Goal: Task Accomplishment & Management: Complete application form

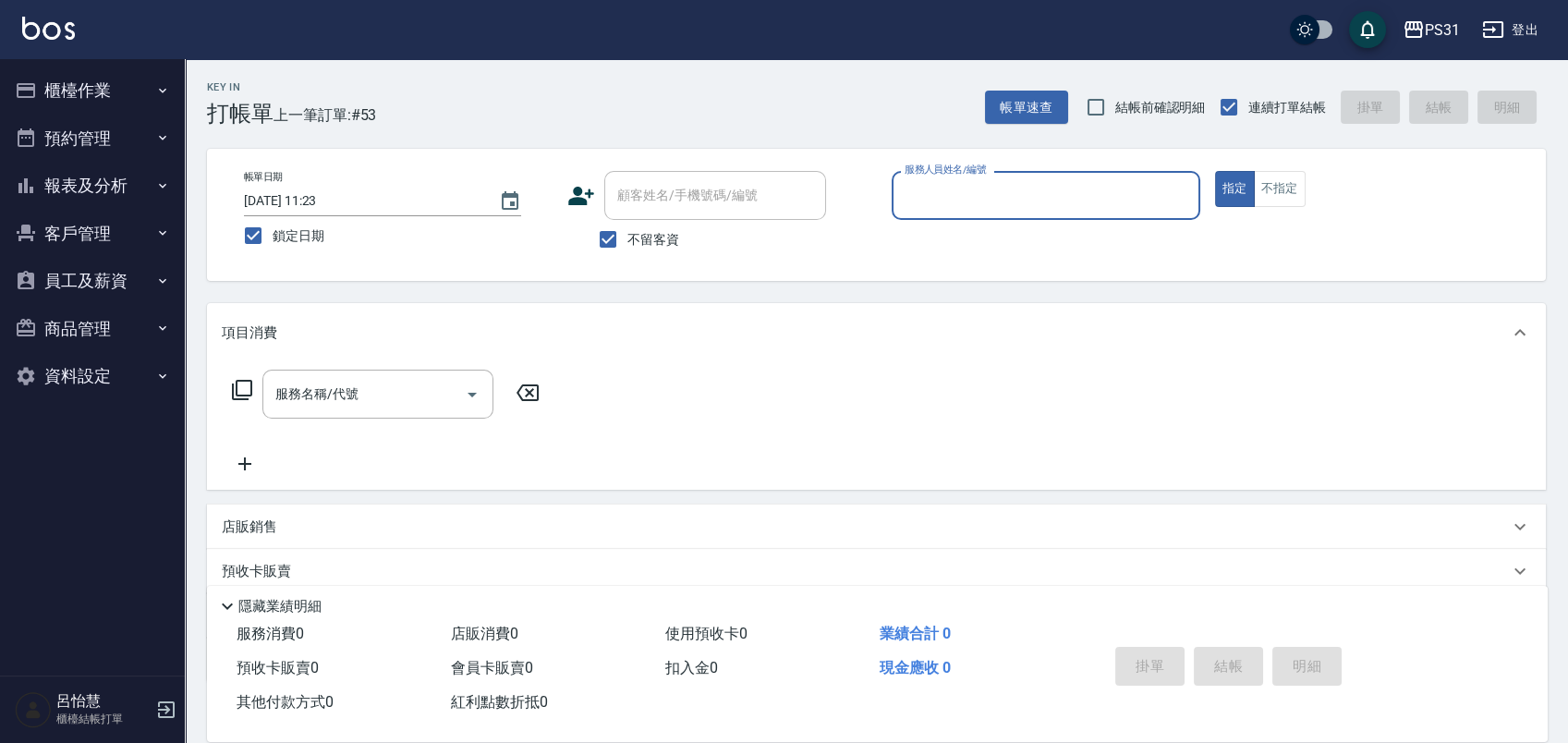
click at [111, 82] on button "櫃檯作業" at bounding box center [92, 91] width 170 height 48
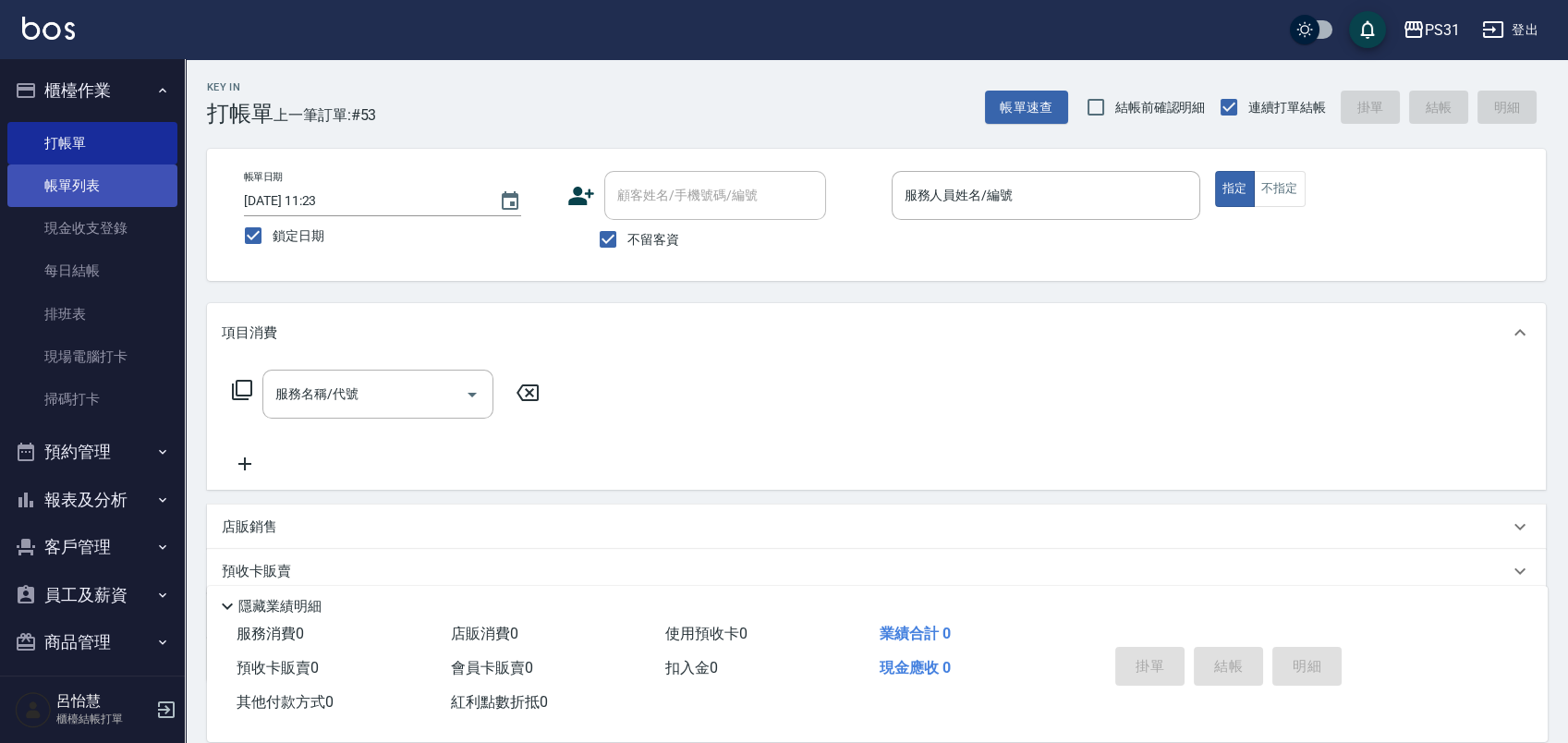
click at [133, 189] on link "帳單列表" at bounding box center [92, 186] width 170 height 43
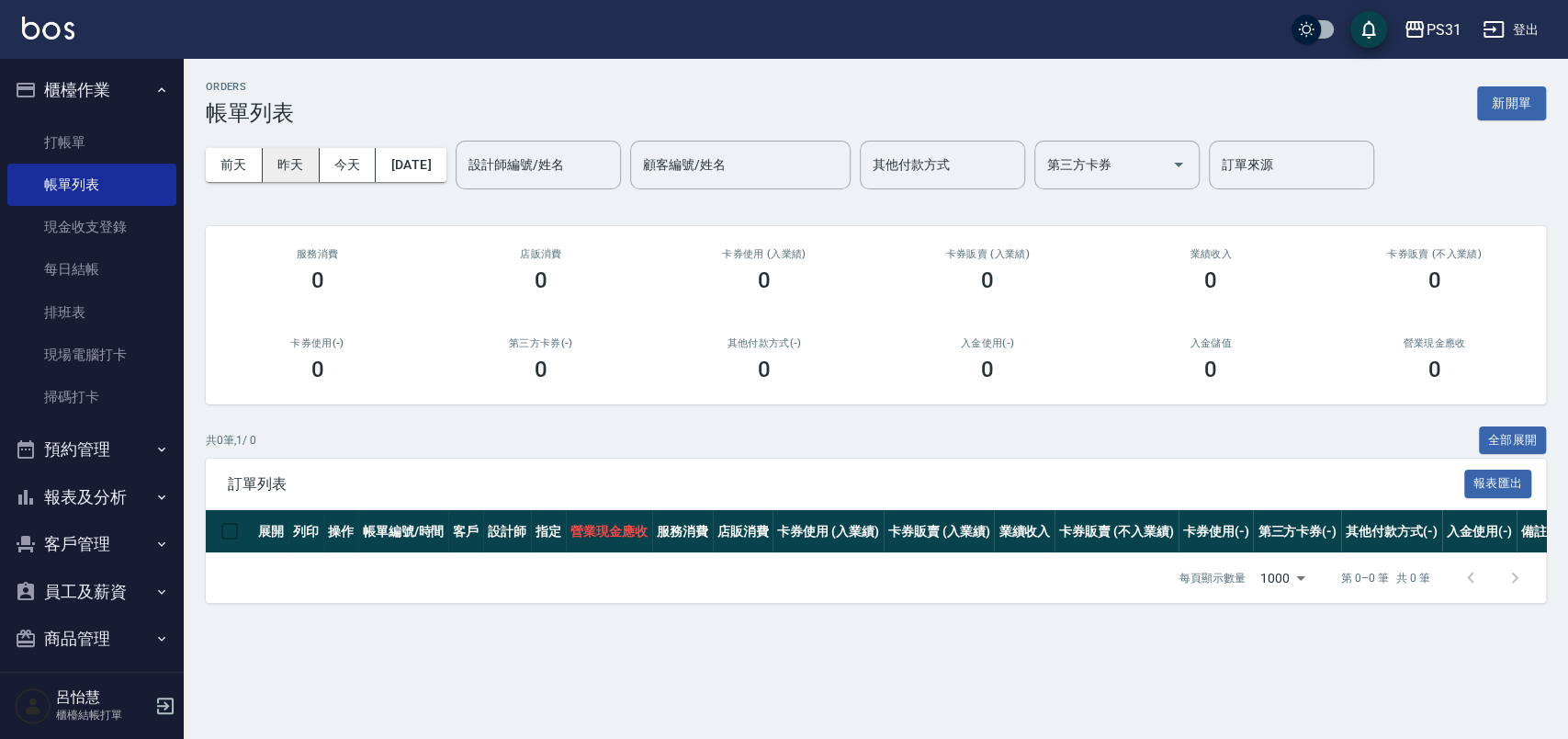
click at [296, 165] on button "昨天" at bounding box center [291, 164] width 57 height 34
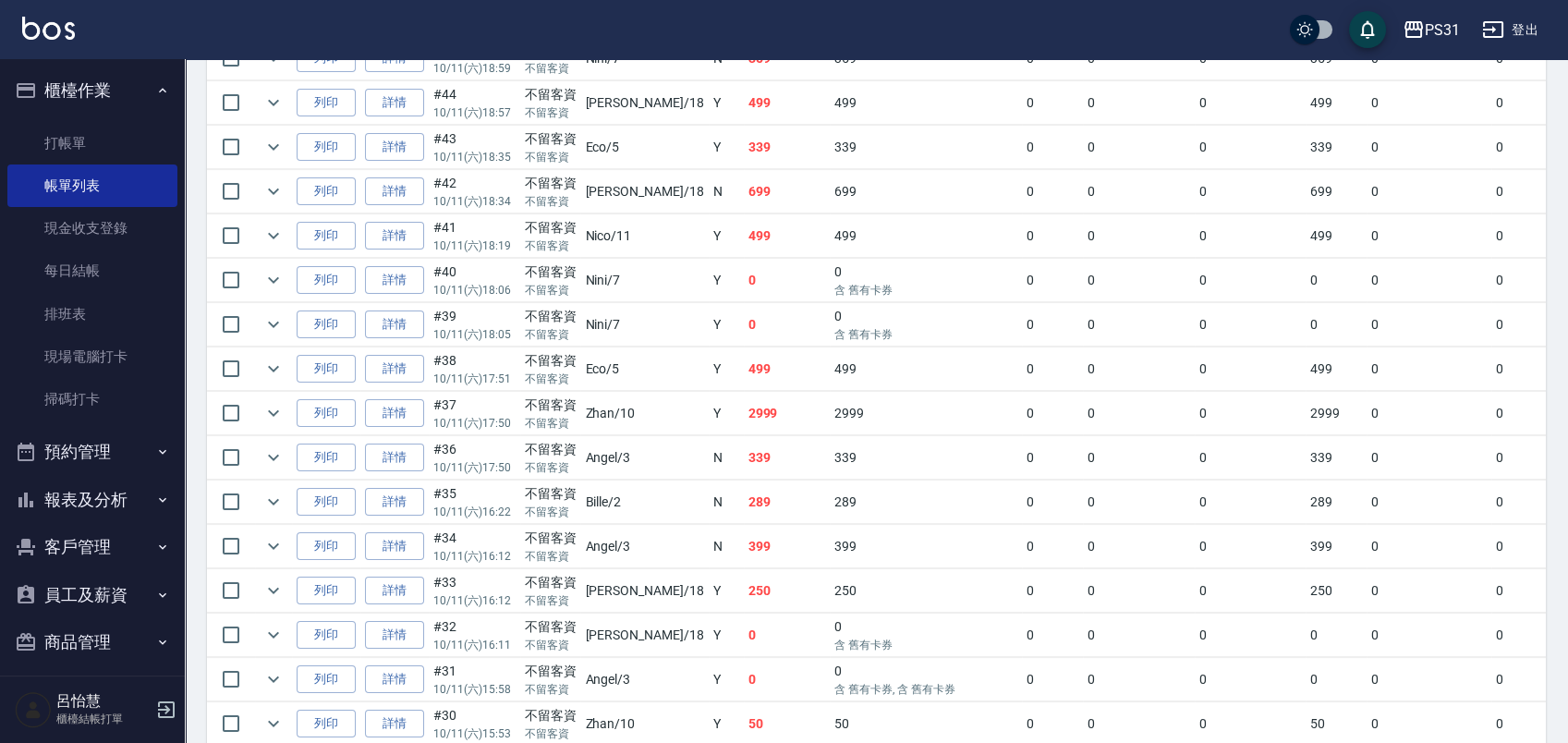
scroll to position [923, 0]
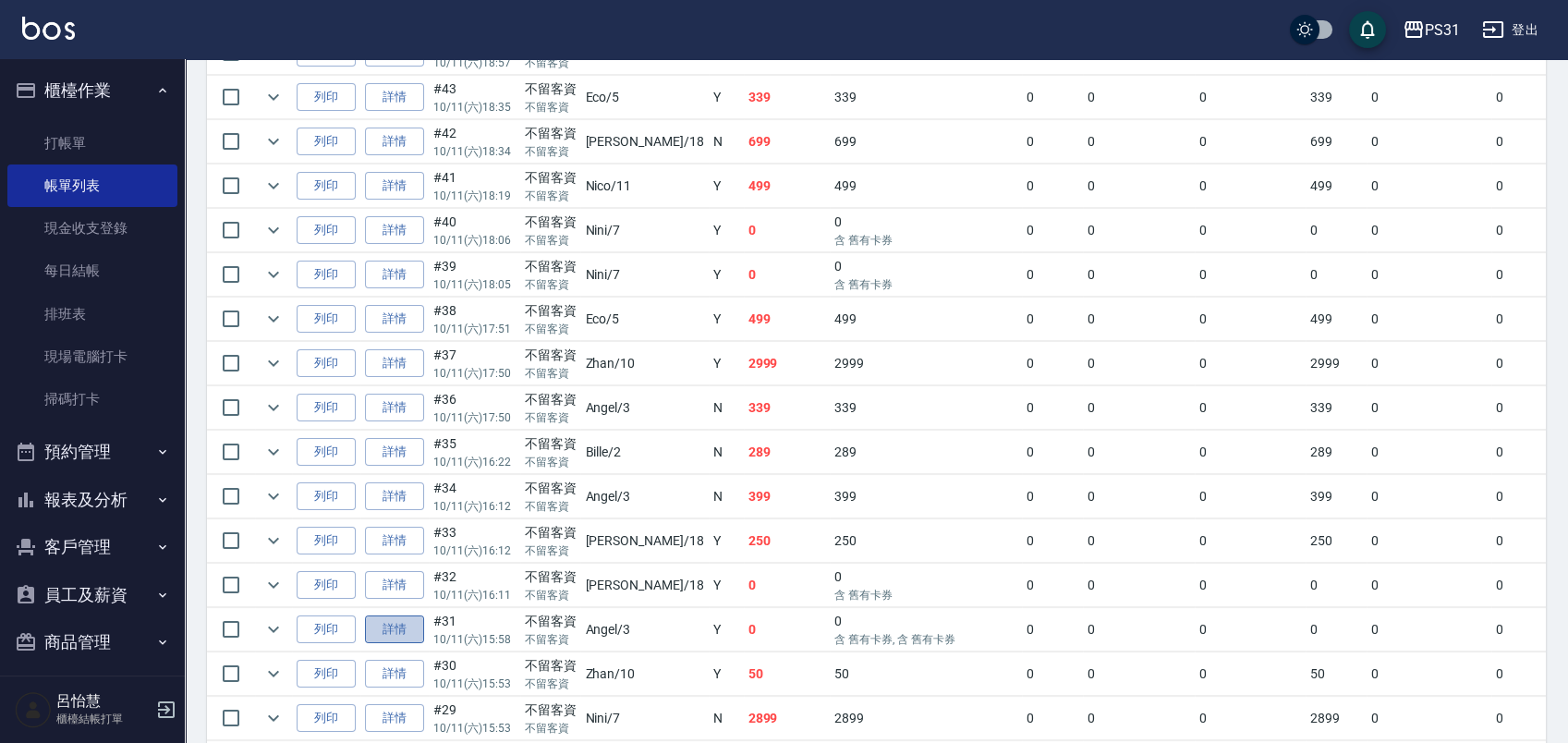
click at [383, 624] on link "詳情" at bounding box center [395, 629] width 59 height 29
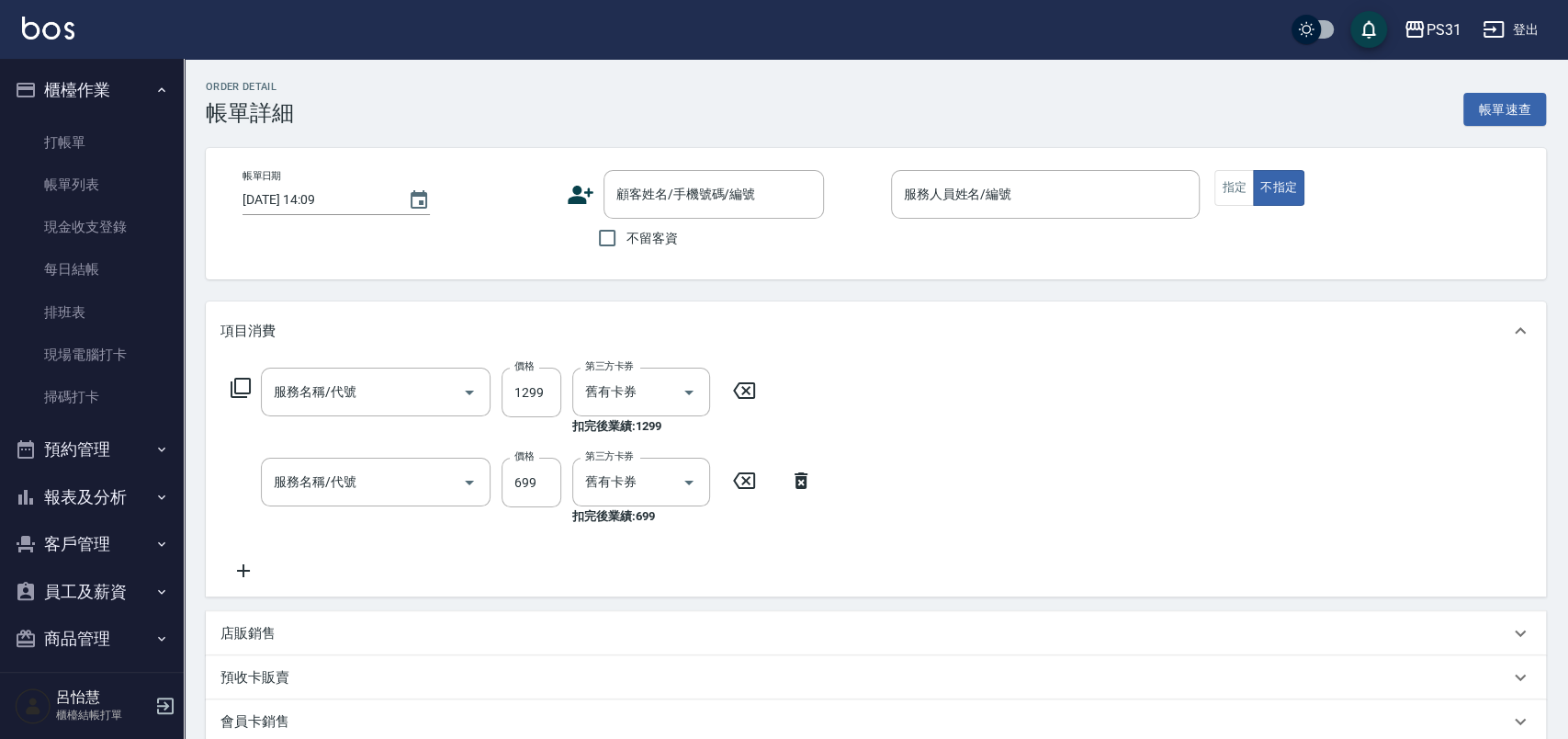
type input "[DATE] 15:58"
checkbox input "true"
type input "Angel-3"
type input "長髮染髮(41299)"
type input "精油699(0699)"
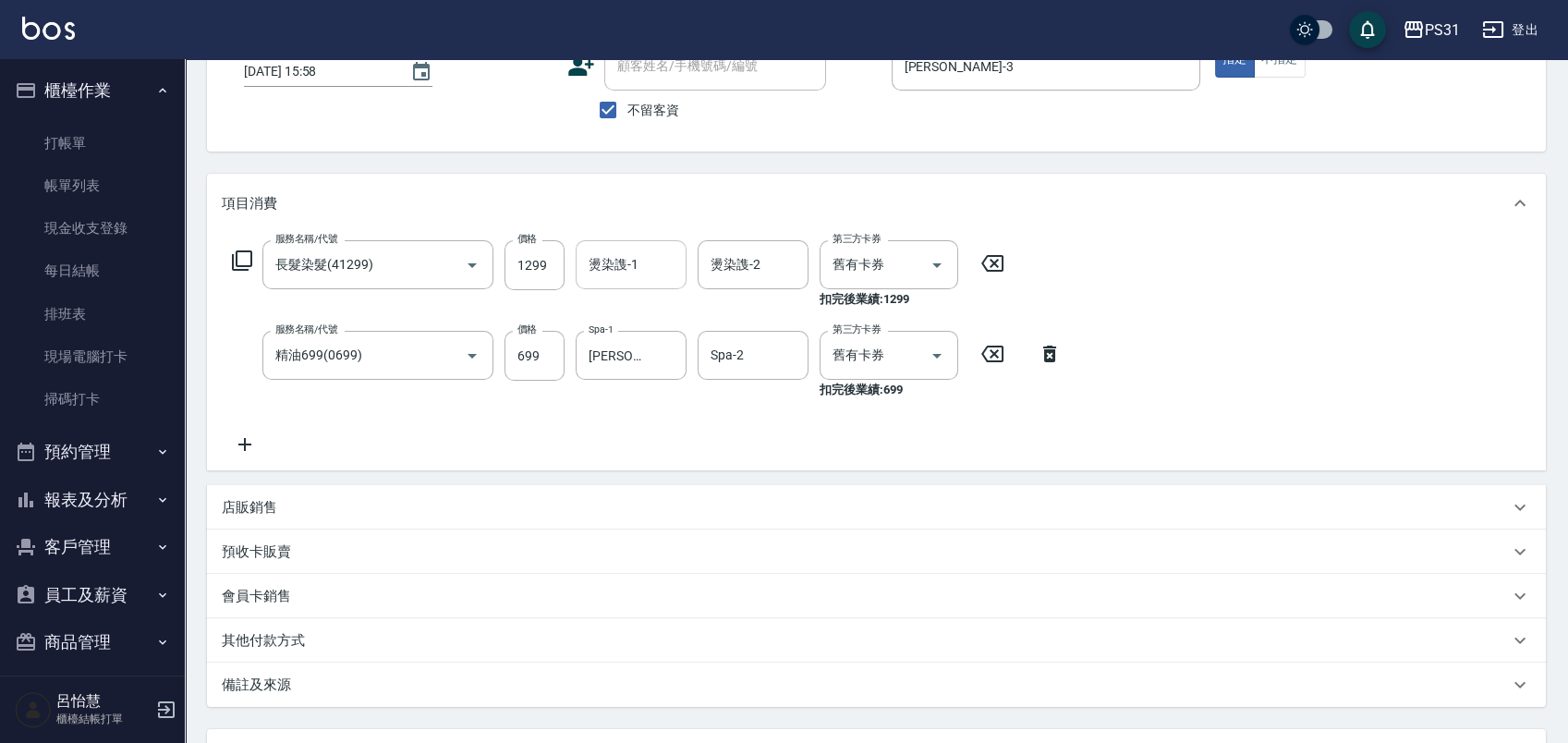
scroll to position [205, 0]
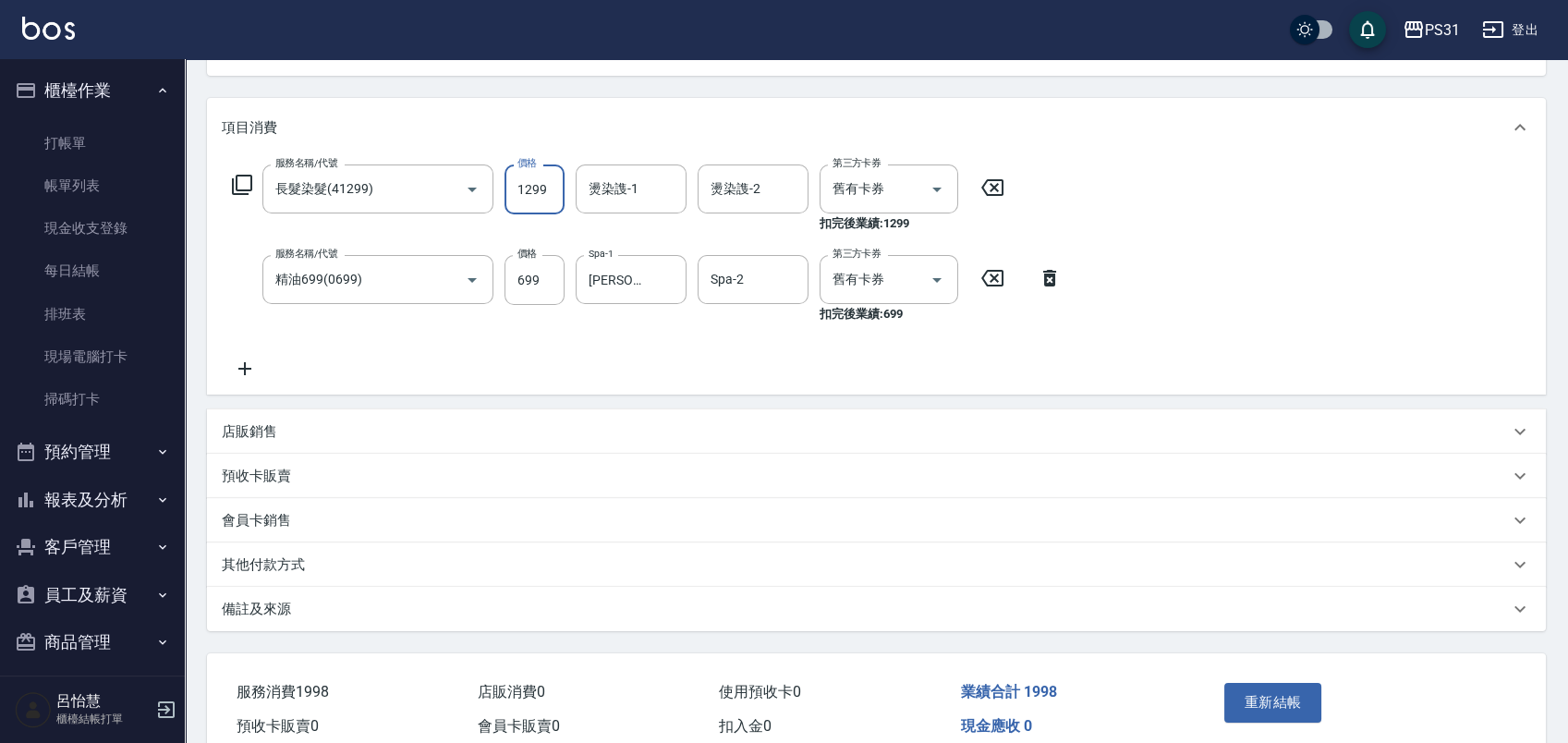
click at [544, 197] on input "1299" at bounding box center [534, 189] width 60 height 50
click at [548, 187] on input "1299" at bounding box center [534, 189] width 60 height 50
click at [525, 185] on input "1299" at bounding box center [534, 189] width 60 height 50
drag, startPoint x: 558, startPoint y: 188, endPoint x: 501, endPoint y: 189, distance: 57.0
click at [501, 189] on div "服務名稱/代號 長髮染髮(41299) 服務名稱/代號 價格 1299 價格 燙染謢-1 燙染謢-1 燙染謢-2 燙染謢-2 第三方卡券 舊有卡券 第三方卡券…" at bounding box center [619, 199] width 793 height 69
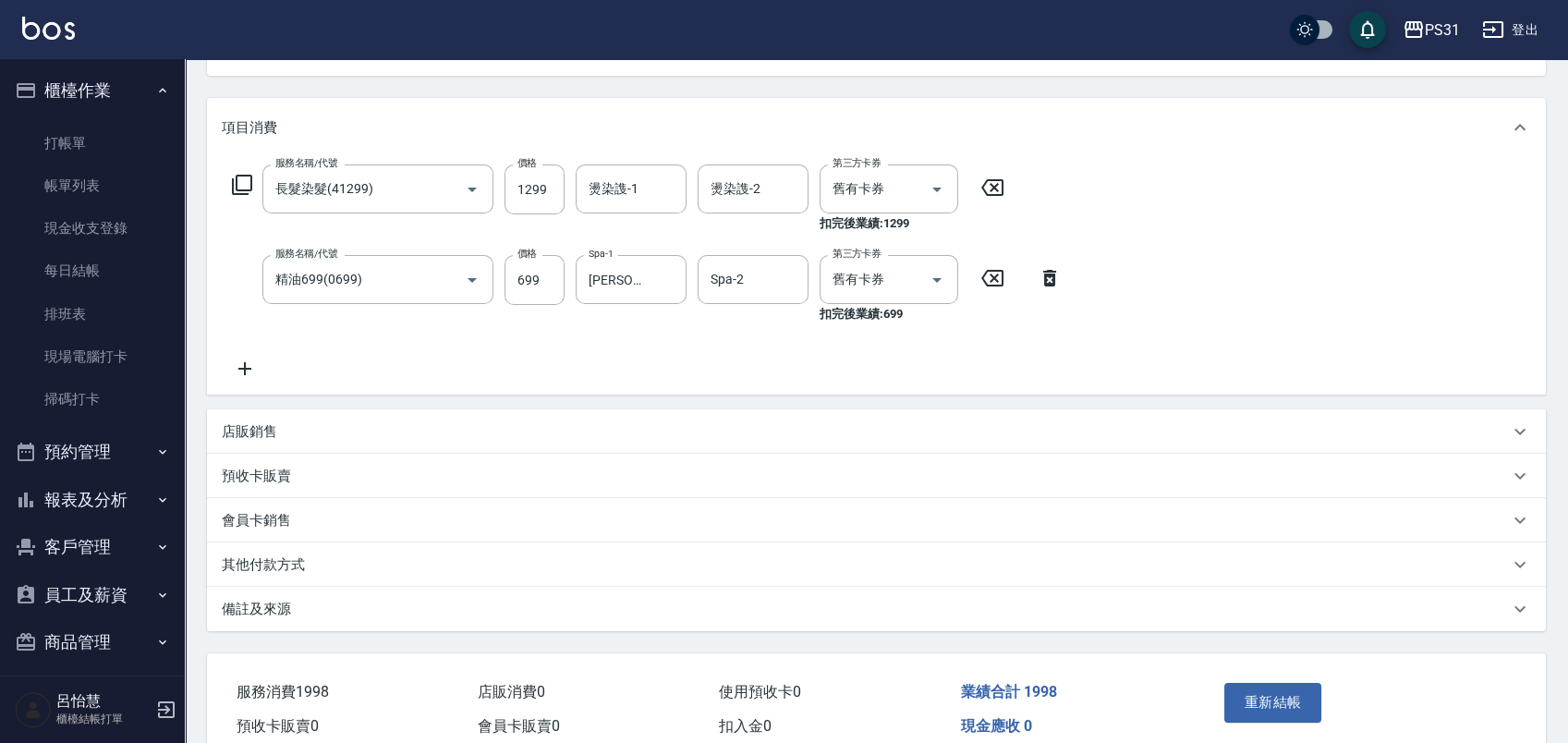
click at [1273, 215] on div "服務名稱/代號 長髮染髮(41299) 服務名稱/代號 價格 1299 價格 燙染謢-1 燙染謢-1 燙染謢-2 燙染謢-2 第三方卡券 舊有卡券 第三方卡券…" at bounding box center [876, 276] width 1339 height 238
click at [531, 184] on input "1299" at bounding box center [534, 189] width 60 height 50
click at [535, 194] on input "1299" at bounding box center [534, 189] width 60 height 50
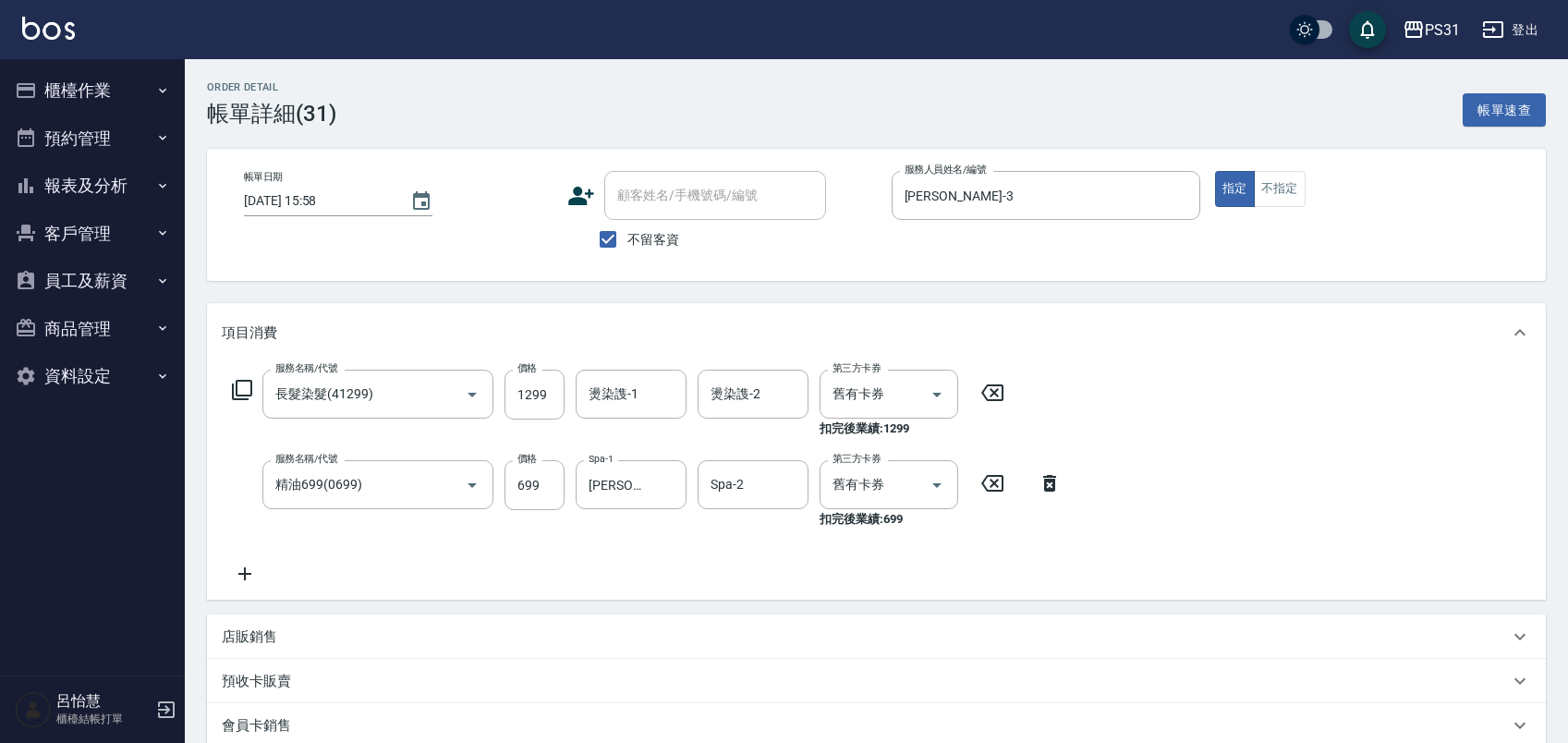
scroll to position [205, 0]
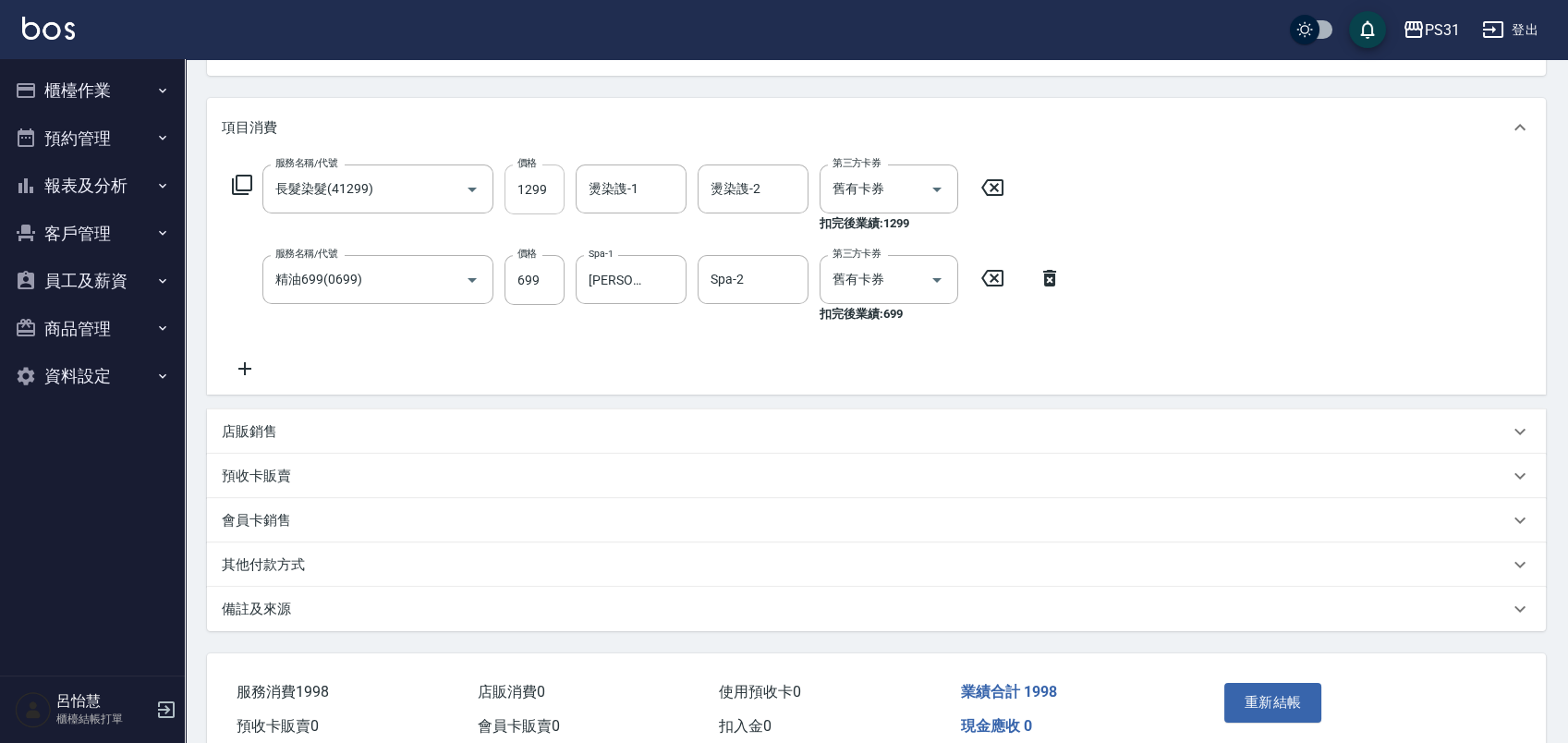
click at [540, 185] on input "1299" at bounding box center [534, 189] width 60 height 50
click at [532, 178] on input "1299" at bounding box center [534, 189] width 60 height 50
click at [537, 181] on input "1299" at bounding box center [534, 189] width 60 height 50
drag, startPoint x: 529, startPoint y: 191, endPoint x: 541, endPoint y: 194, distance: 12.4
click at [531, 191] on input "1299" at bounding box center [534, 189] width 60 height 50
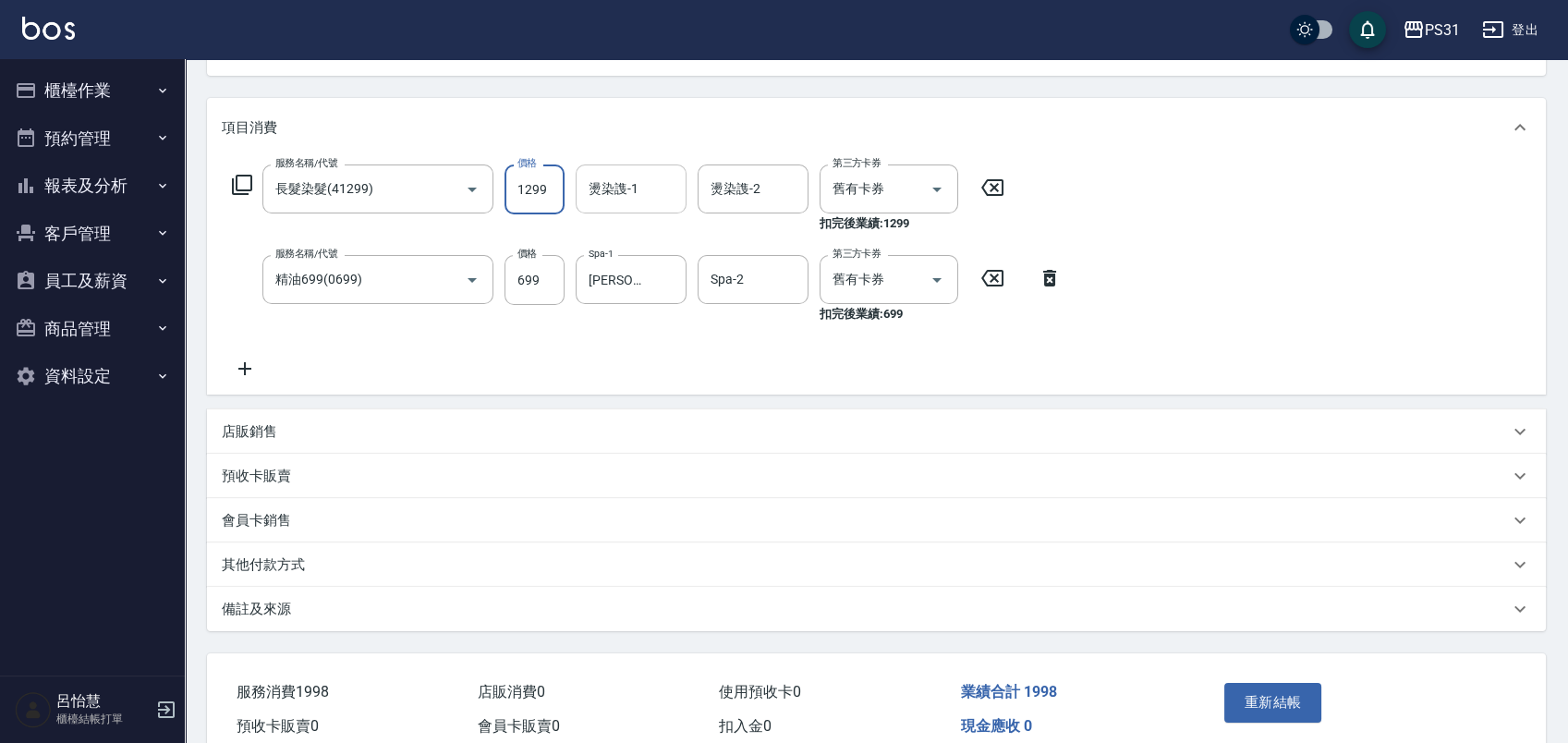
drag, startPoint x: 536, startPoint y: 189, endPoint x: 632, endPoint y: 202, distance: 96.9
click at [632, 202] on div "服務名稱/代號 長髮染髮(41299) 服務名稱/代號 價格 1299 價格 燙染謢-1 燙染謢-1 燙染謢-2 燙染謢-2 第三方卡券 舊有卡券 第三方卡券…" at bounding box center [619, 199] width 793 height 69
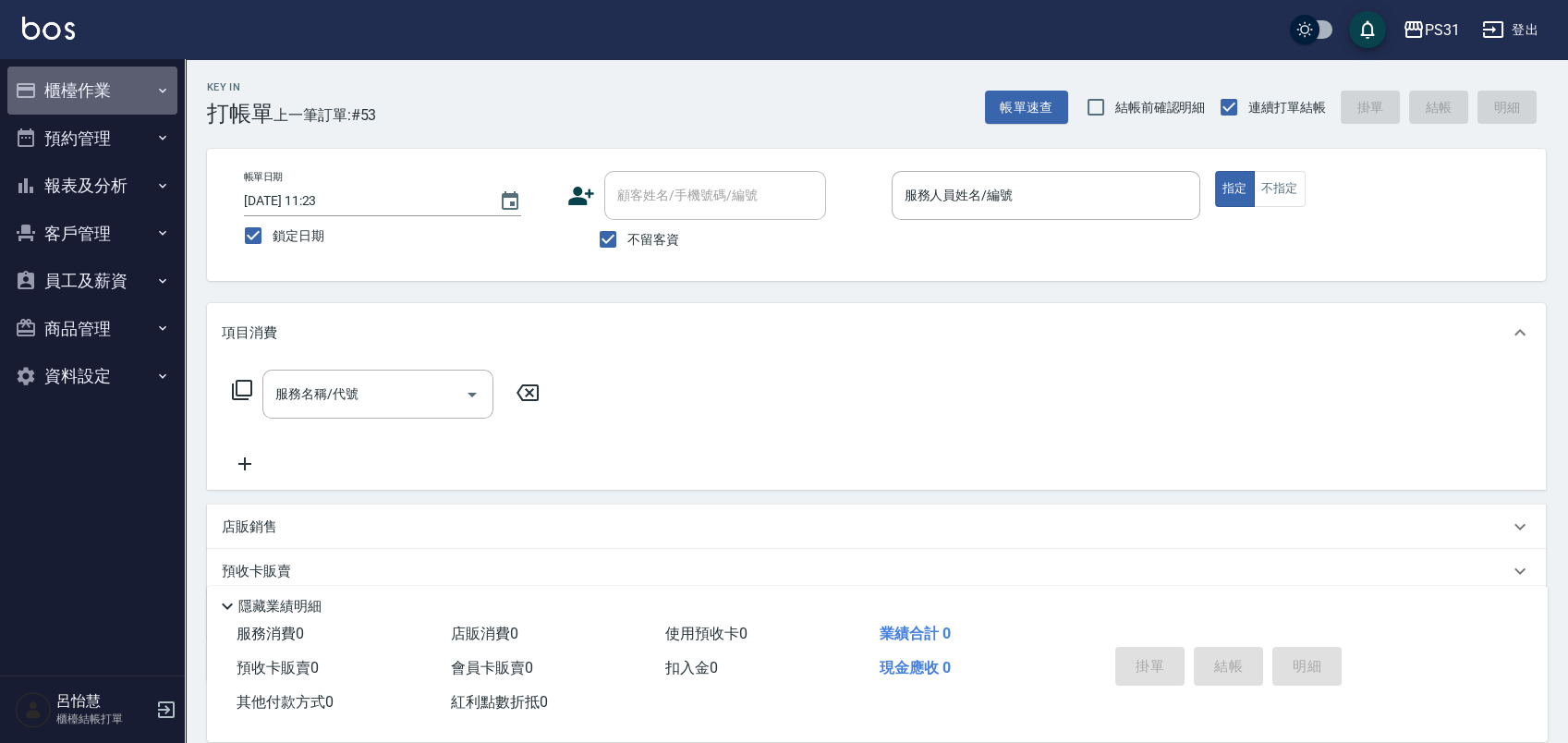
click at [122, 91] on button "櫃檯作業" at bounding box center [92, 91] width 170 height 48
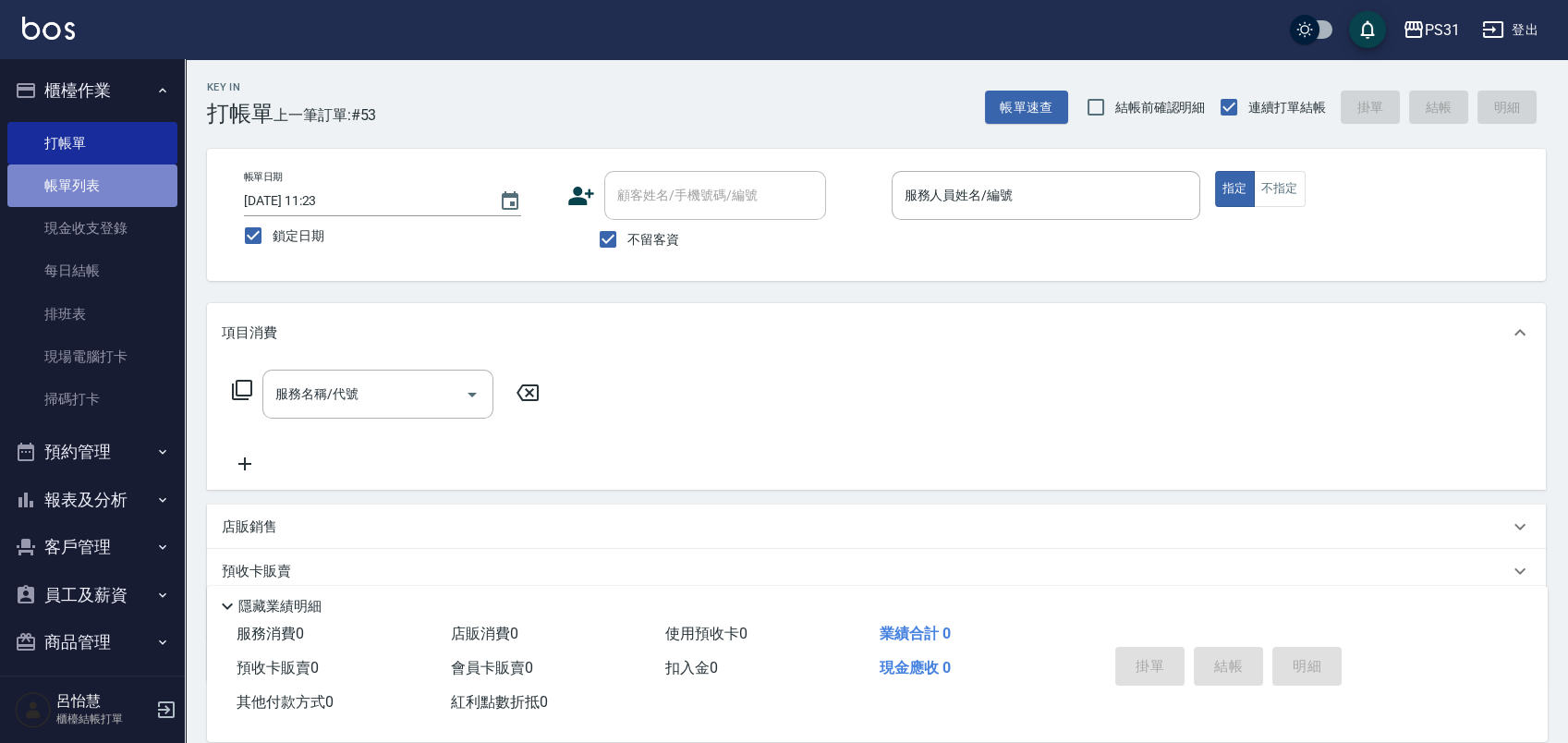
click at [108, 176] on link "帳單列表" at bounding box center [92, 186] width 170 height 43
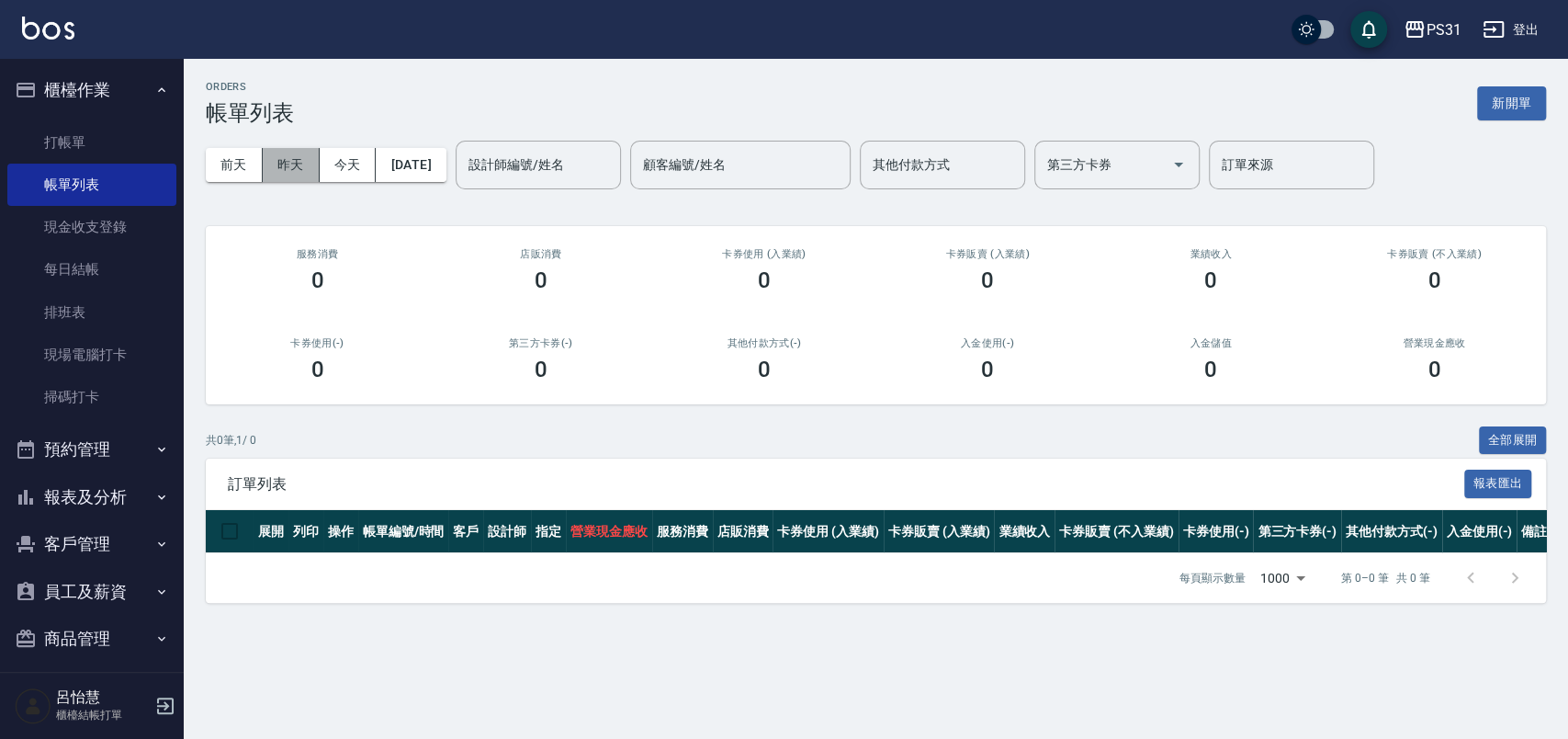
click at [298, 160] on button "昨天" at bounding box center [291, 164] width 57 height 34
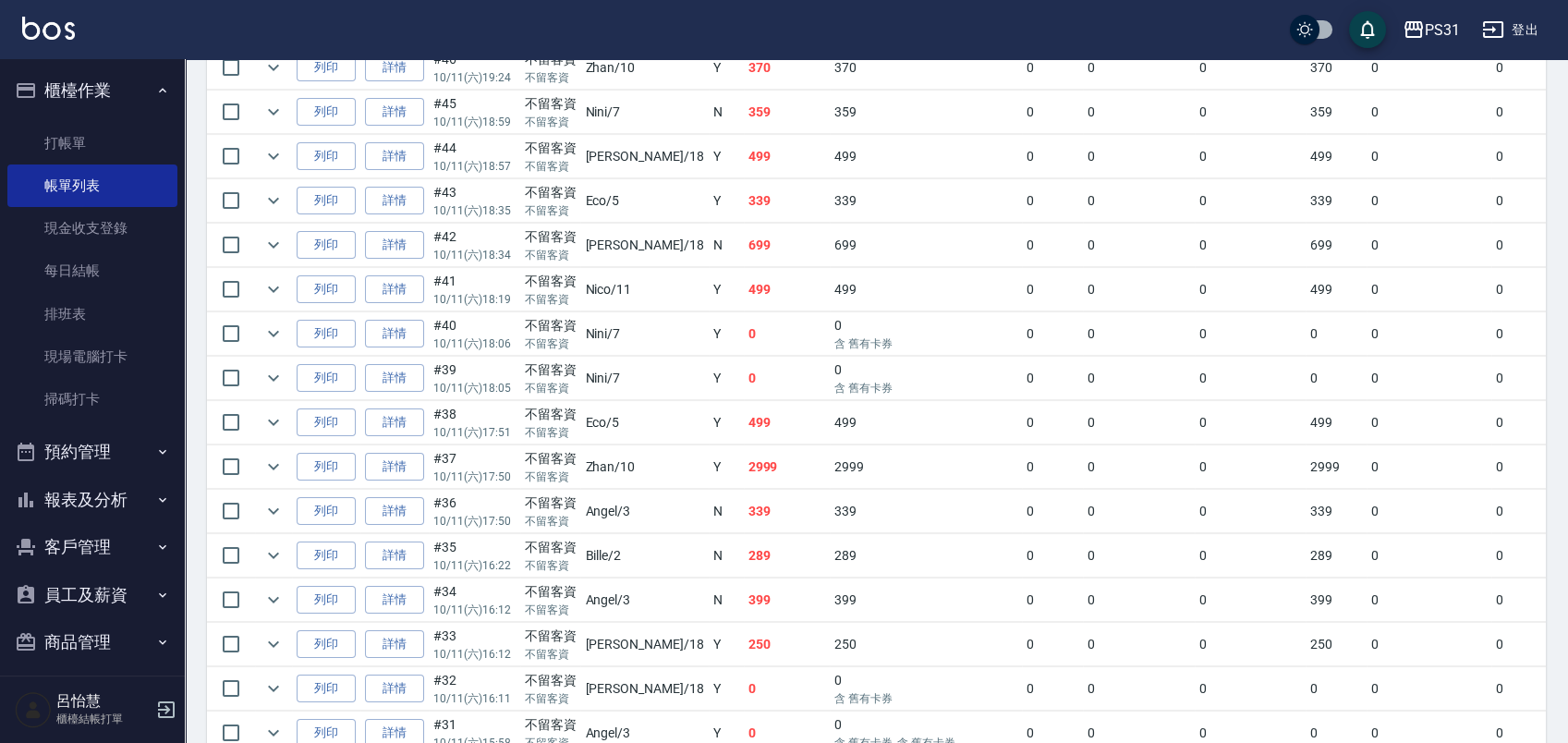
scroll to position [923, 0]
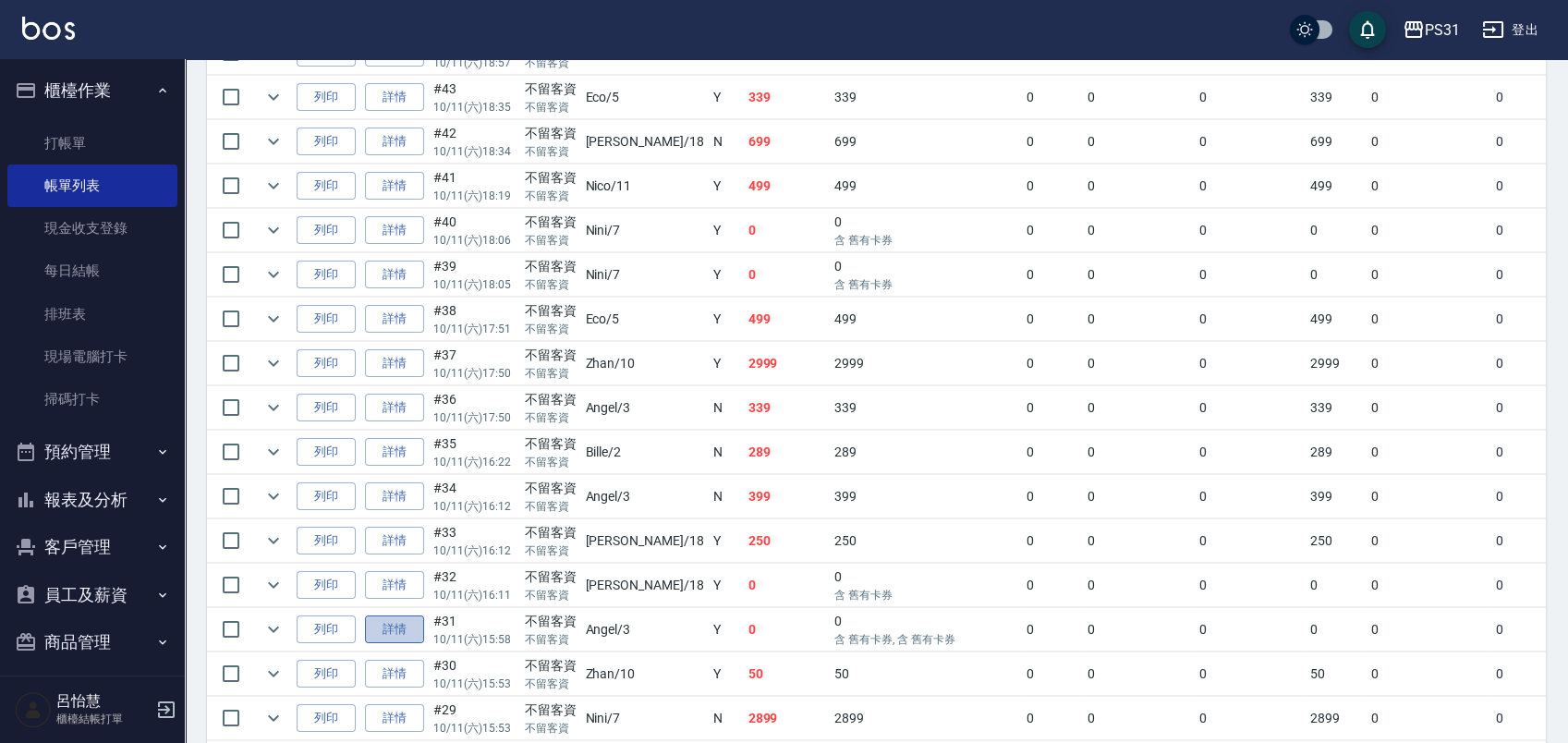
click at [412, 623] on link "詳情" at bounding box center [395, 629] width 59 height 29
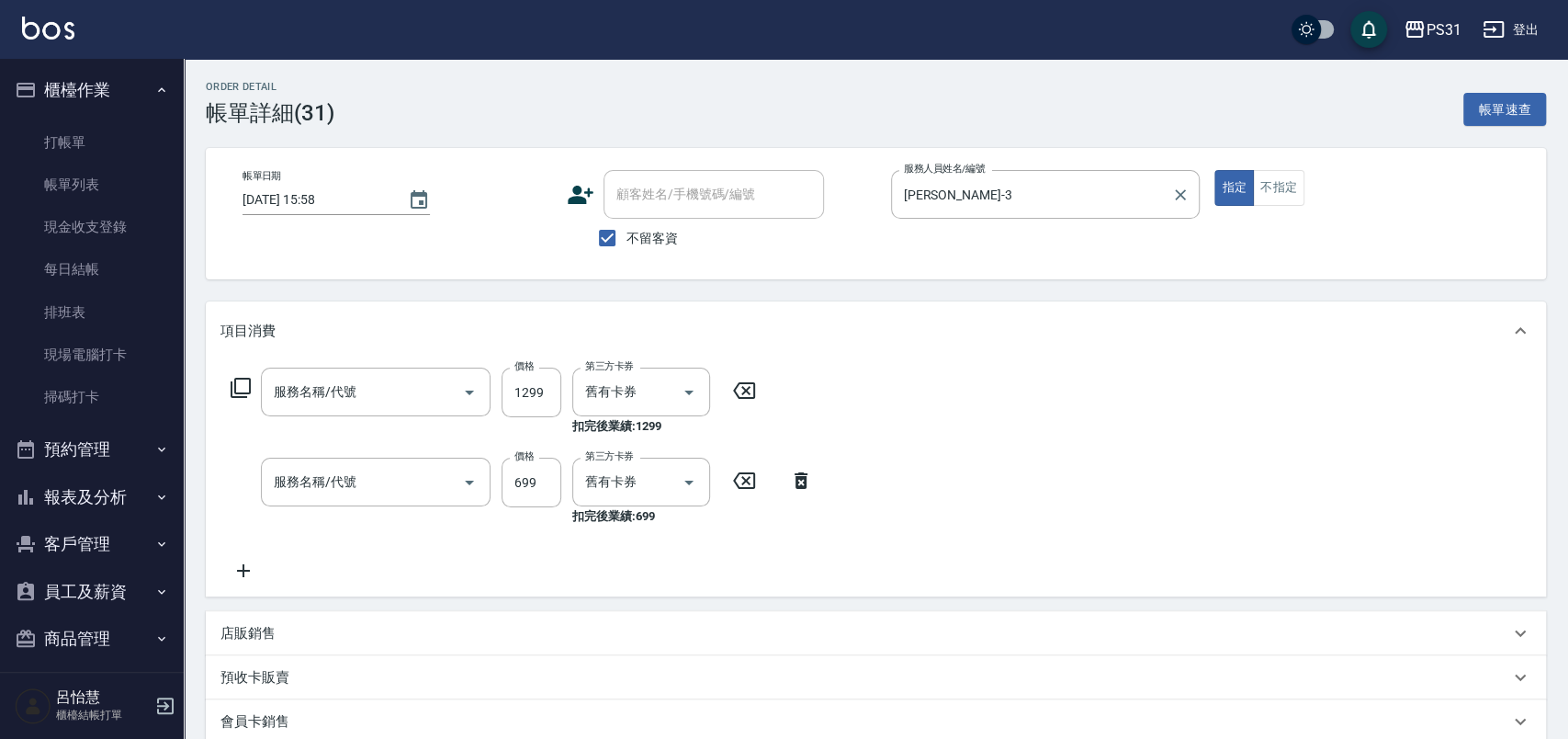
type input "2025/10/11 15:58"
checkbox input "true"
type input "Angel-3"
type input "長髮染髮(41299)"
type input "精油699(0699)"
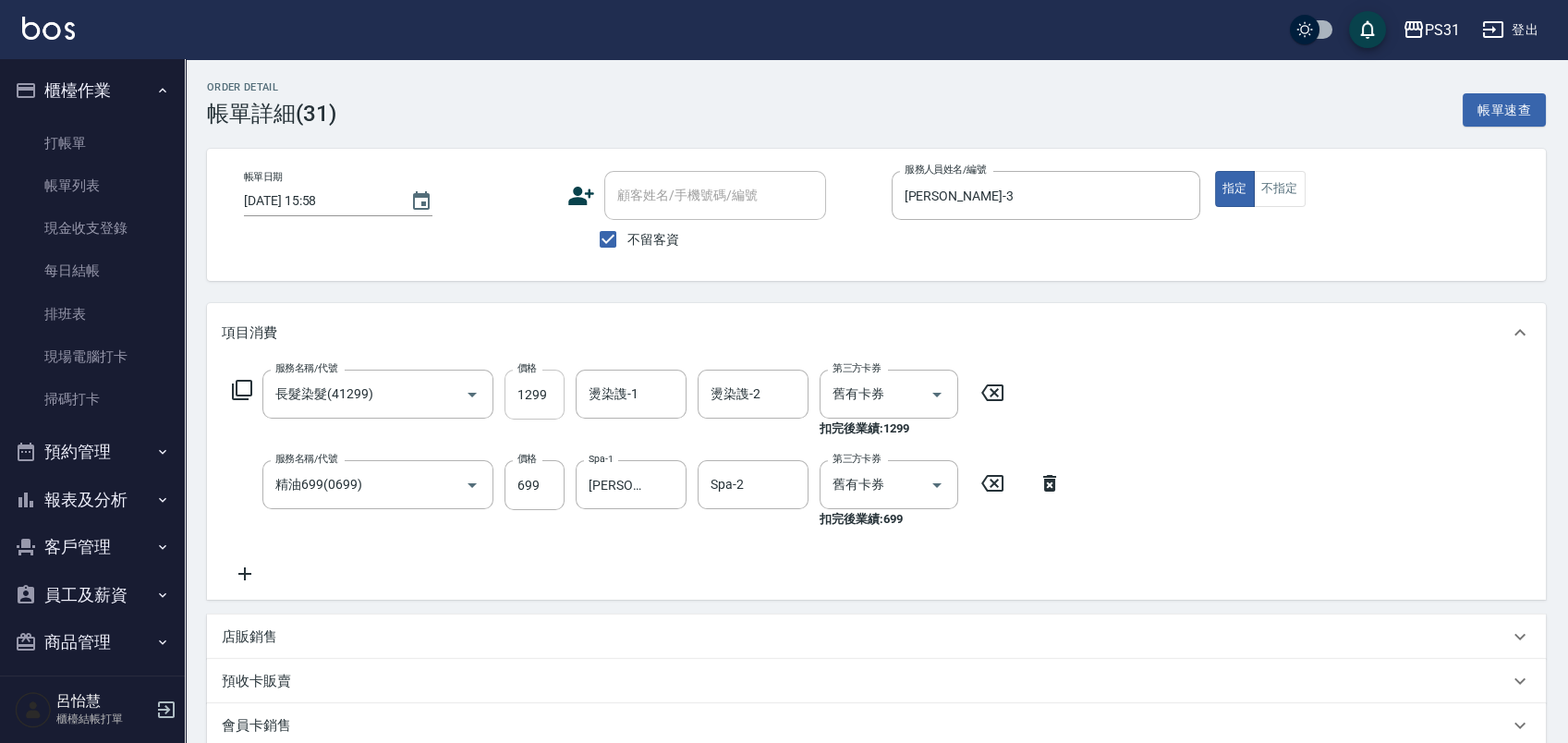
click at [553, 389] on input "1299" at bounding box center [534, 395] width 60 height 50
click at [936, 403] on icon "Open" at bounding box center [936, 395] width 22 height 22
type input "1599"
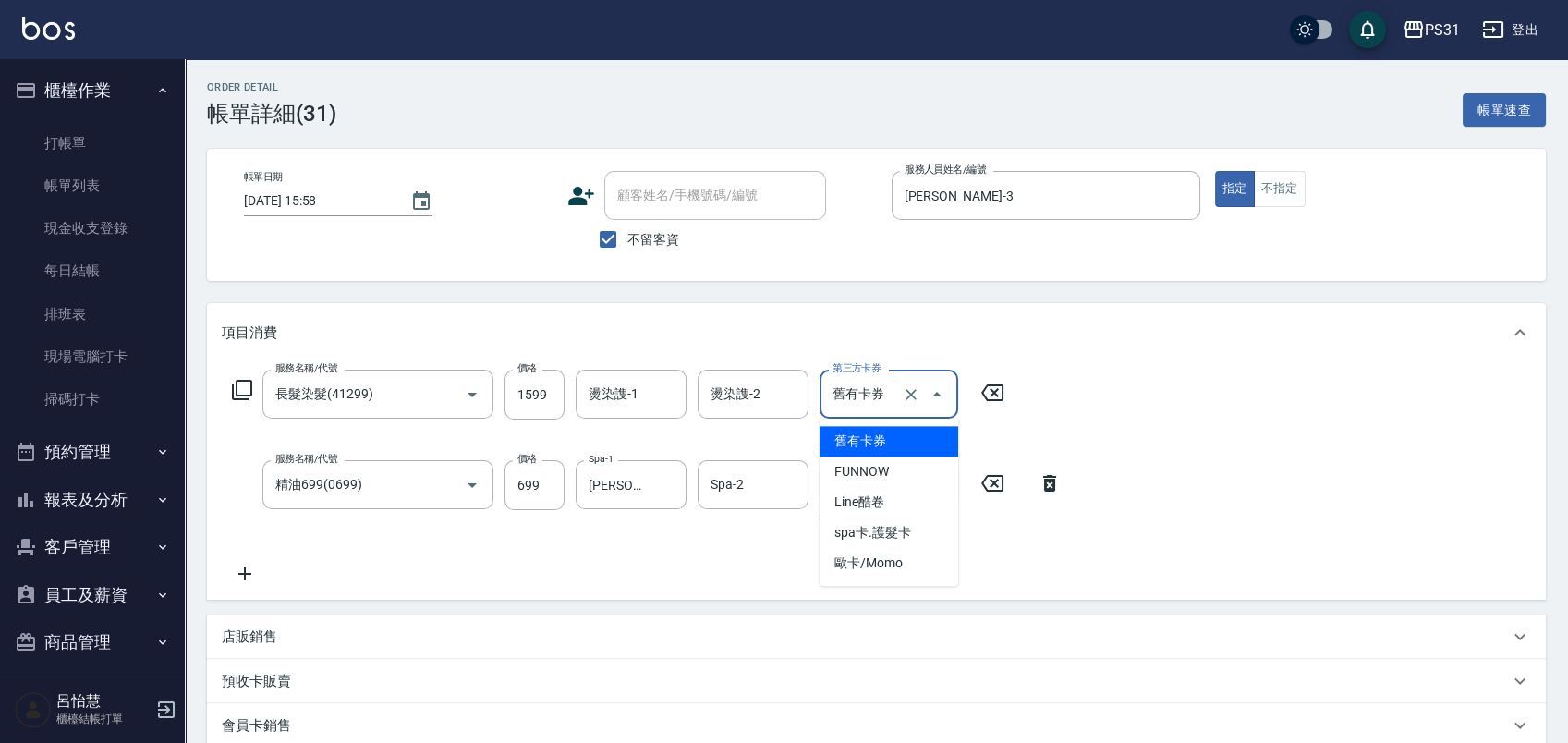
click at [893, 441] on span "舊有卡券" at bounding box center [888, 440] width 138 height 31
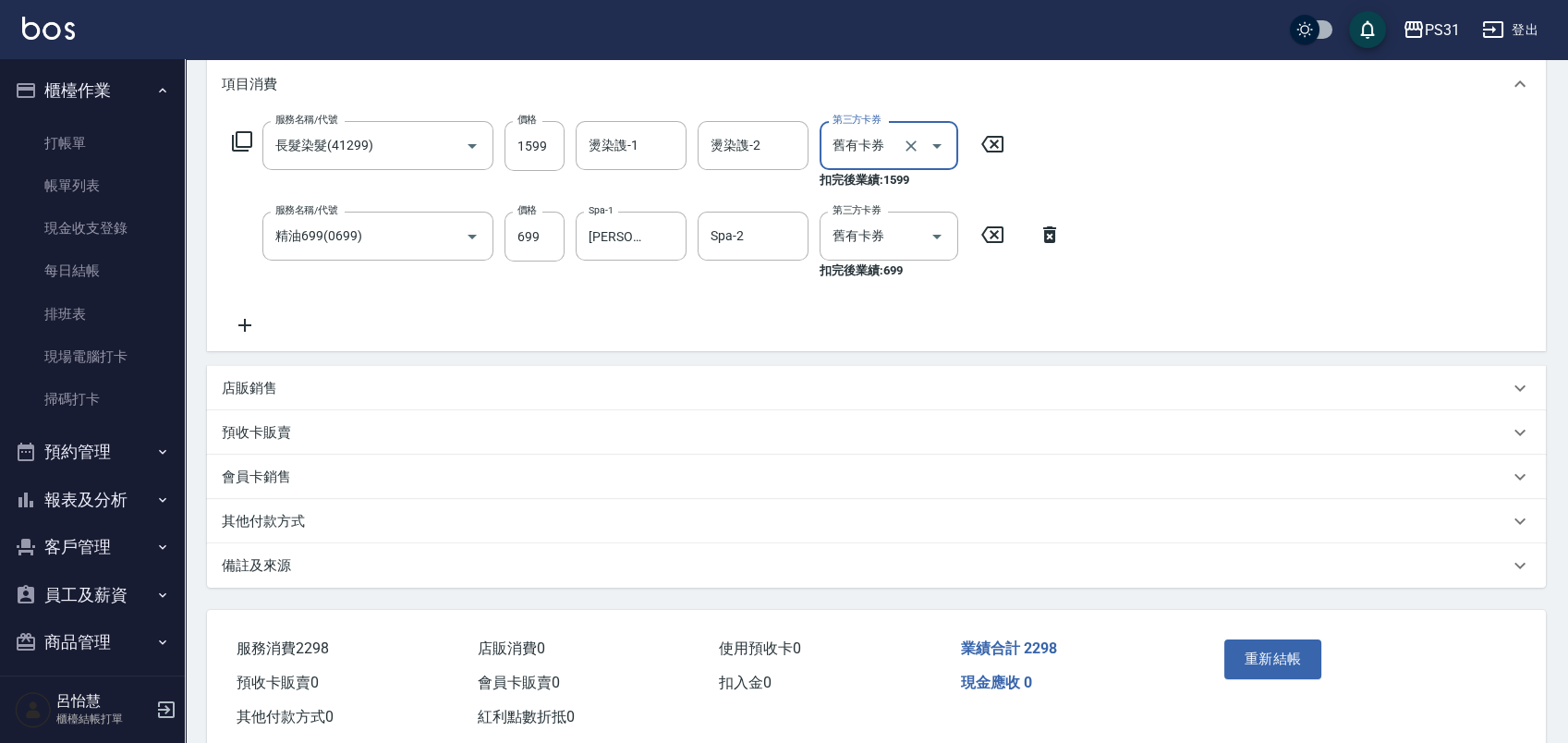
scroll to position [291, 0]
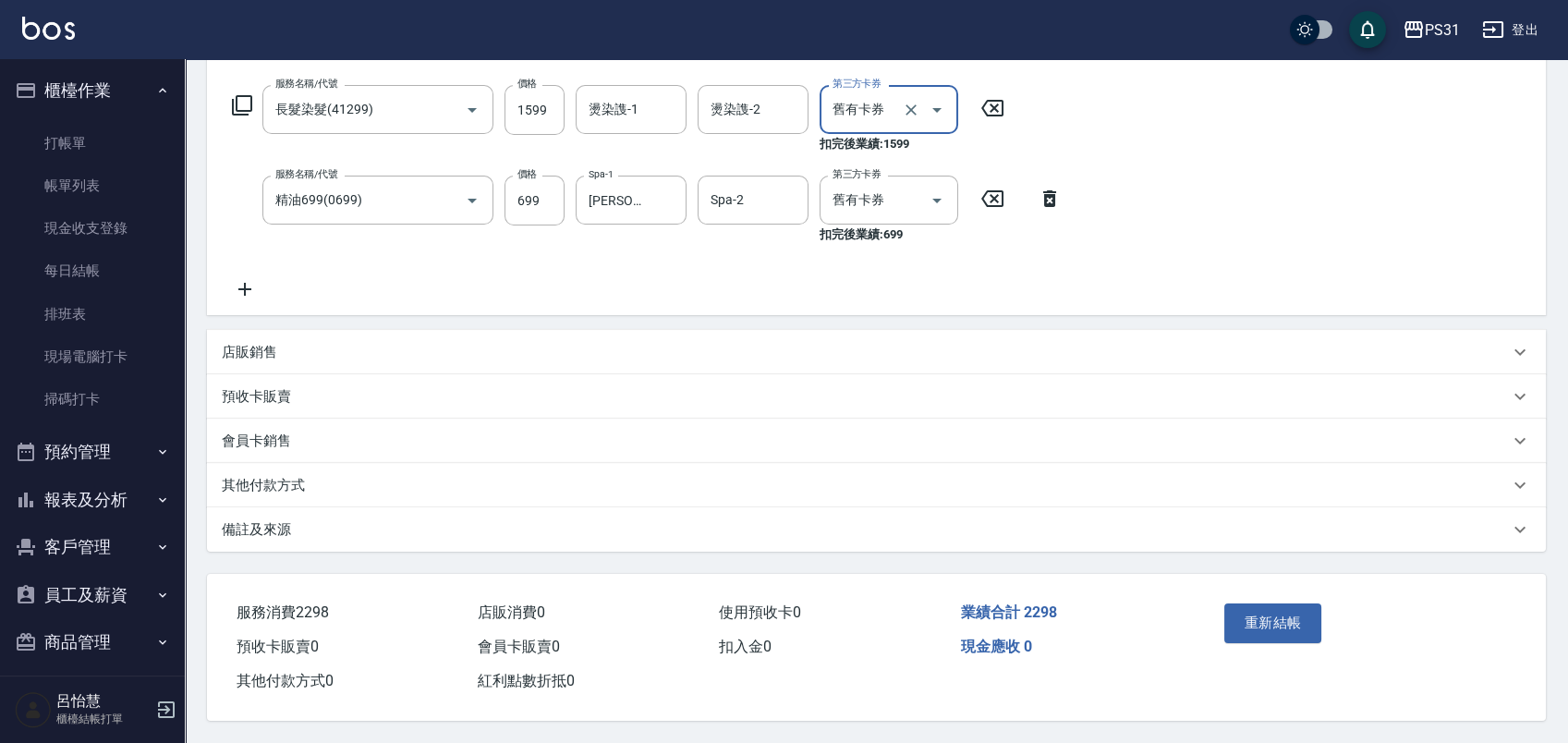
click at [1266, 632] on button "重新結帳" at bounding box center [1273, 622] width 98 height 39
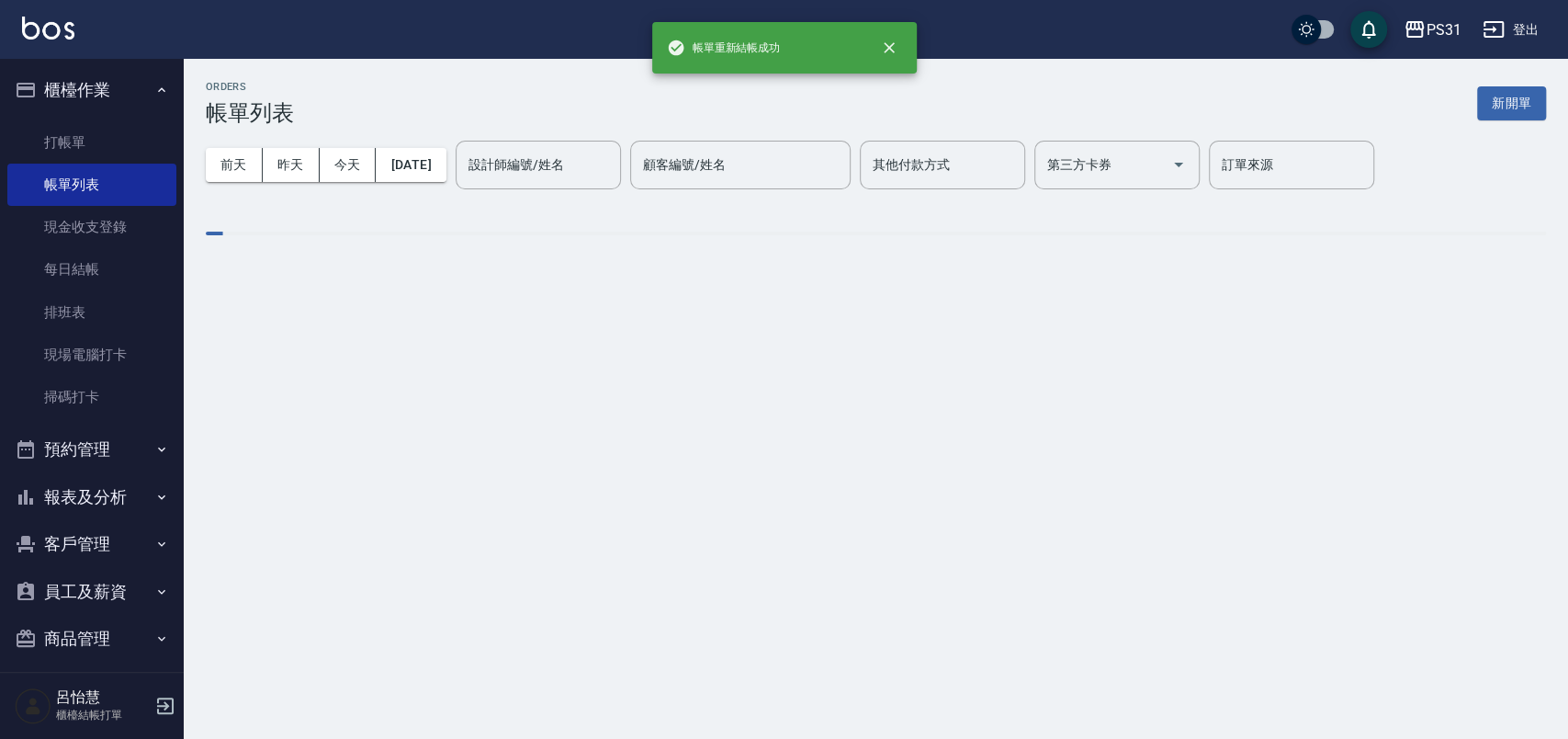
drag, startPoint x: 93, startPoint y: 484, endPoint x: 152, endPoint y: 534, distance: 77.3
click at [94, 482] on button "報表及分析" at bounding box center [91, 497] width 169 height 48
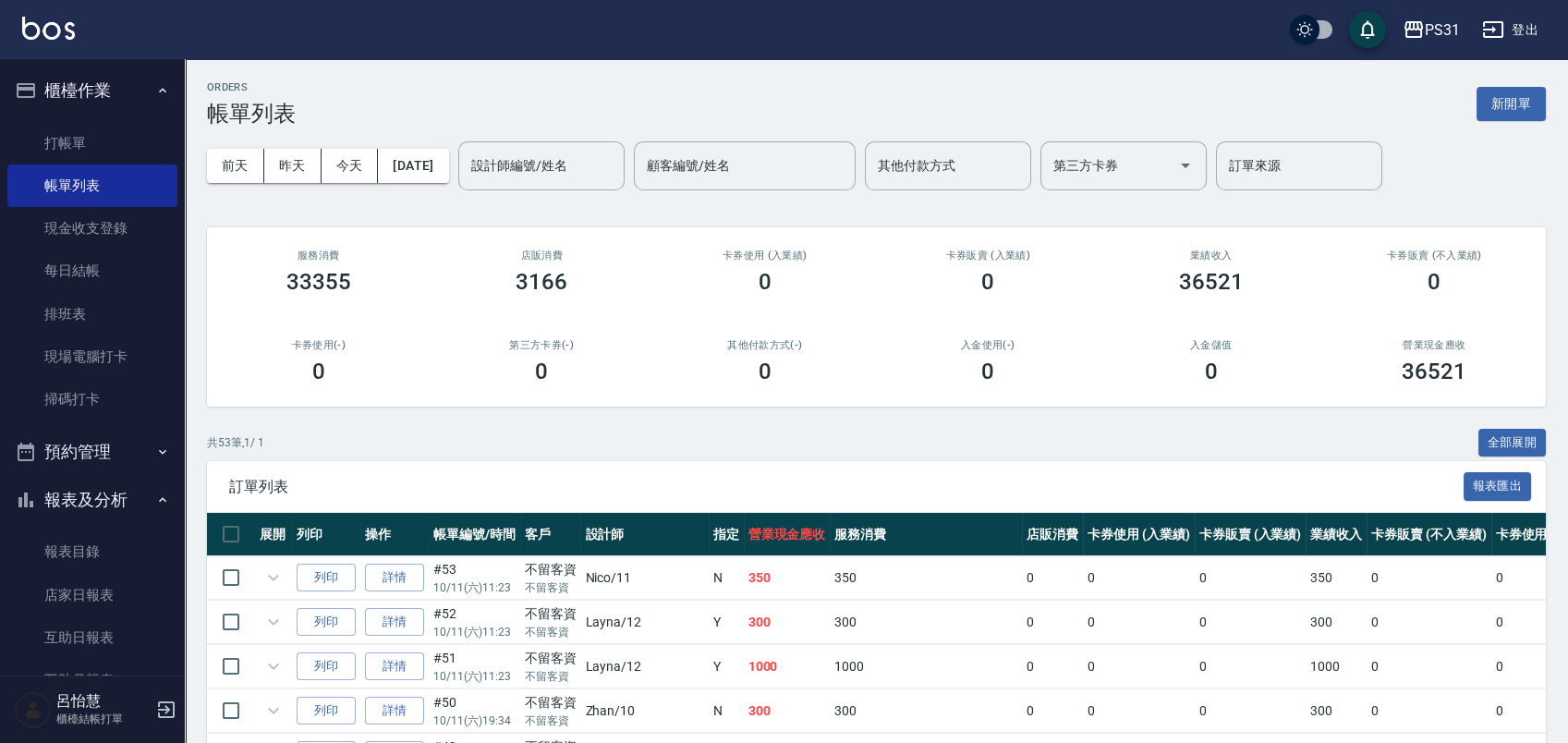
click at [80, 506] on button "報表及分析" at bounding box center [92, 500] width 170 height 48
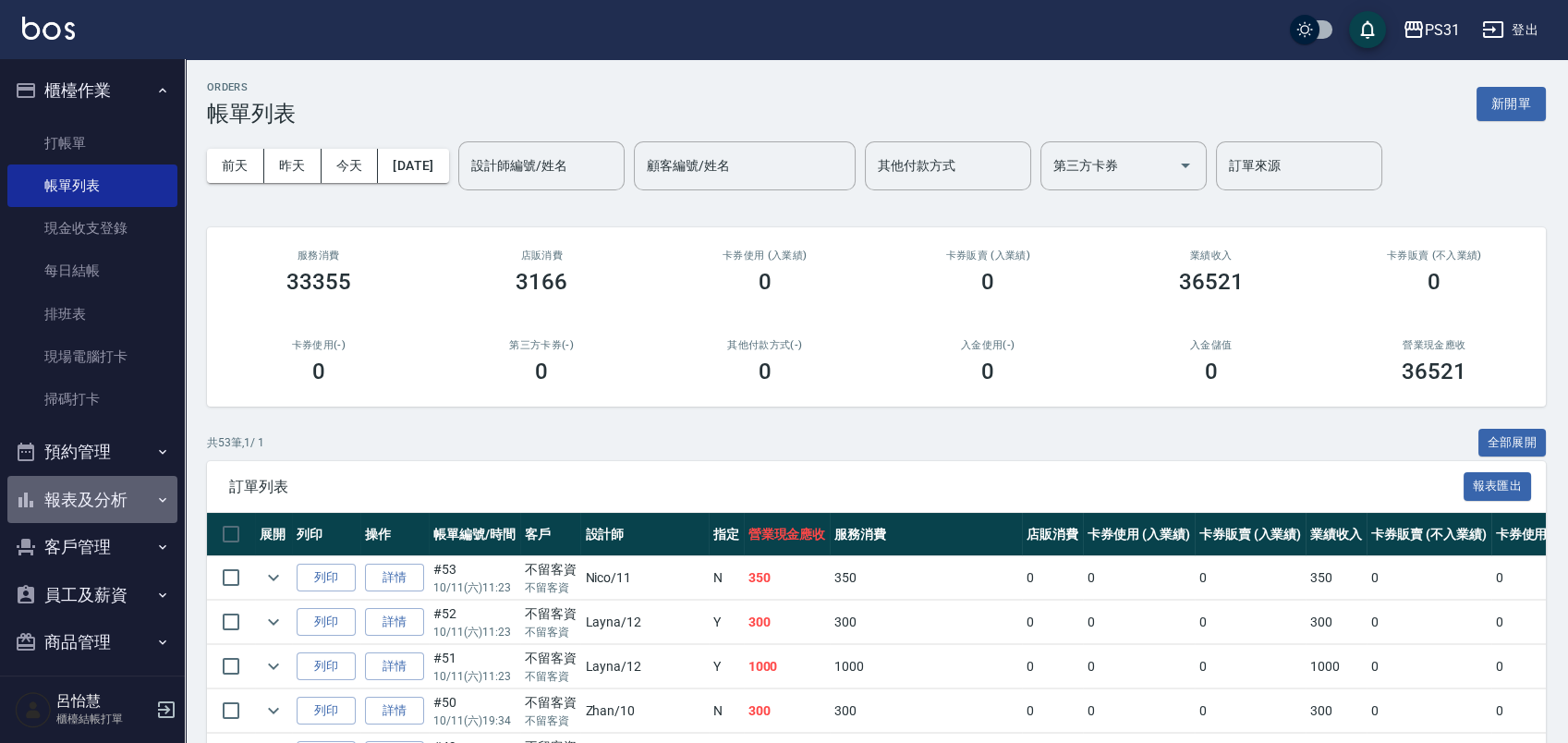
click at [121, 491] on button "報表及分析" at bounding box center [92, 500] width 170 height 48
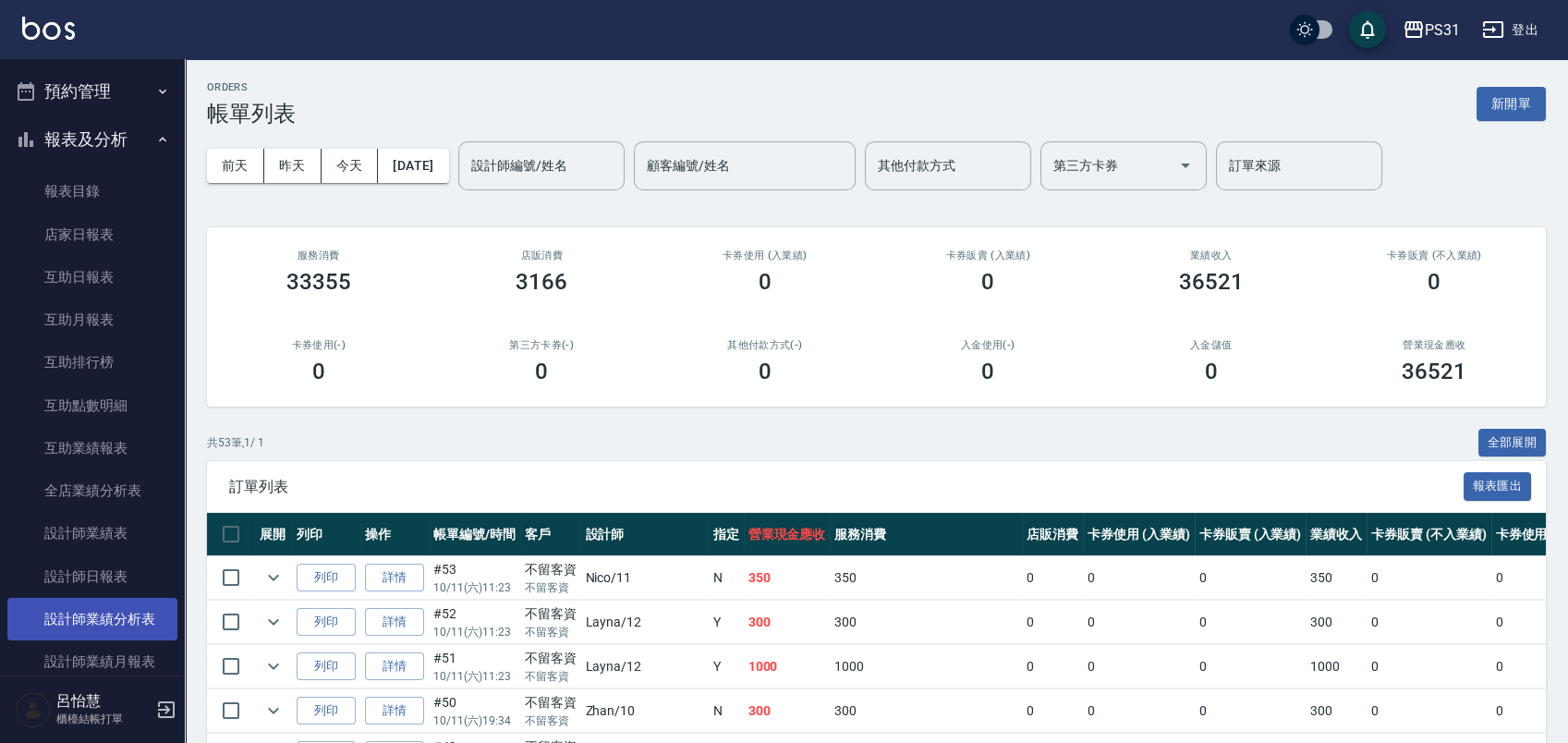
scroll to position [411, 0]
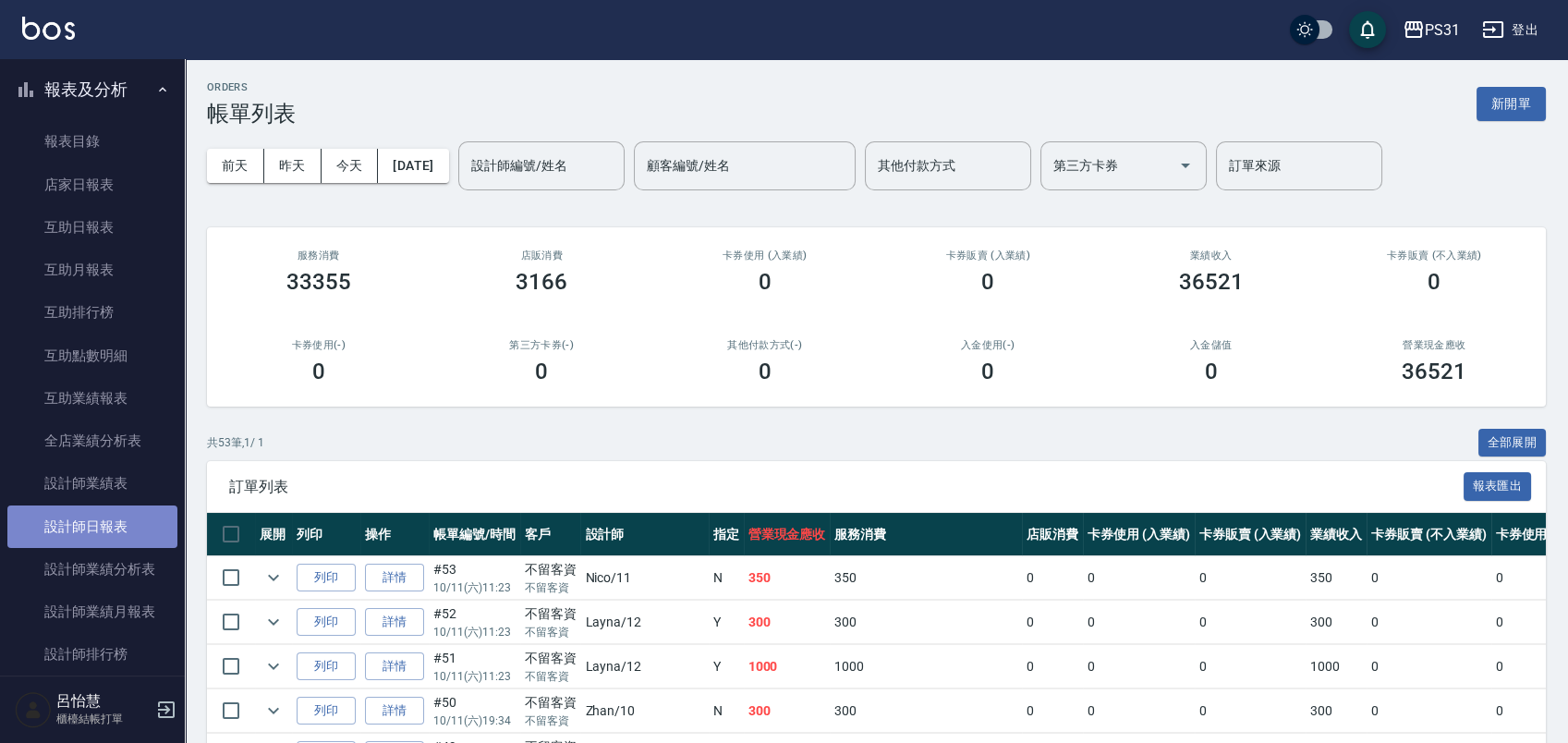
click at [122, 508] on link "設計師日報表" at bounding box center [92, 527] width 170 height 43
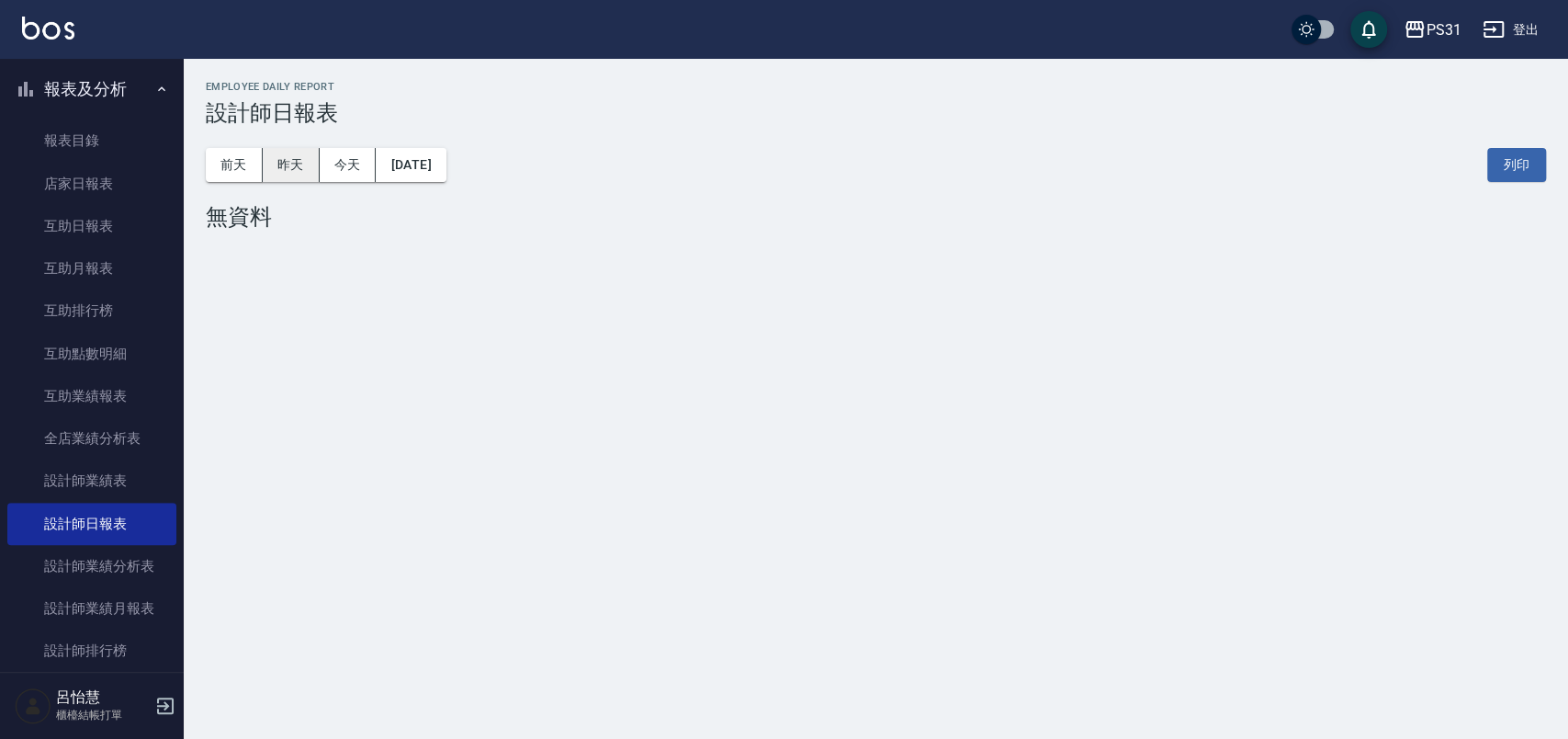
click at [303, 169] on button "昨天" at bounding box center [291, 164] width 57 height 34
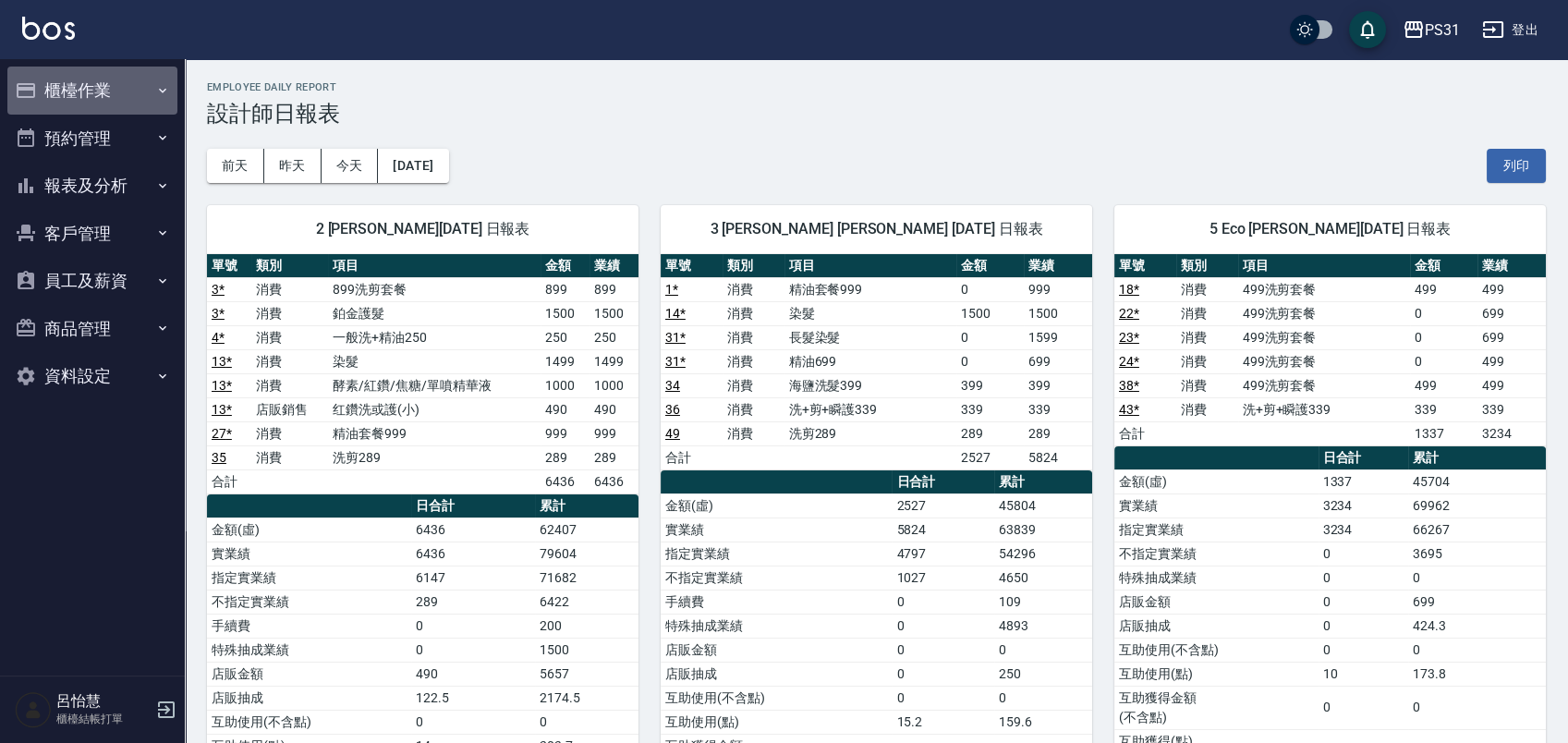
click at [131, 98] on button "櫃檯作業" at bounding box center [92, 91] width 170 height 48
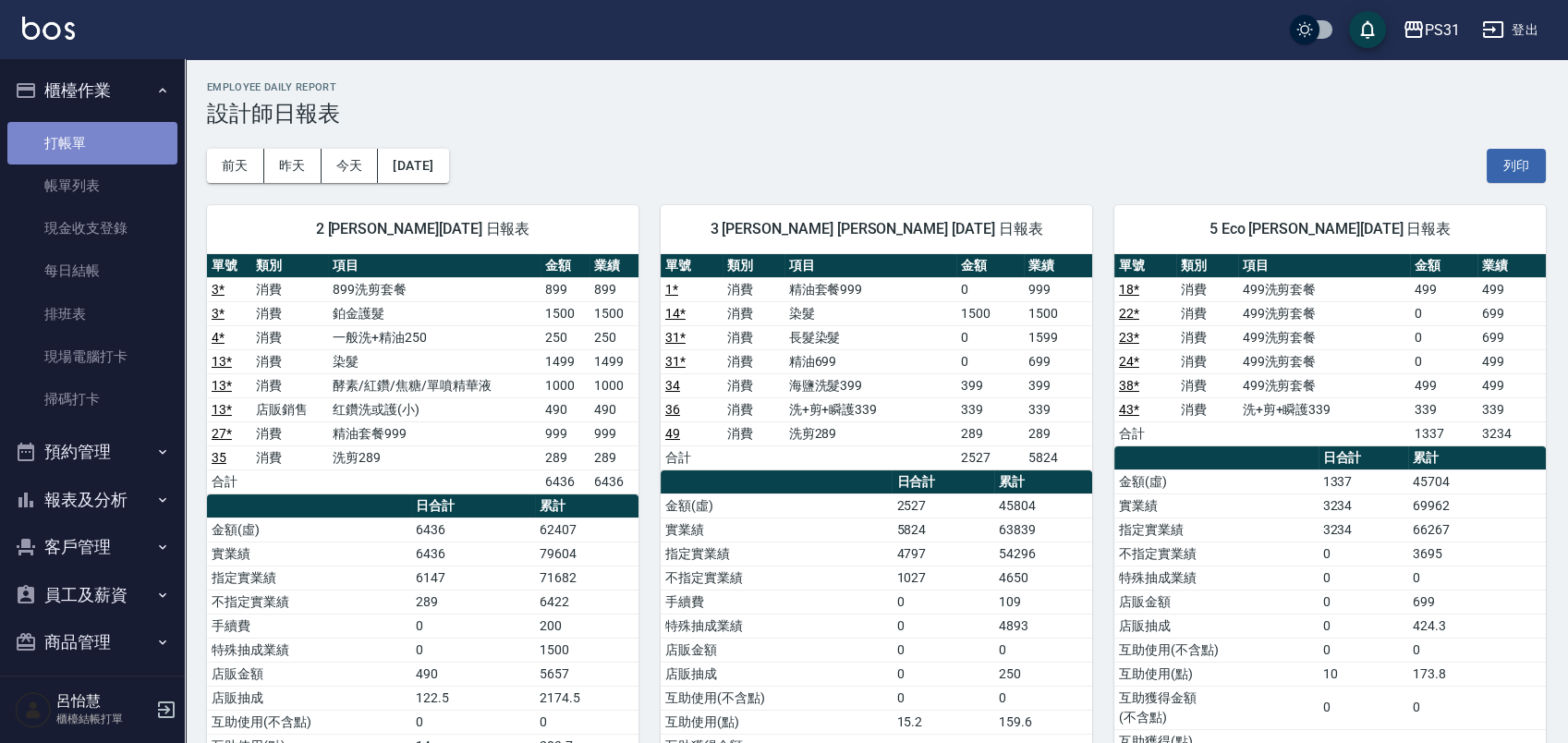
click at [111, 140] on link "打帳單" at bounding box center [92, 143] width 170 height 43
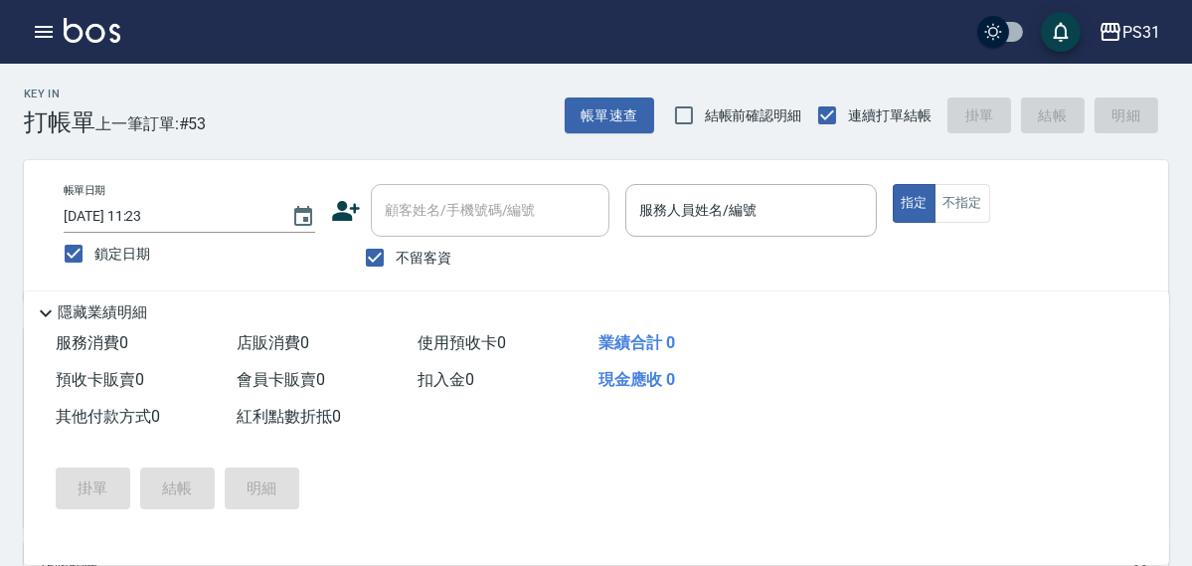
click at [0, 0] on button "櫃檯作業" at bounding box center [0, 0] width 0 height 0
click at [0, 0] on link "掃碼打卡" at bounding box center [0, 0] width 0 height 0
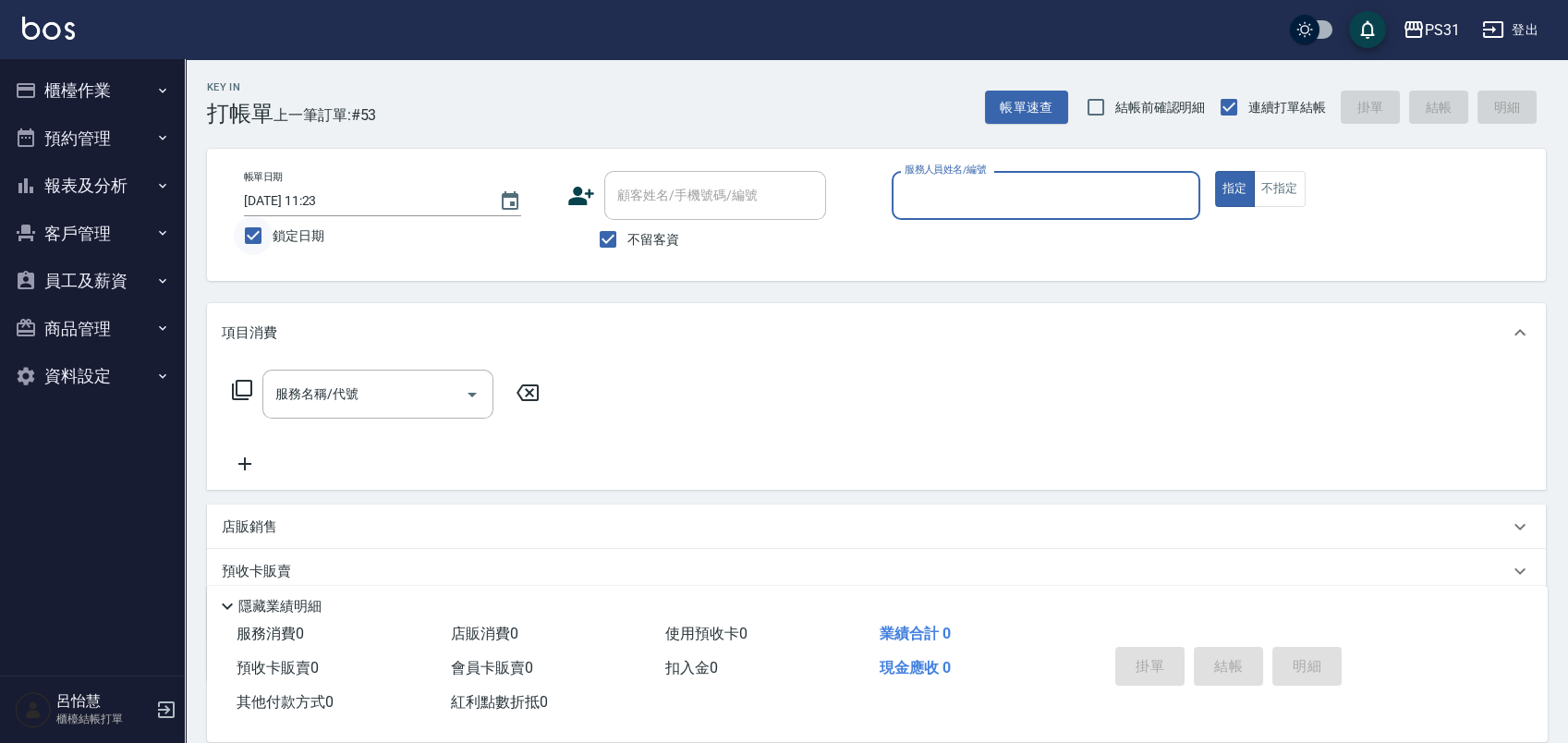
click at [257, 254] on input "鎖定日期" at bounding box center [254, 236] width 39 height 39
checkbox input "false"
type input "2025/10/12 14:23"
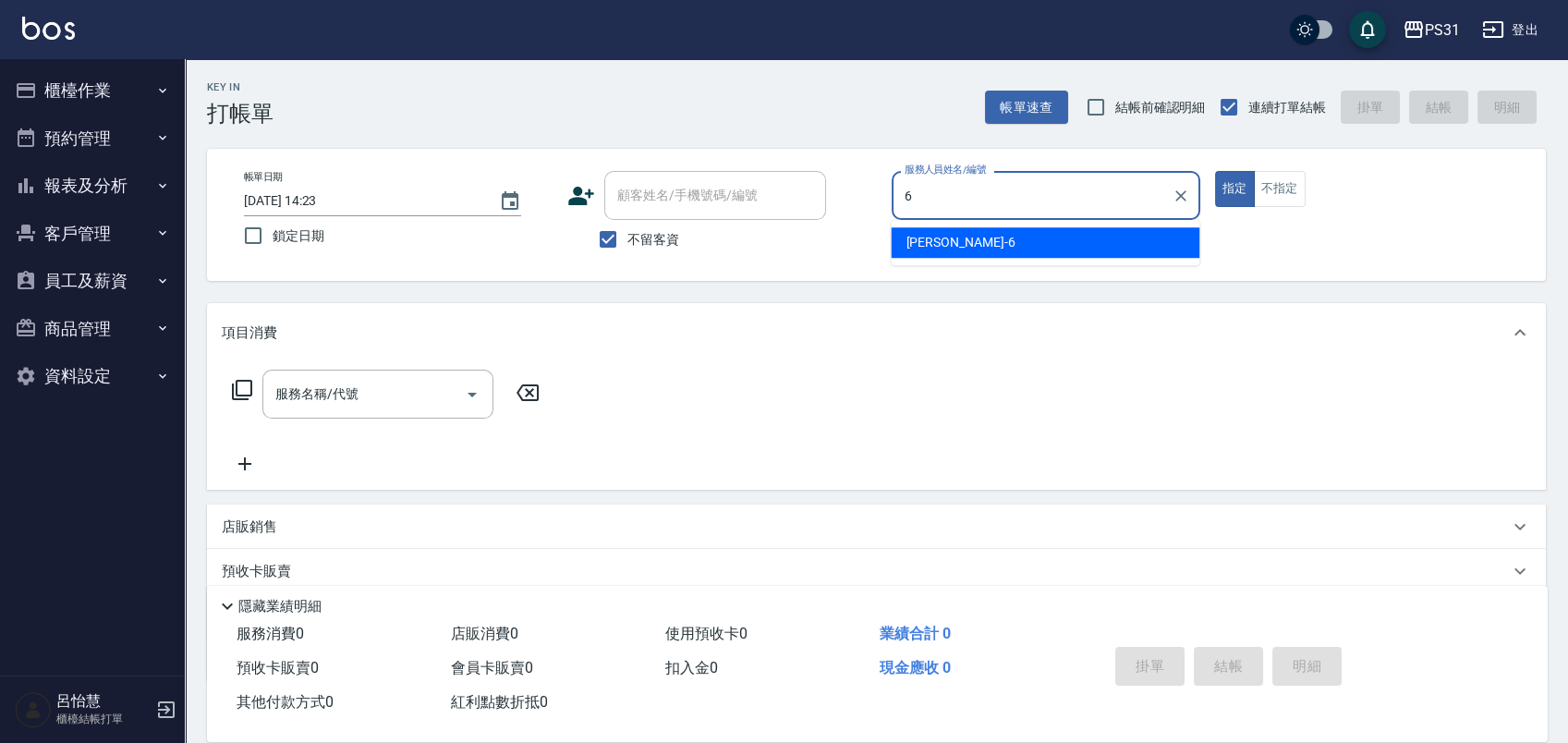
type input "6"
type button "true"
type input "Aki-6"
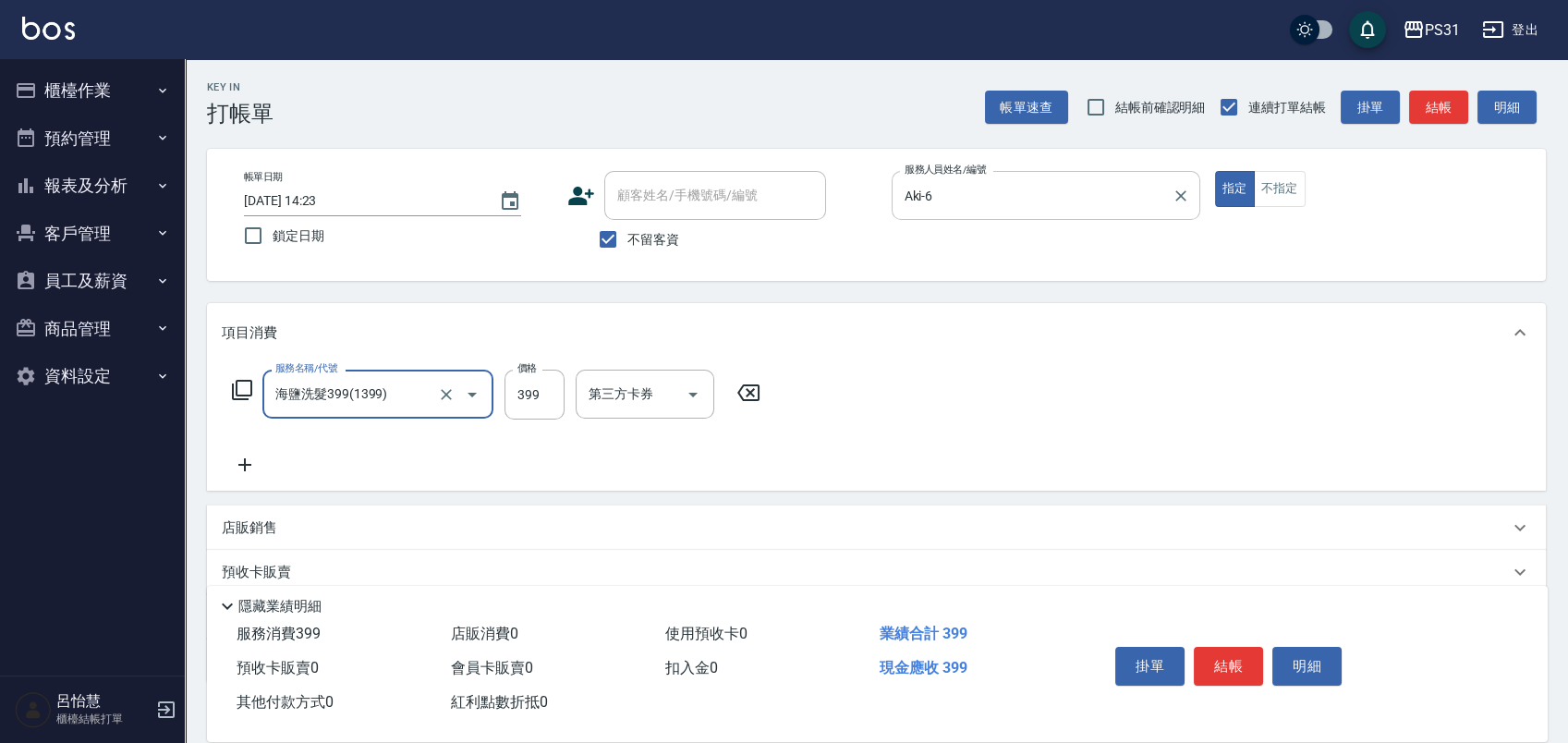
type input "海鹽洗髮399(1399)"
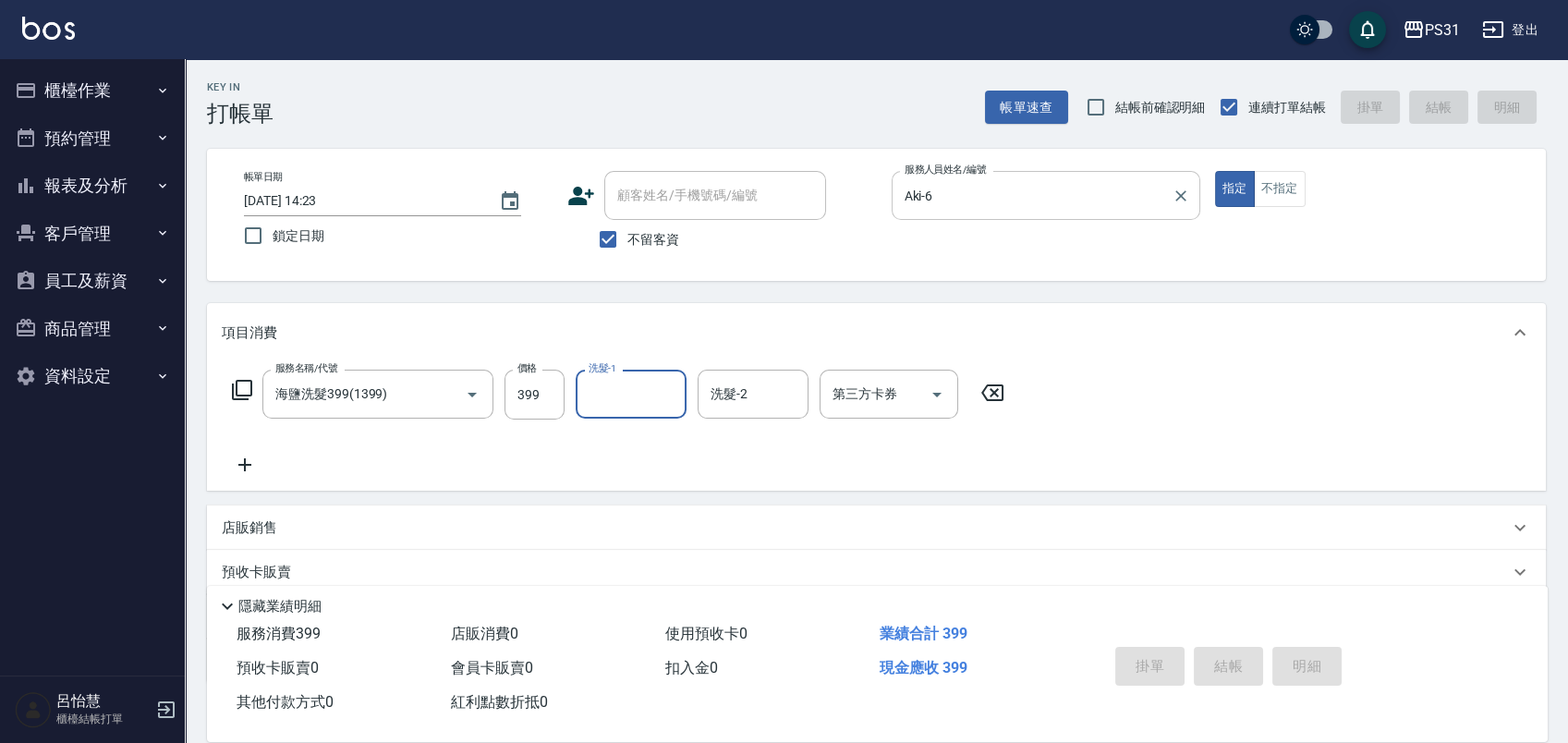
type input "[DATE] 14:25"
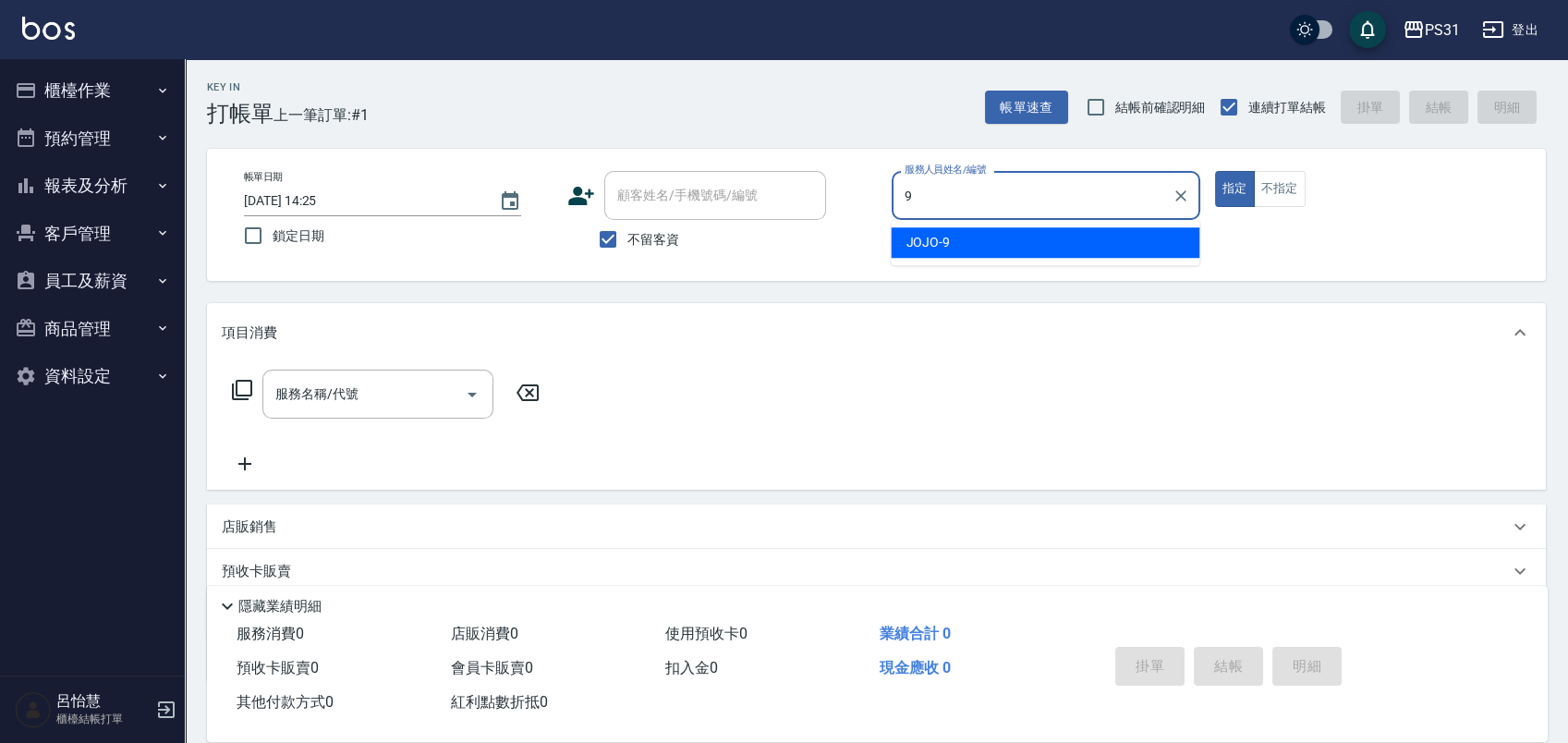
type input "JOJO-9"
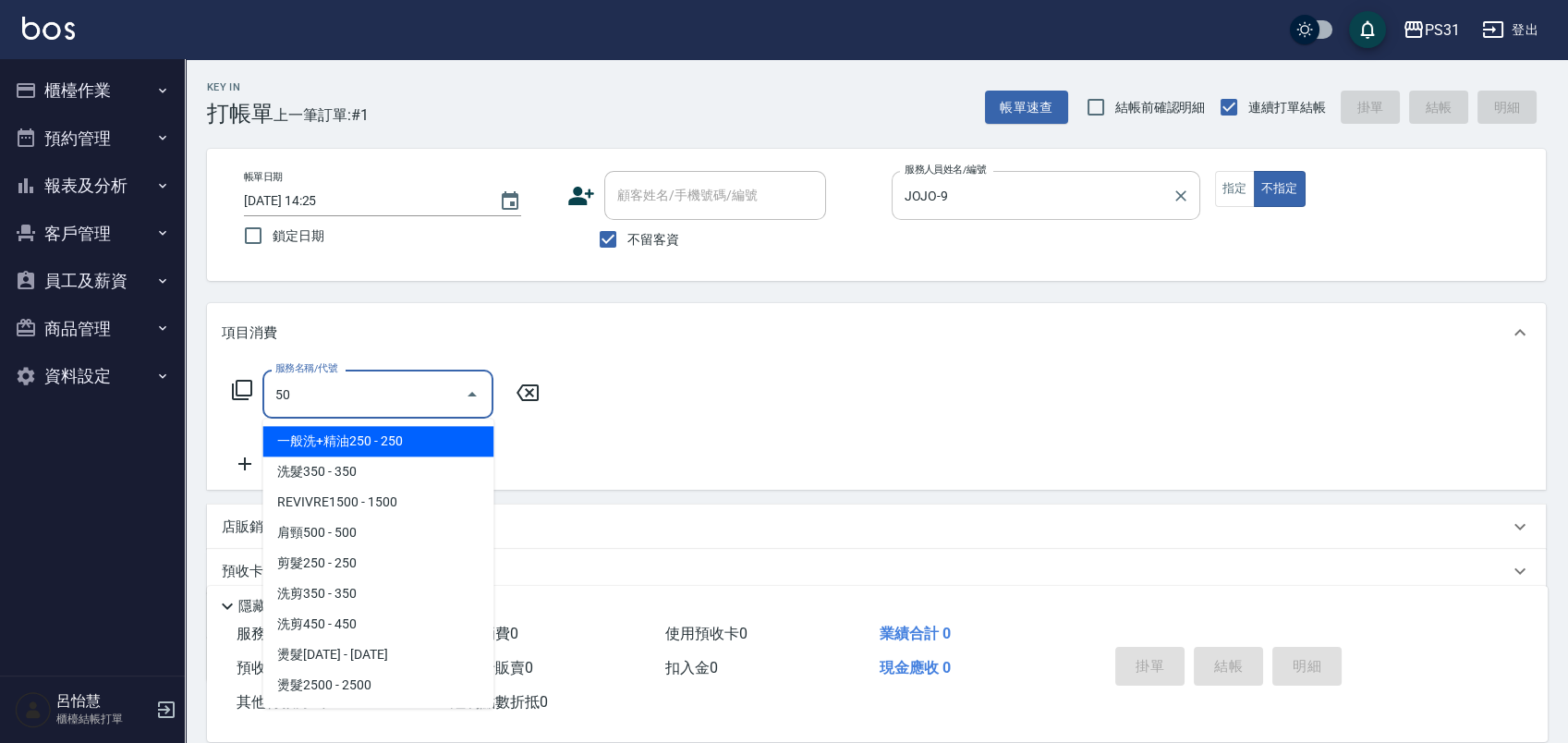
type input "5"
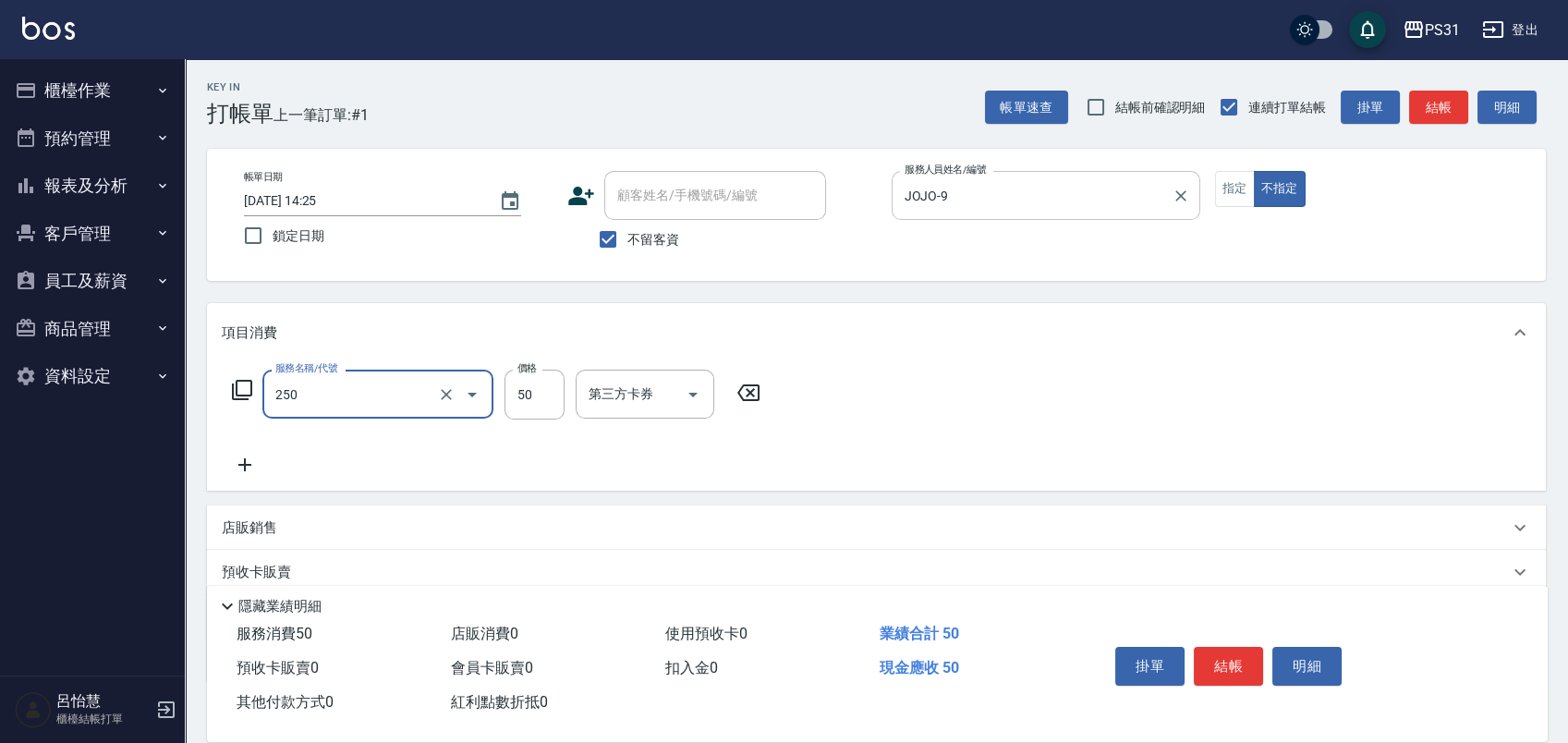
type input "剪瀏海(250)"
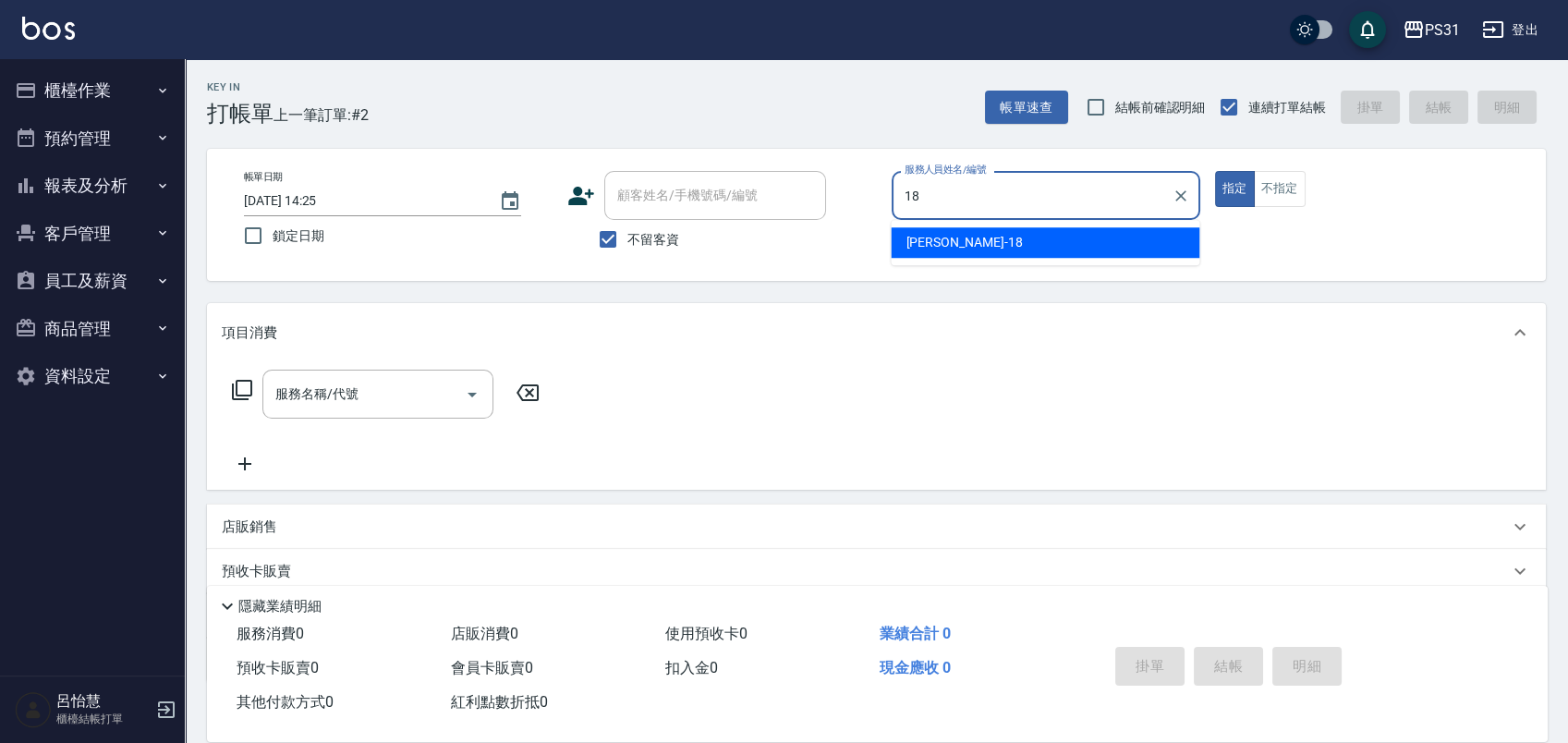
type input "Rita-18"
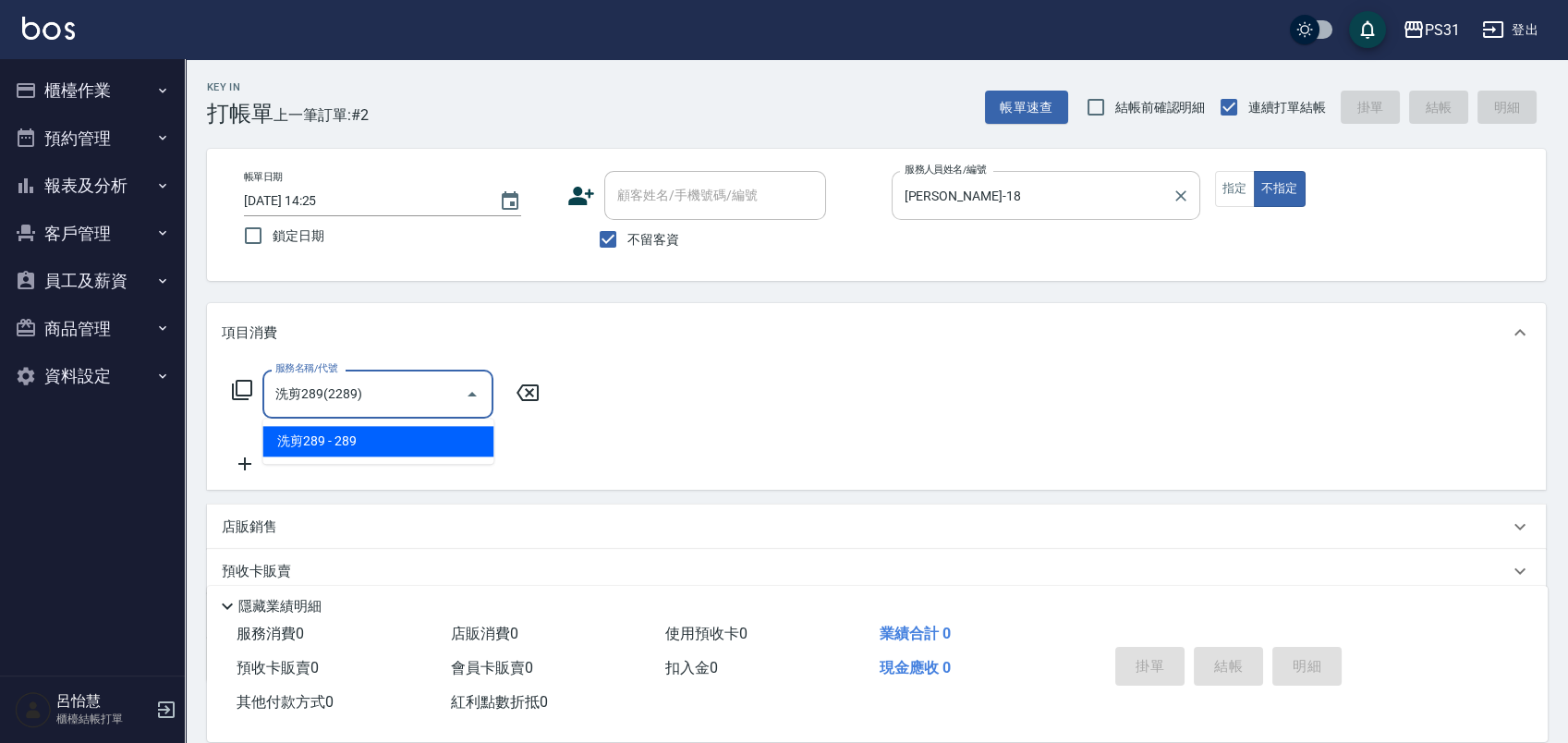
type input "洗剪289(2289)"
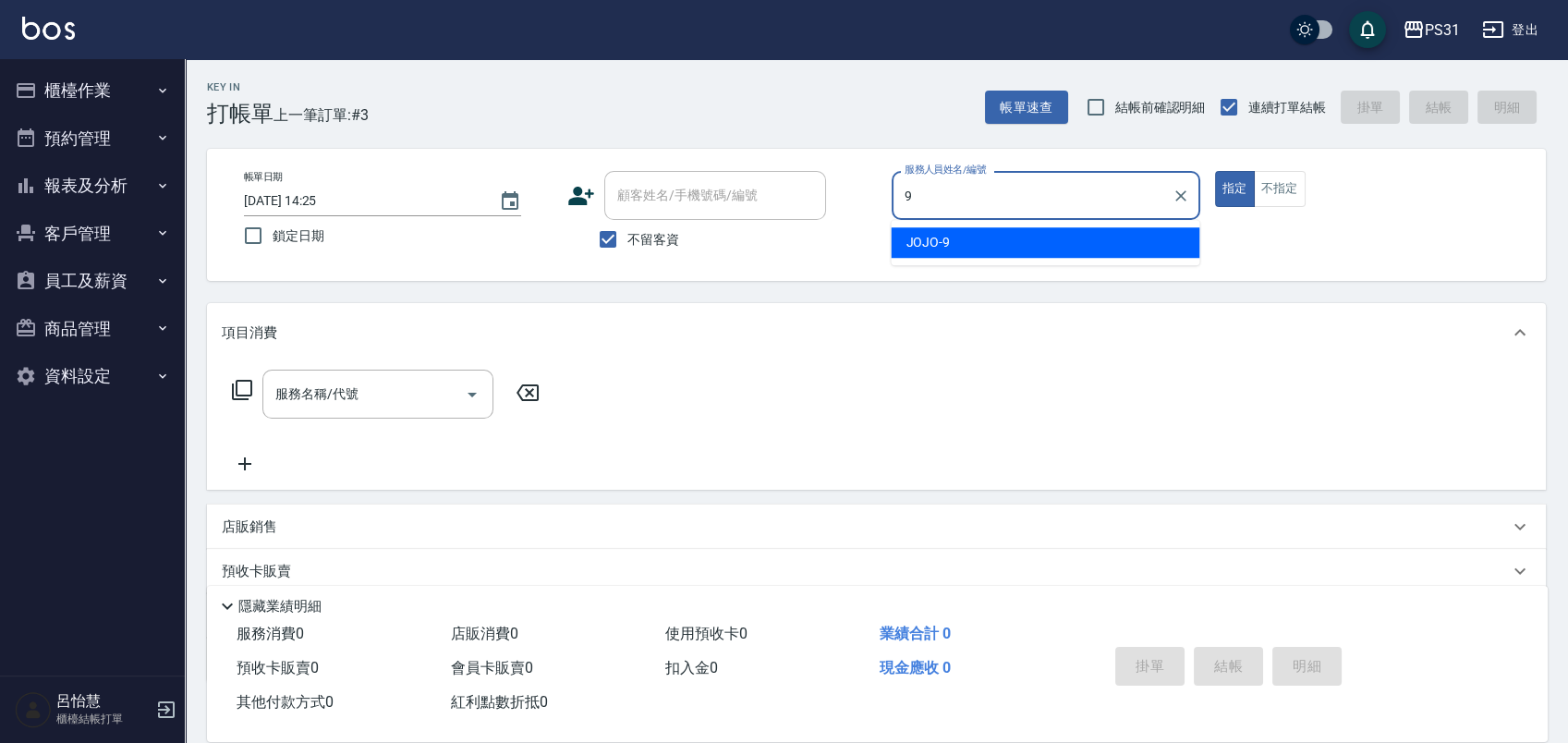
type input "JOJO-9"
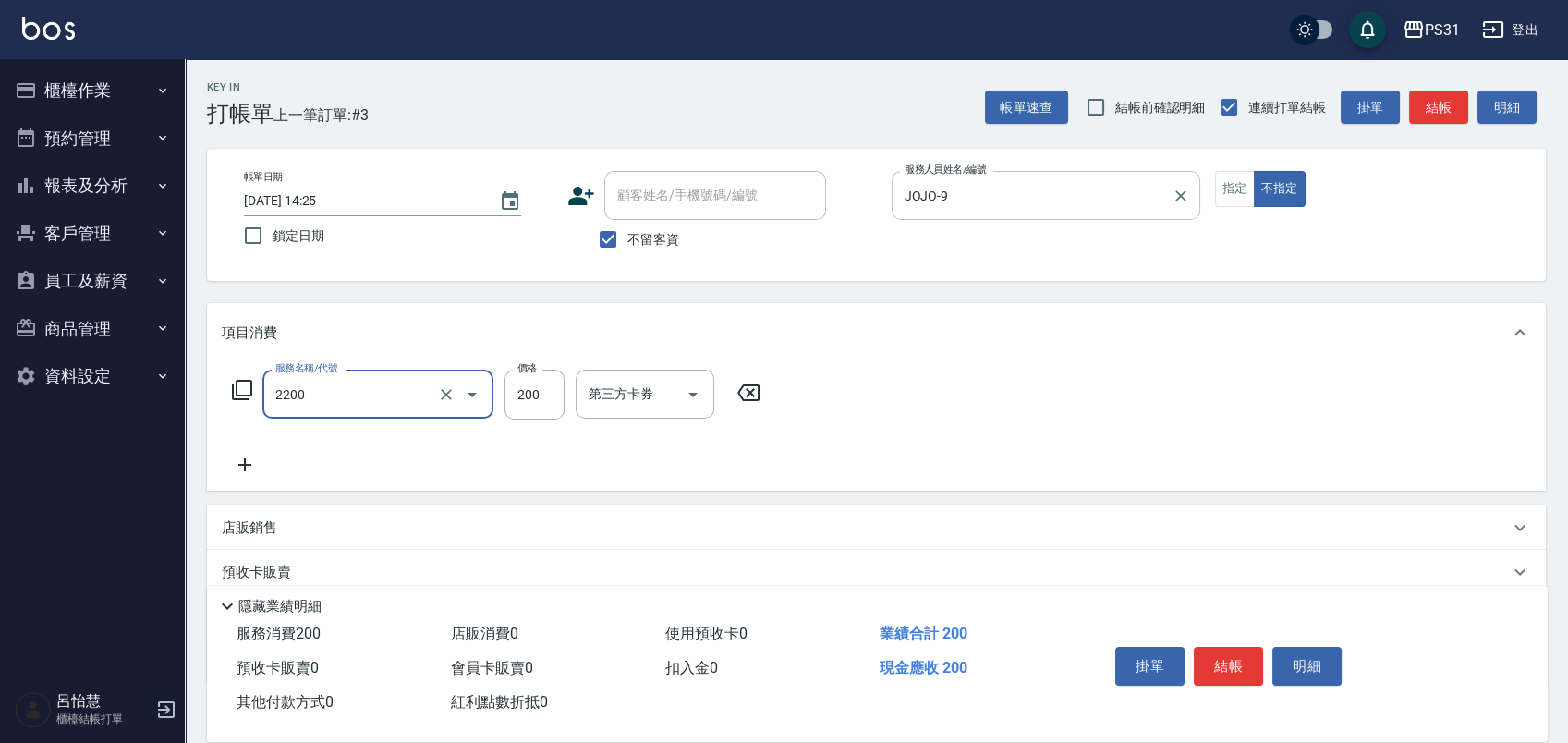
type input "剪髮200(2200)"
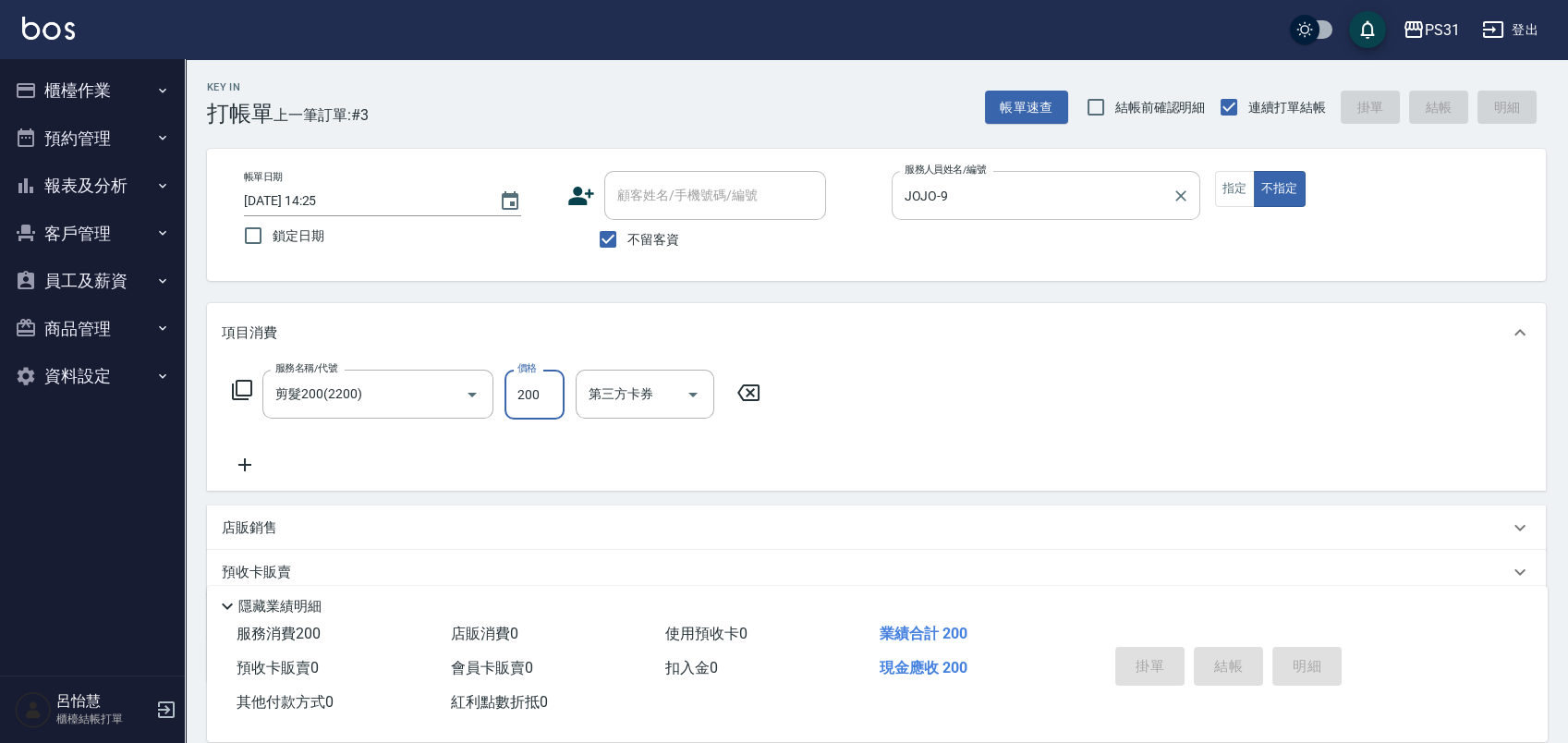
type input "2025/10/12 14:26"
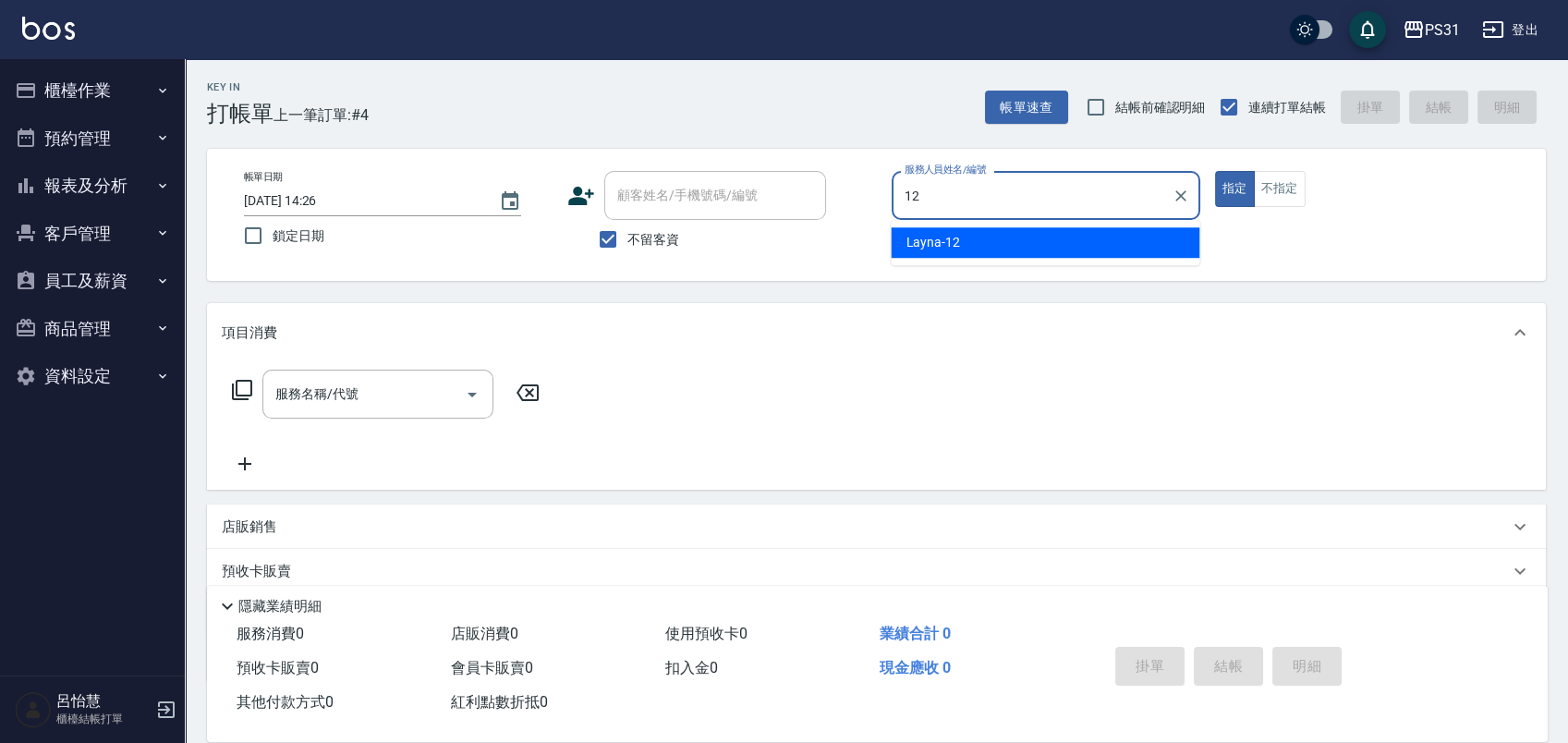
type input "Layna-12"
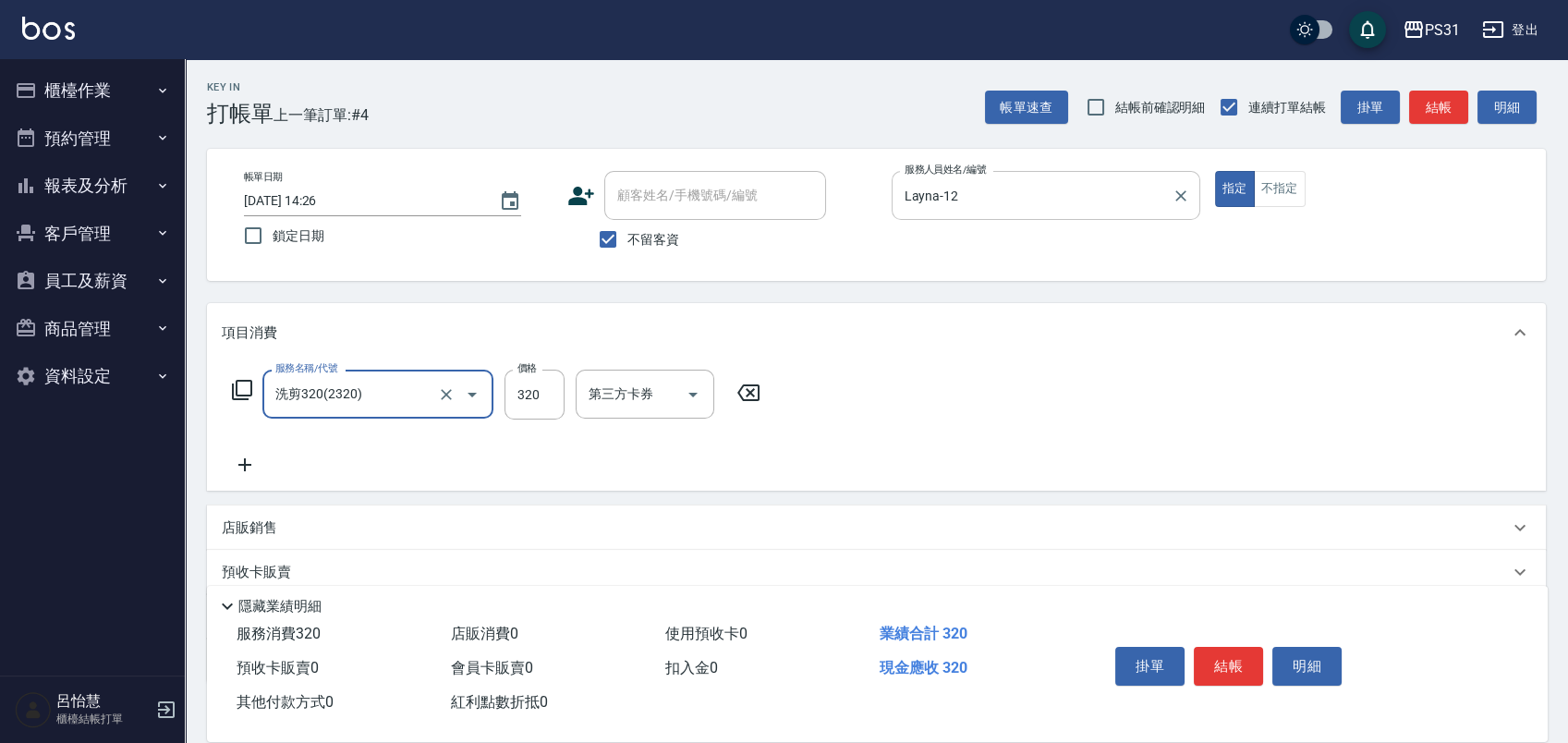
type input "洗剪320(2320)"
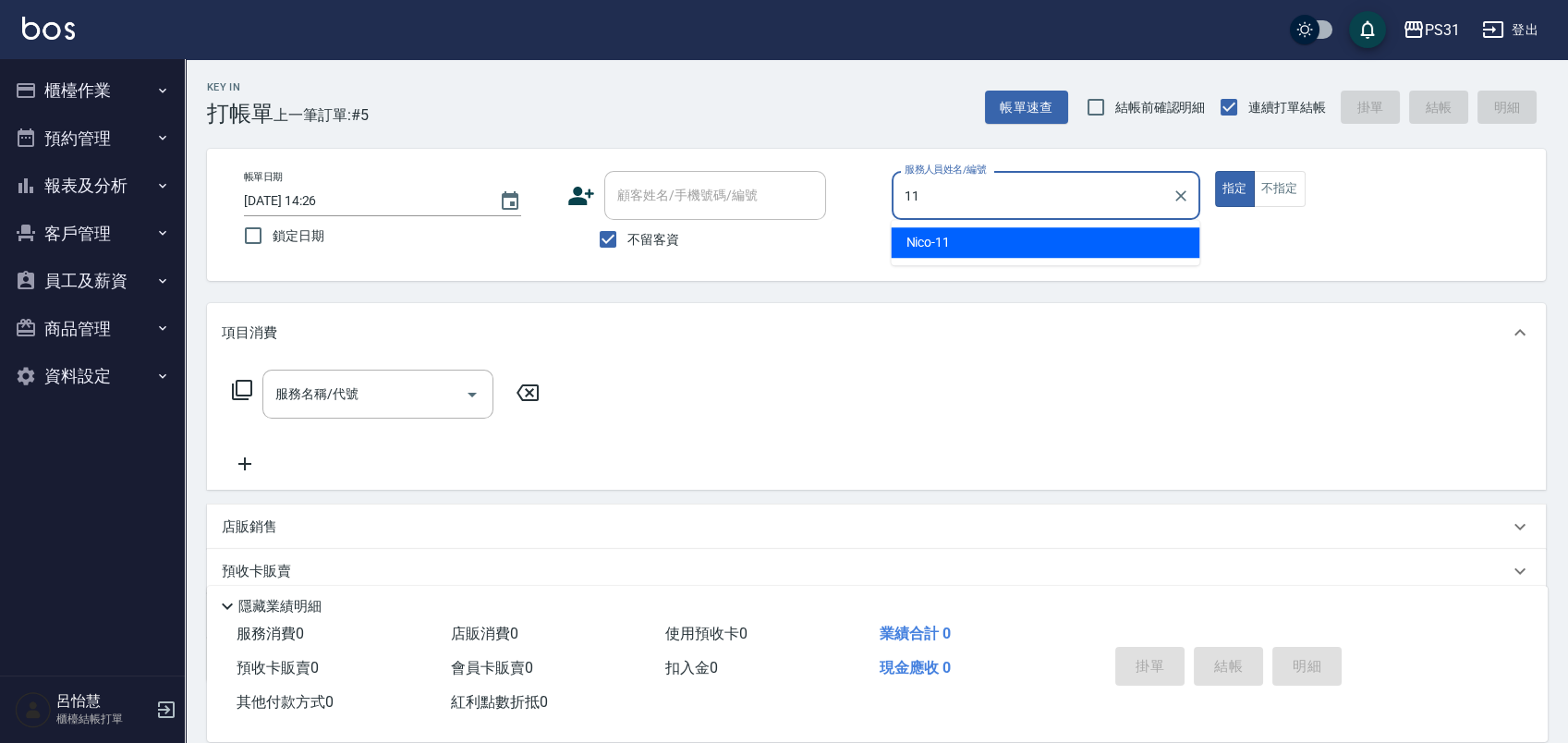
type input "Nico-11"
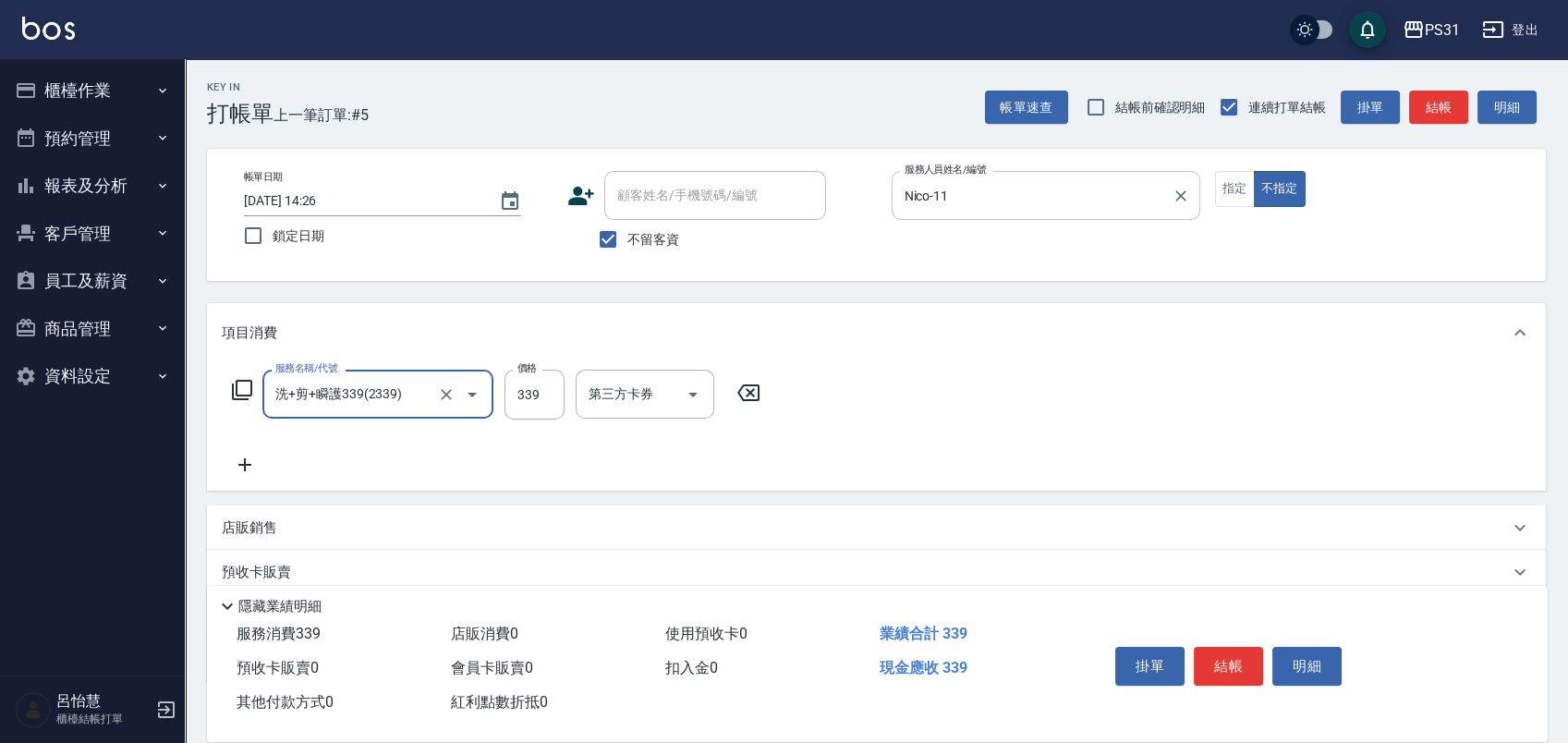
type input "洗+剪+瞬護339(2339)"
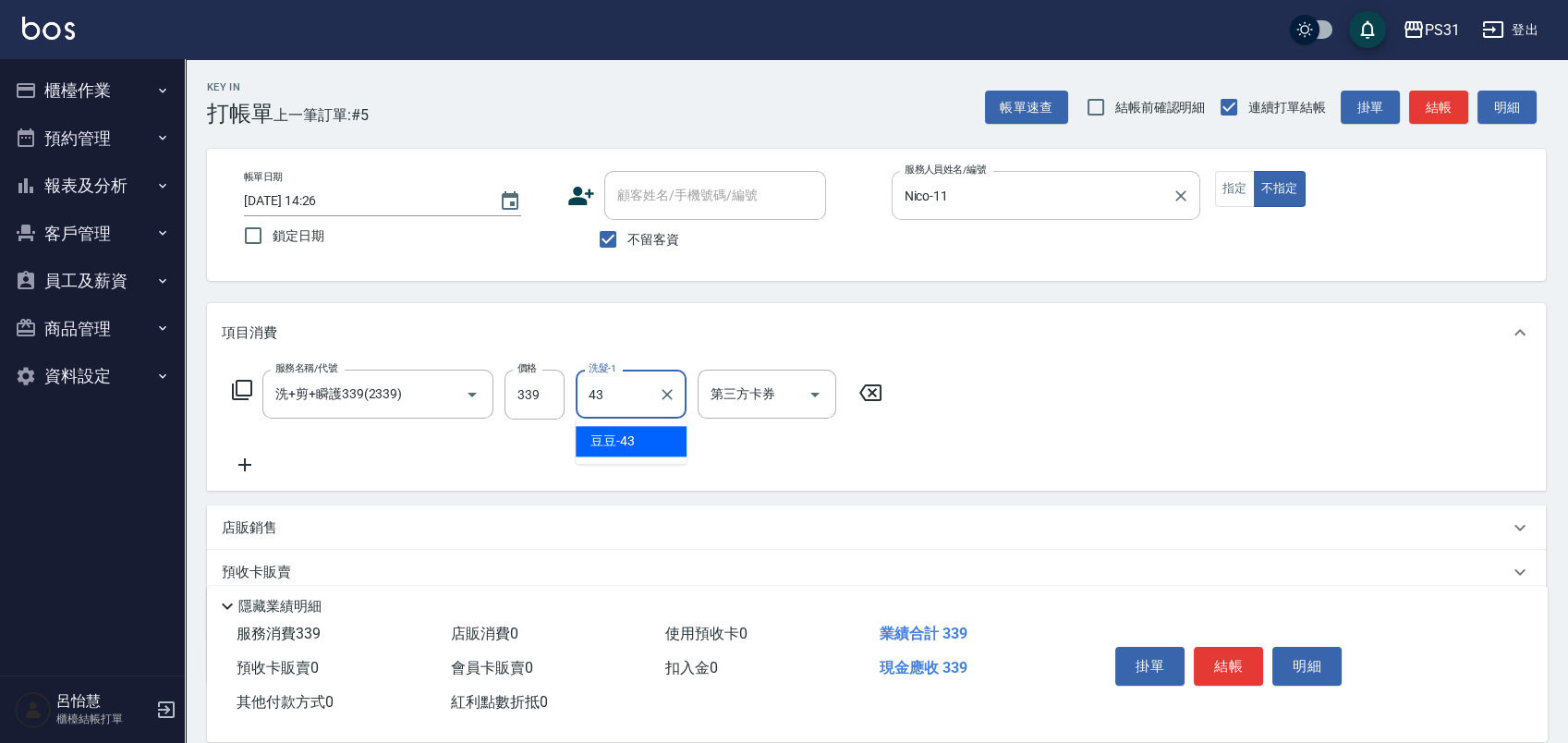
type input "豆豆-43"
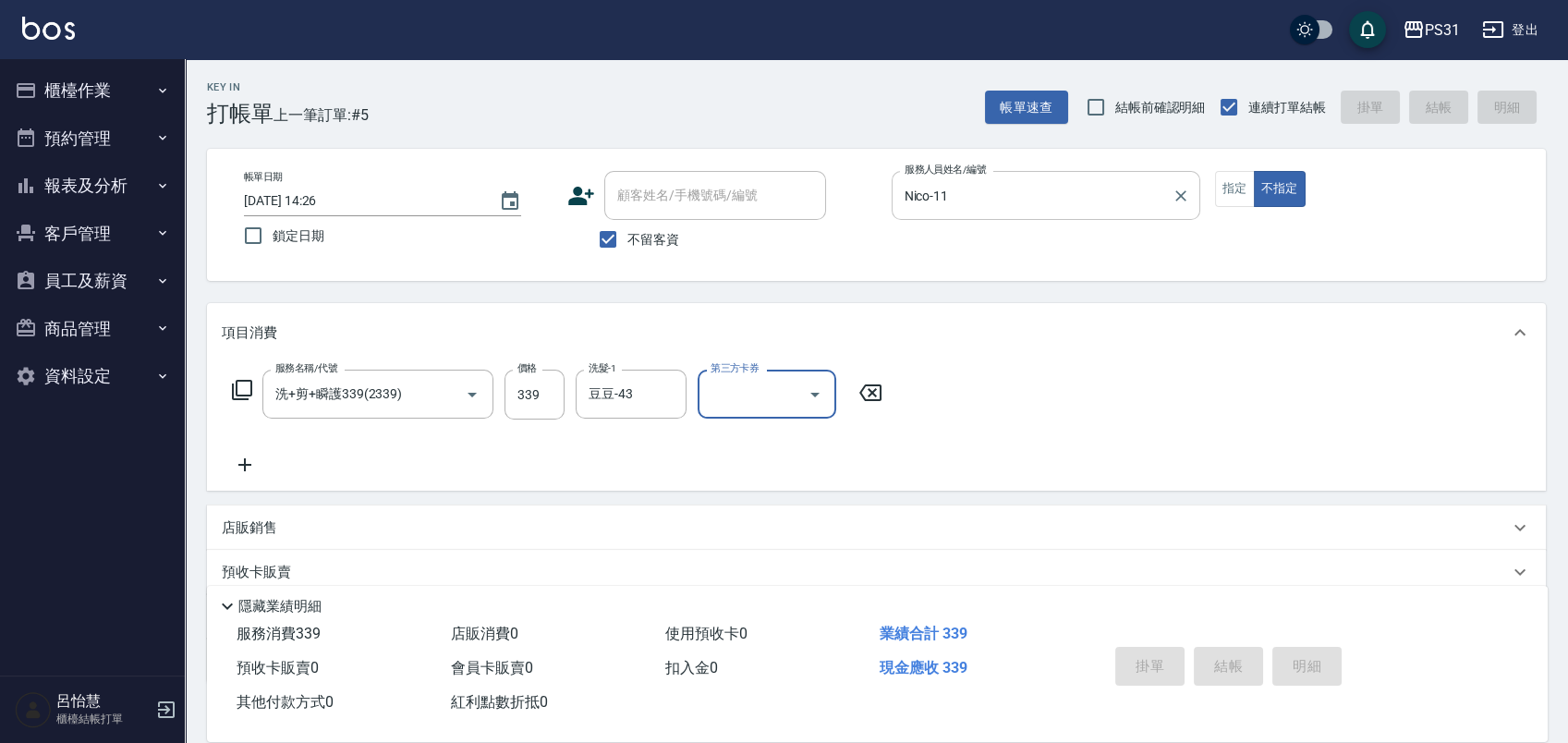
type input "2025/10/12 14:27"
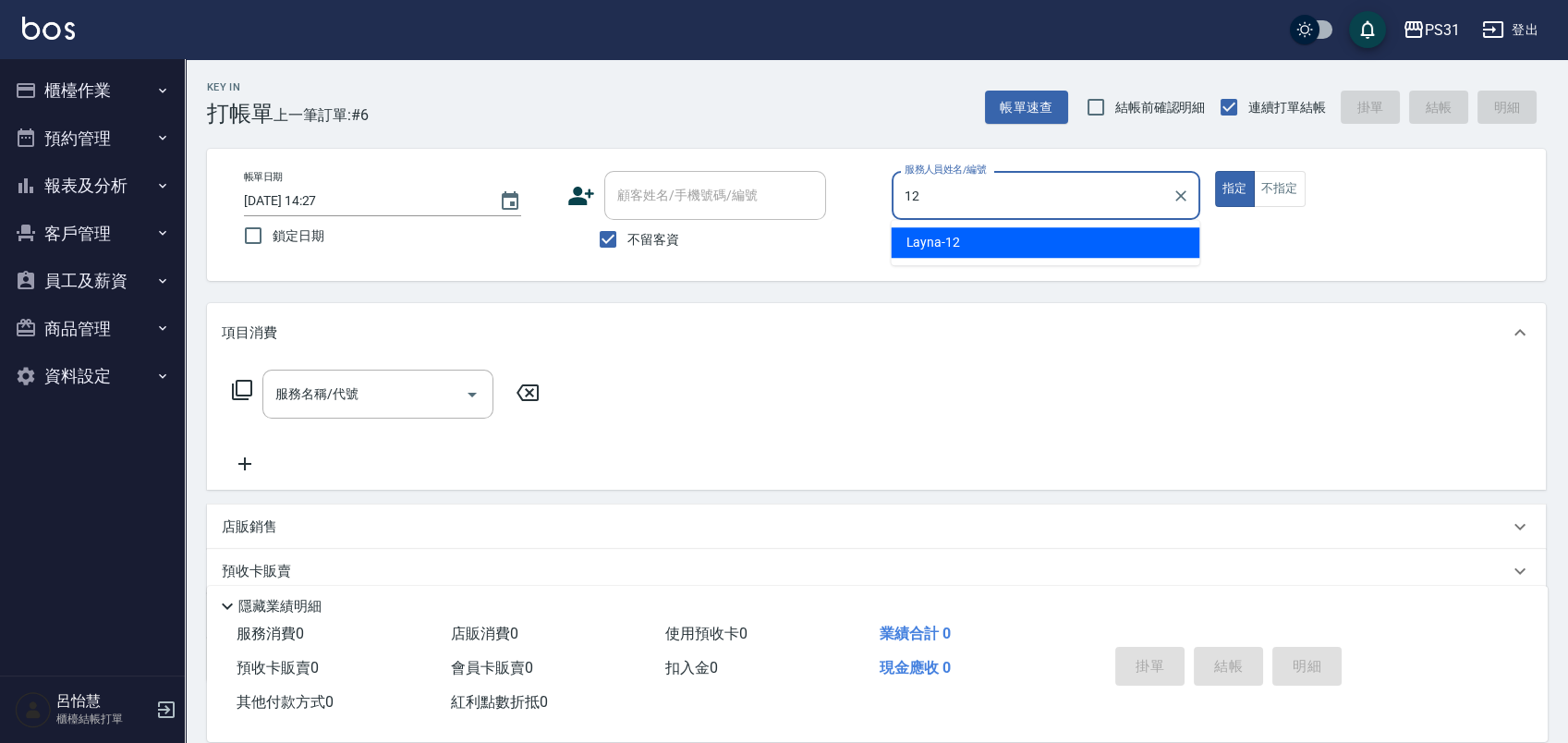
type input "Layna-12"
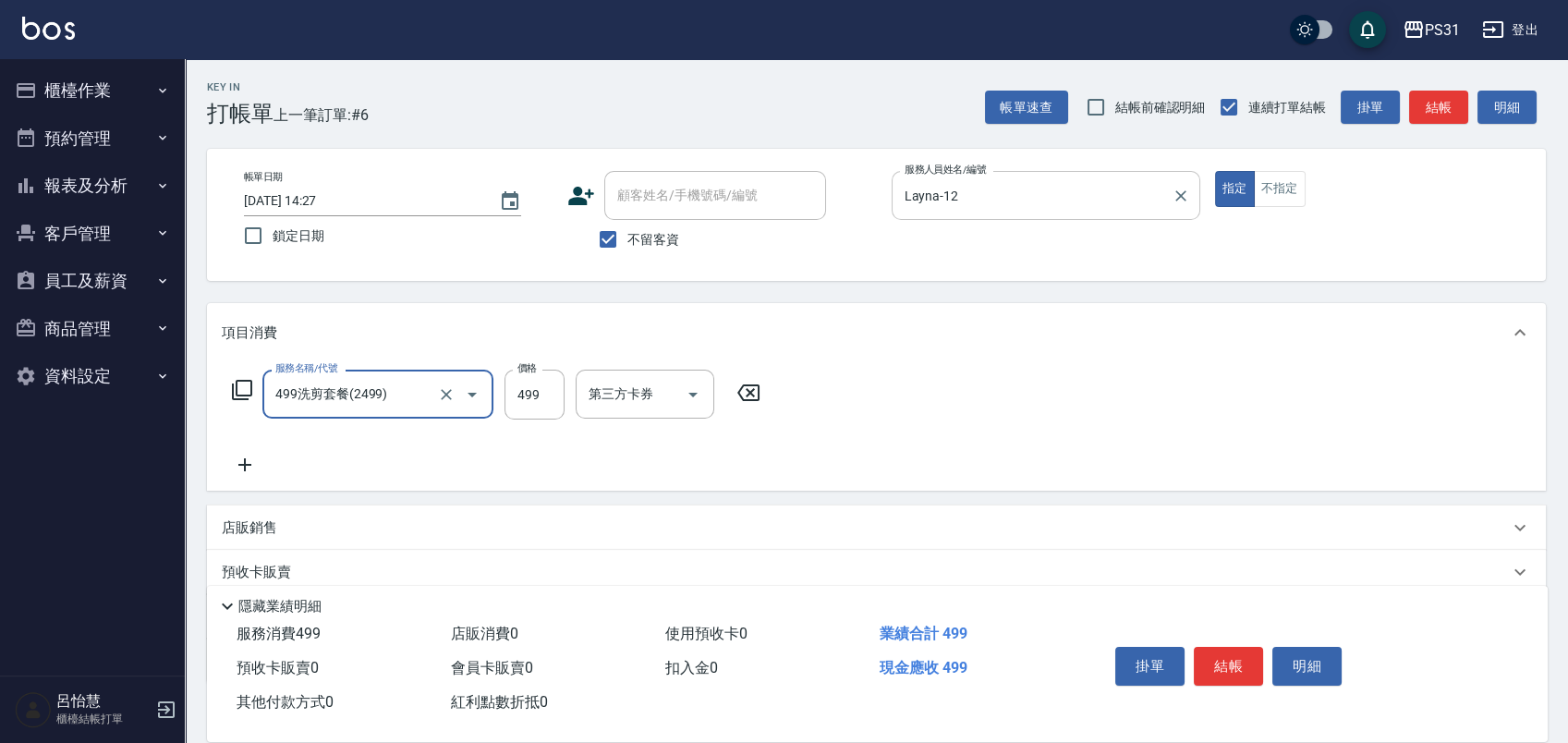
type input "499洗剪套餐(2499)"
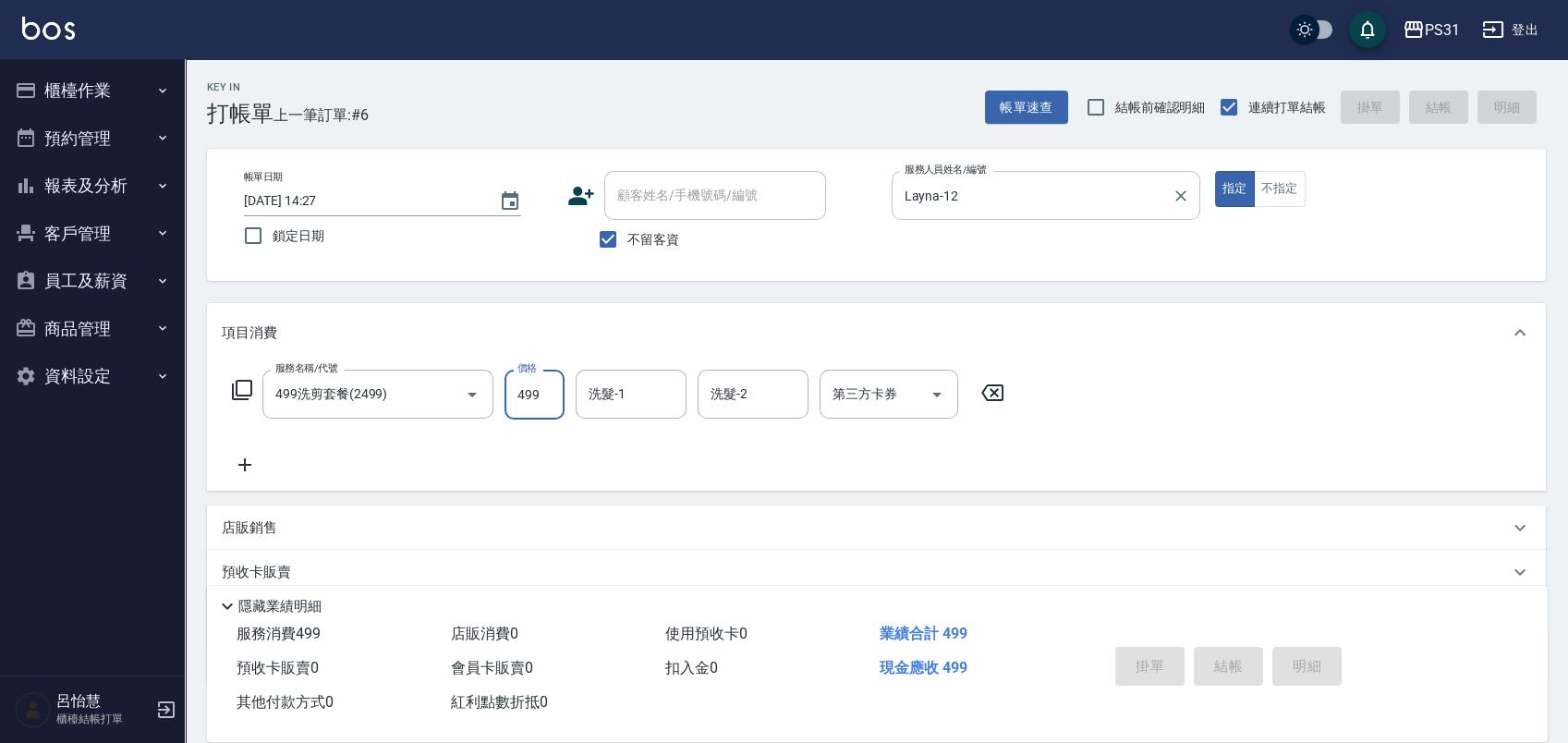
type input "2025/10/12 14:28"
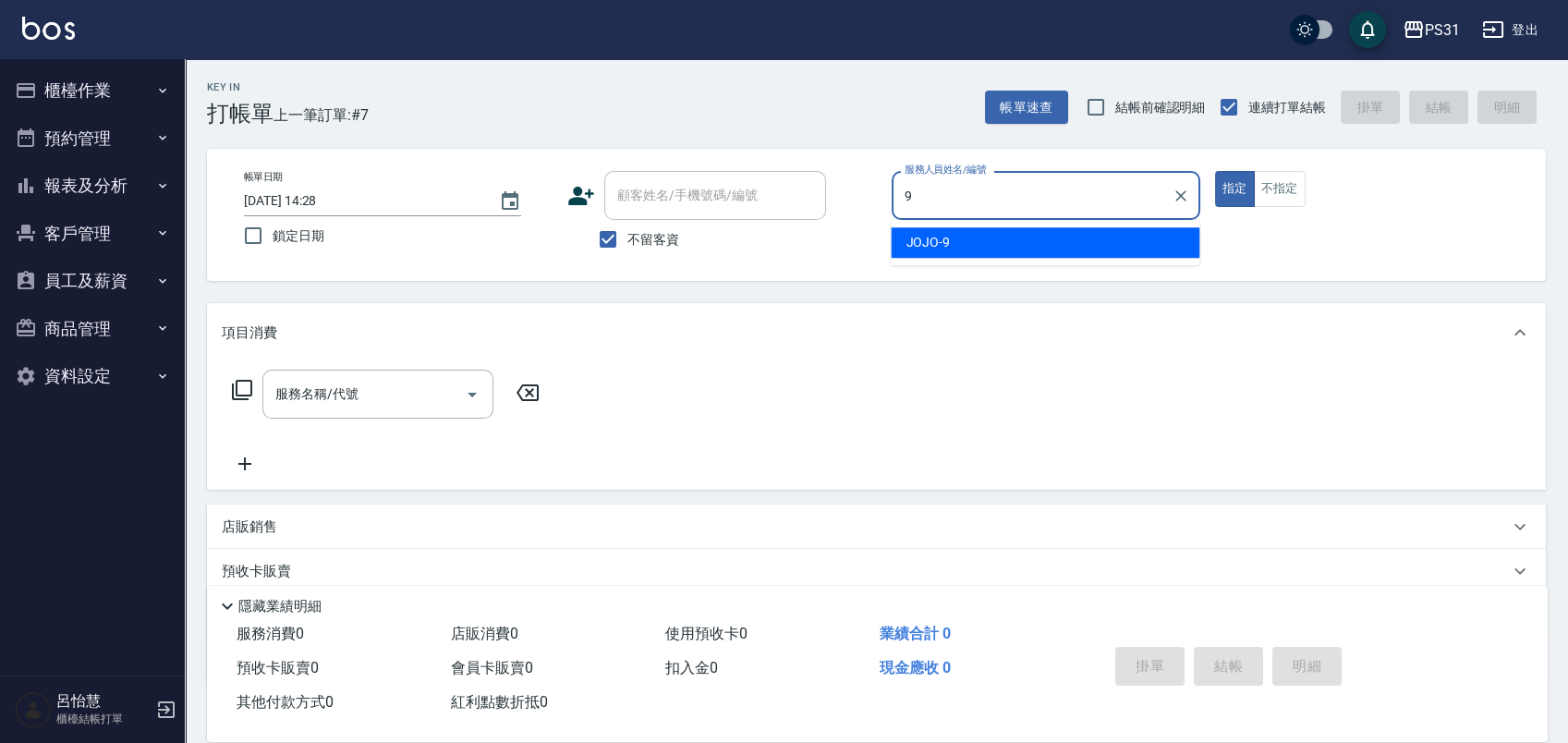
type input "JOJO-9"
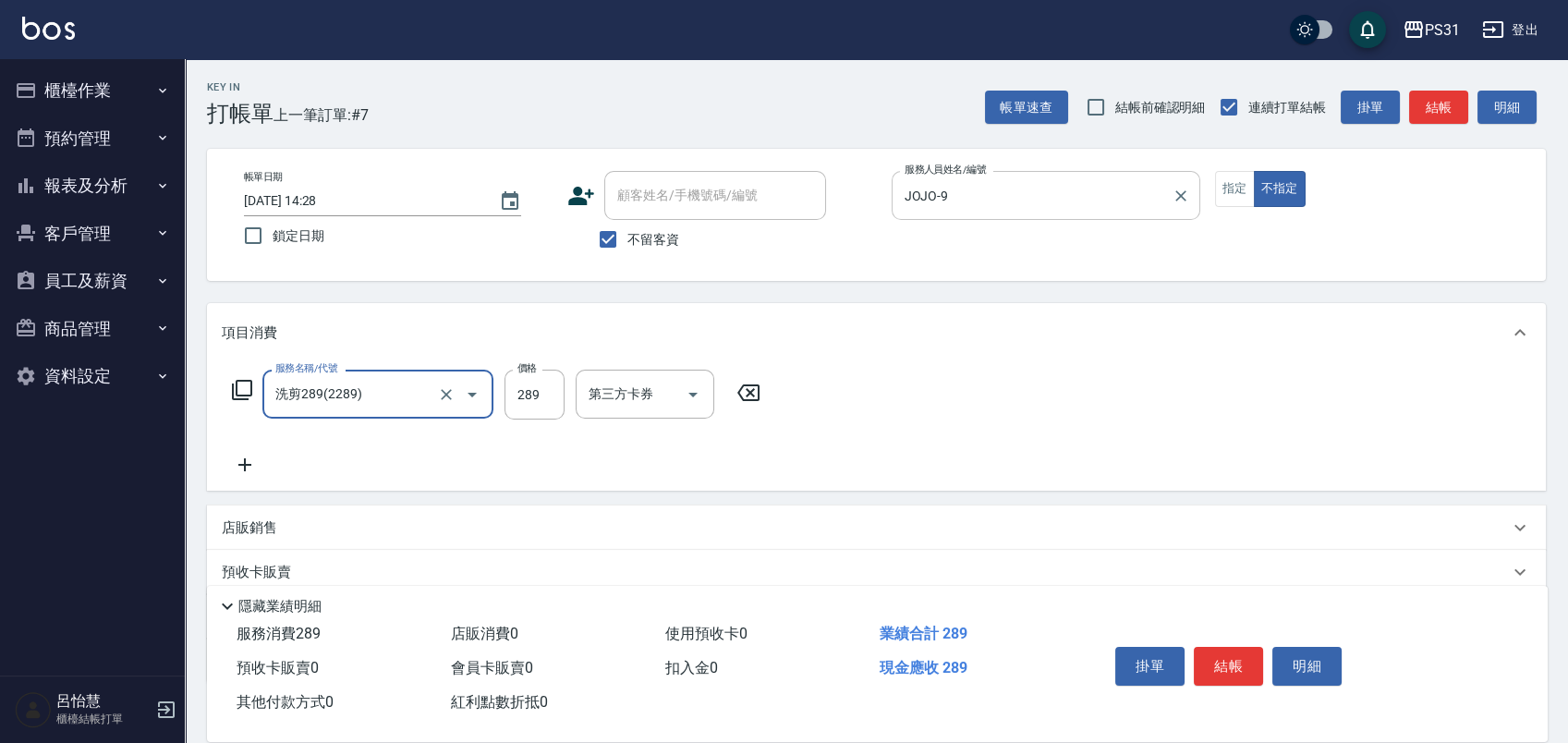
type input "洗剪289(2289)"
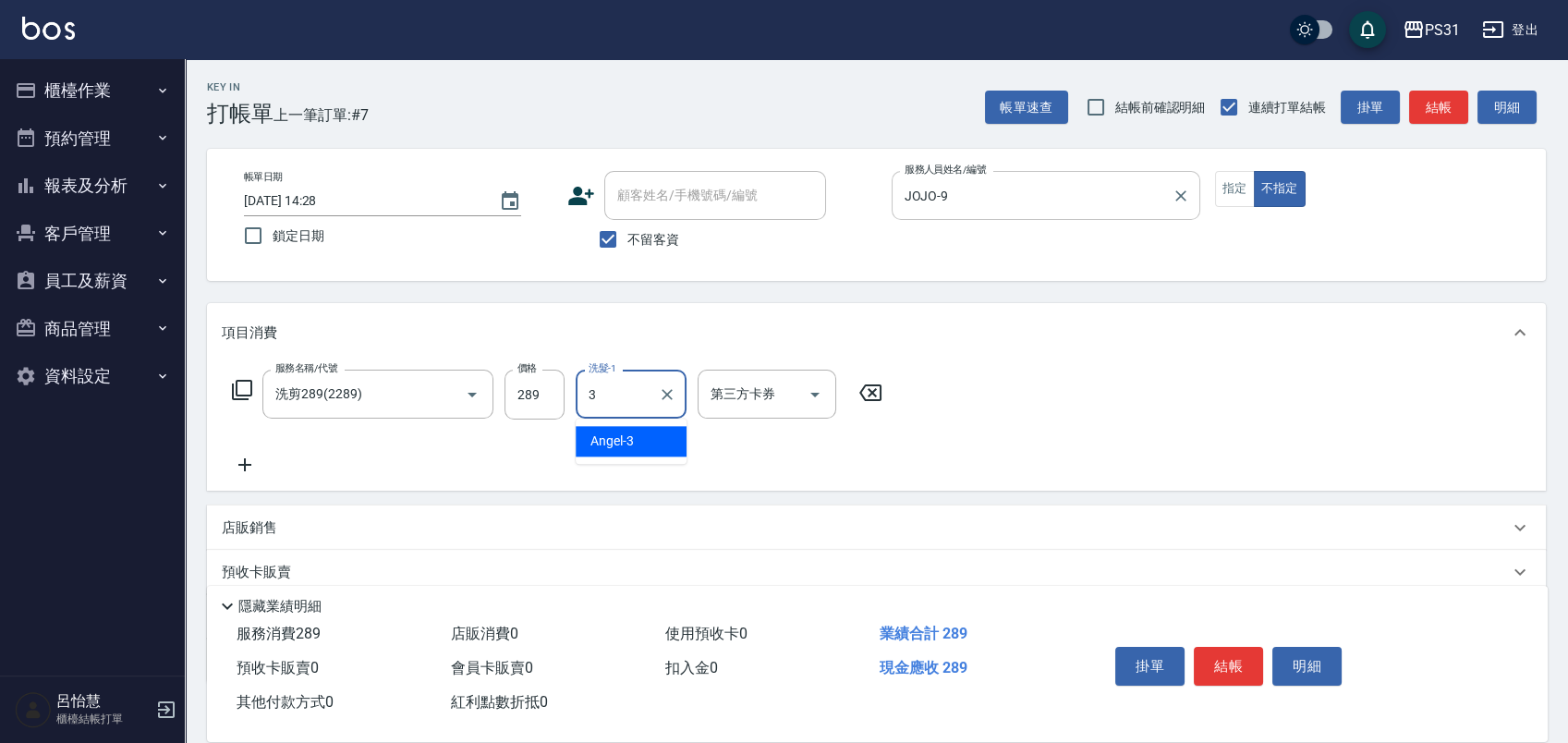
type input "Angel-3"
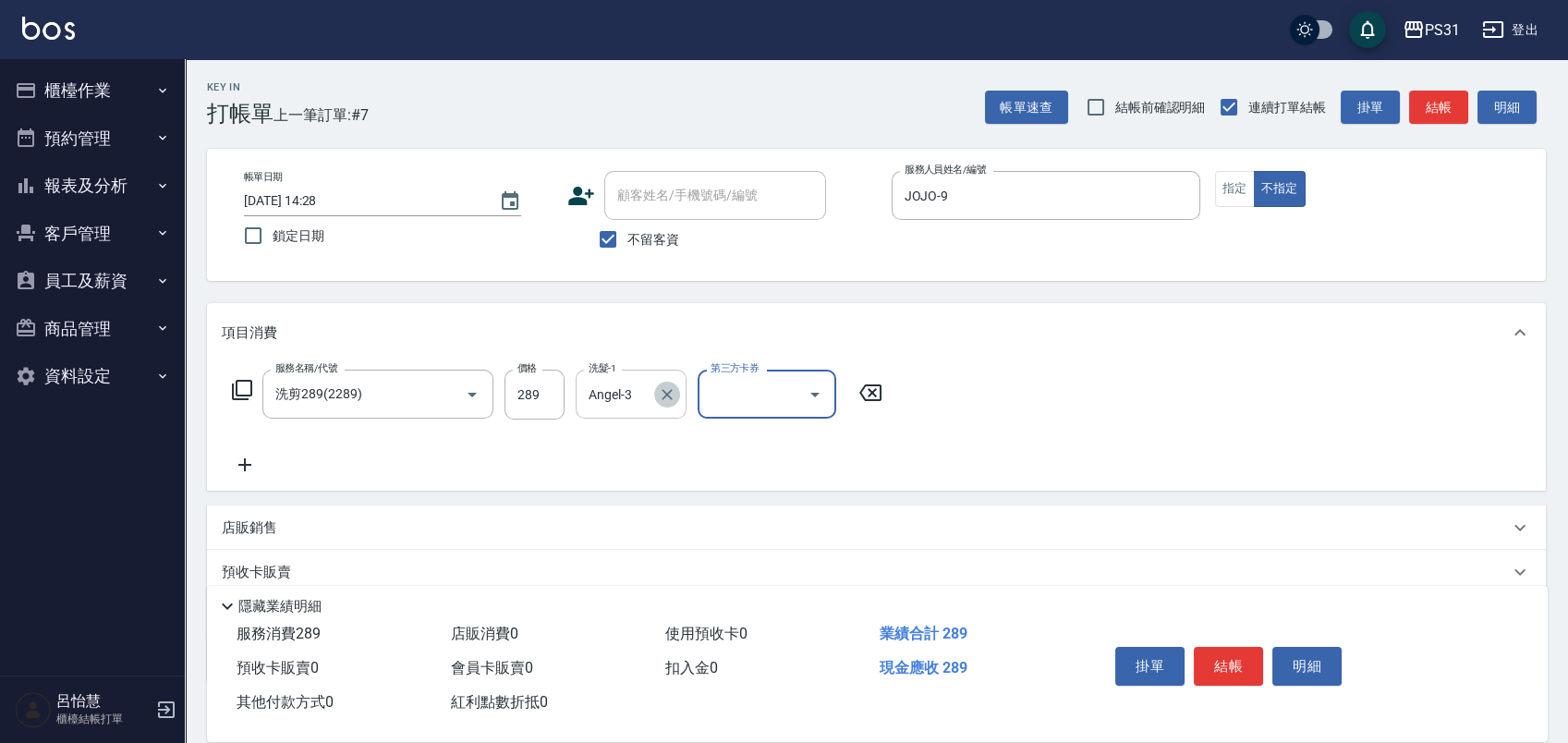
click at [660, 392] on icon "Clear" at bounding box center [667, 395] width 19 height 19
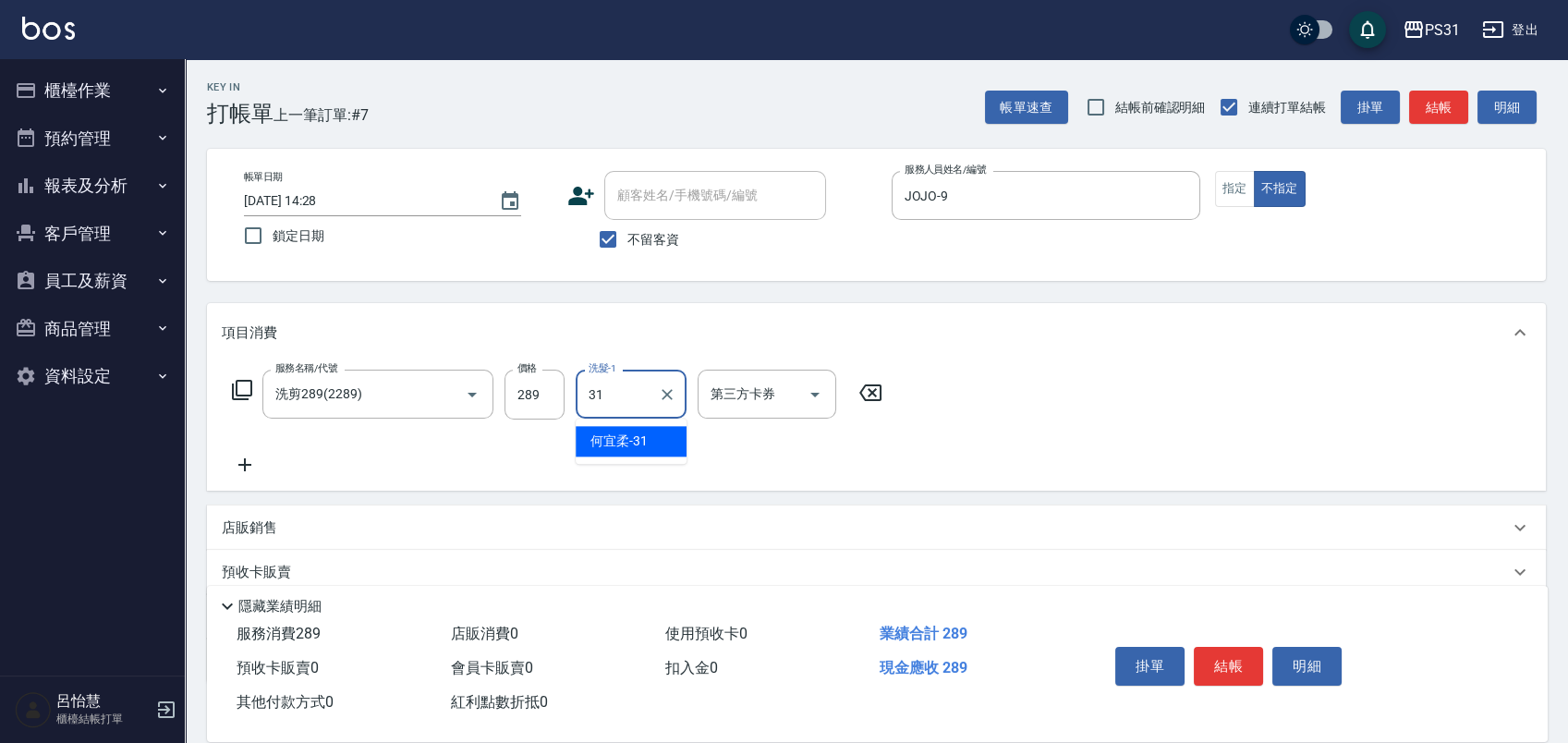
type input "何宜柔-31"
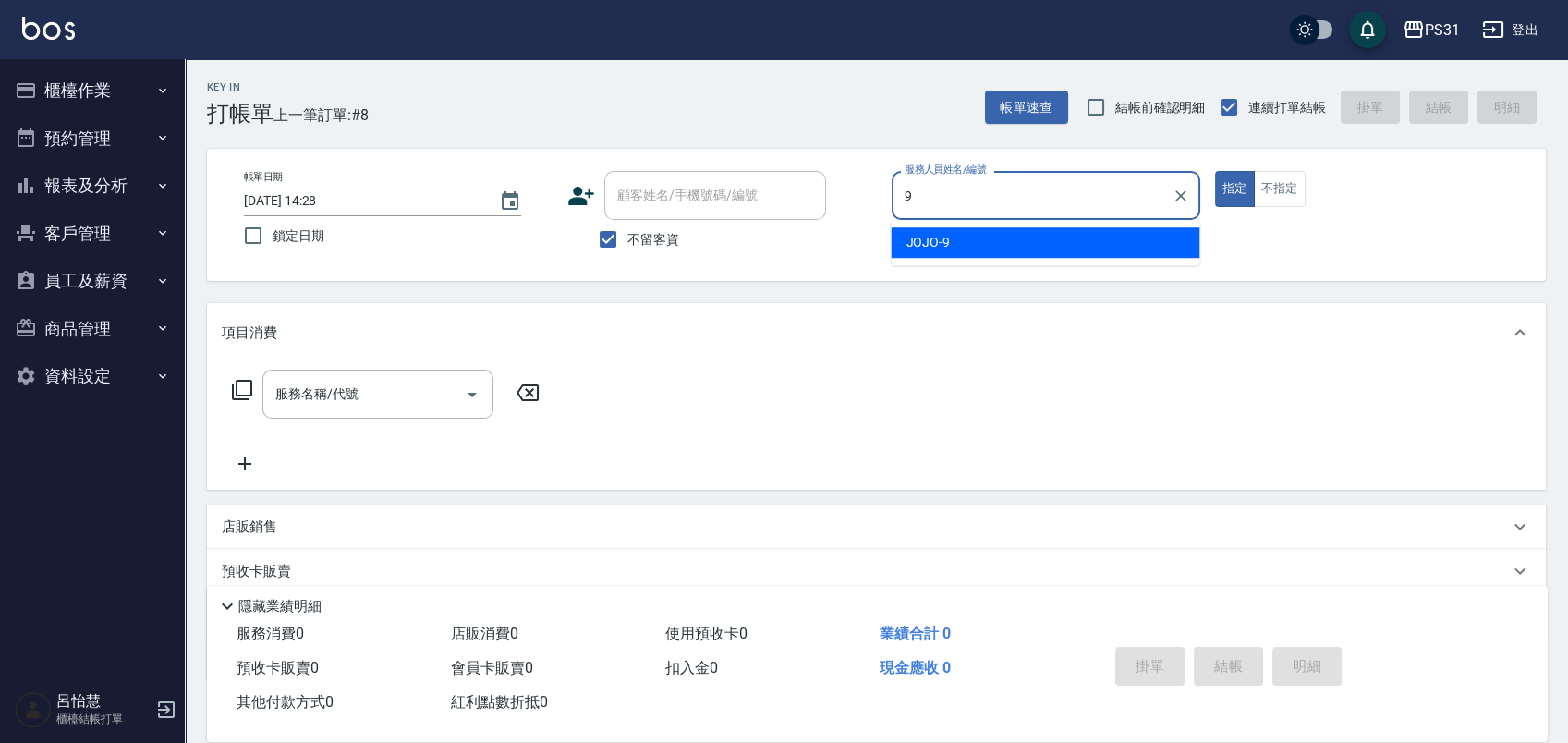
type input "JOJO-9"
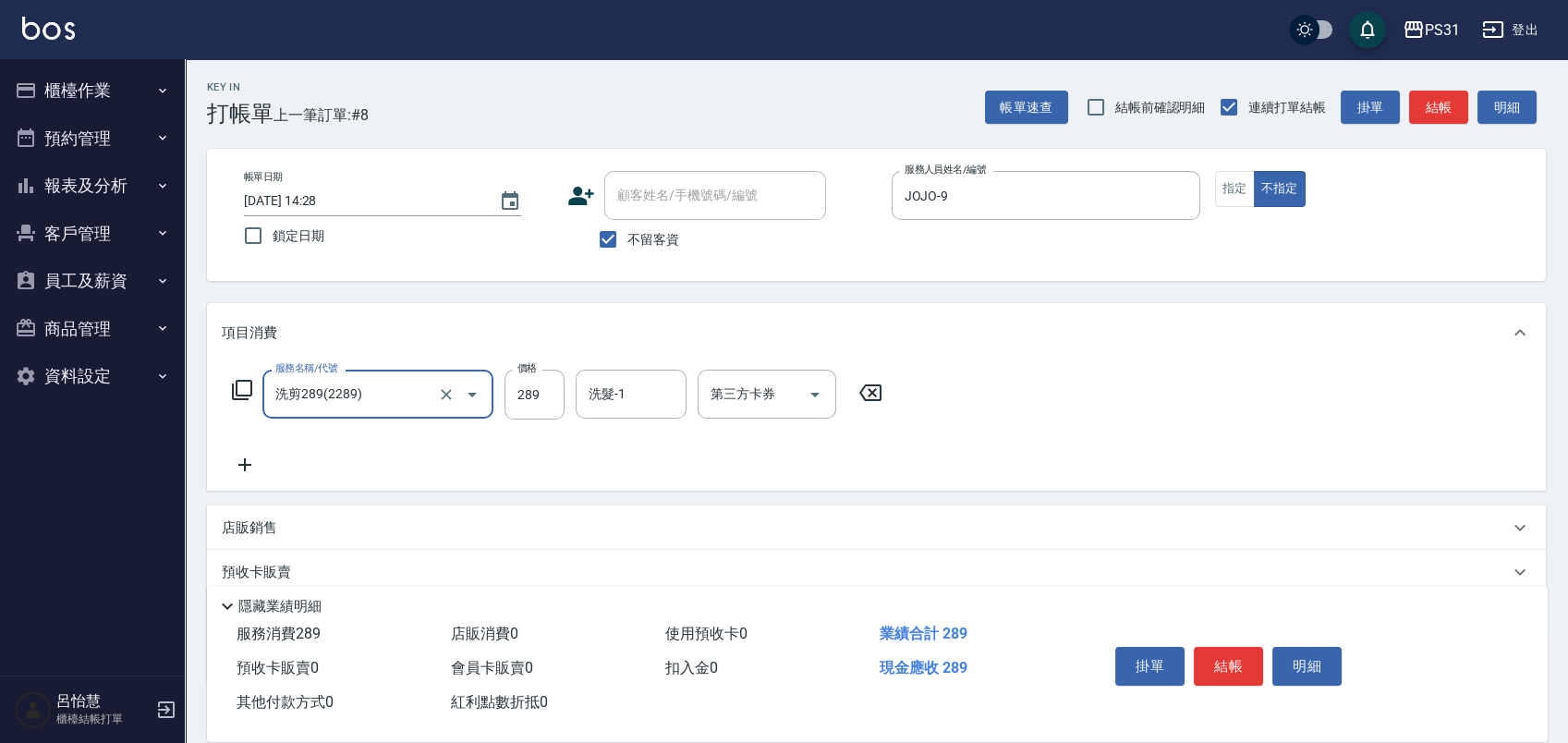
type input "洗剪289(2289)"
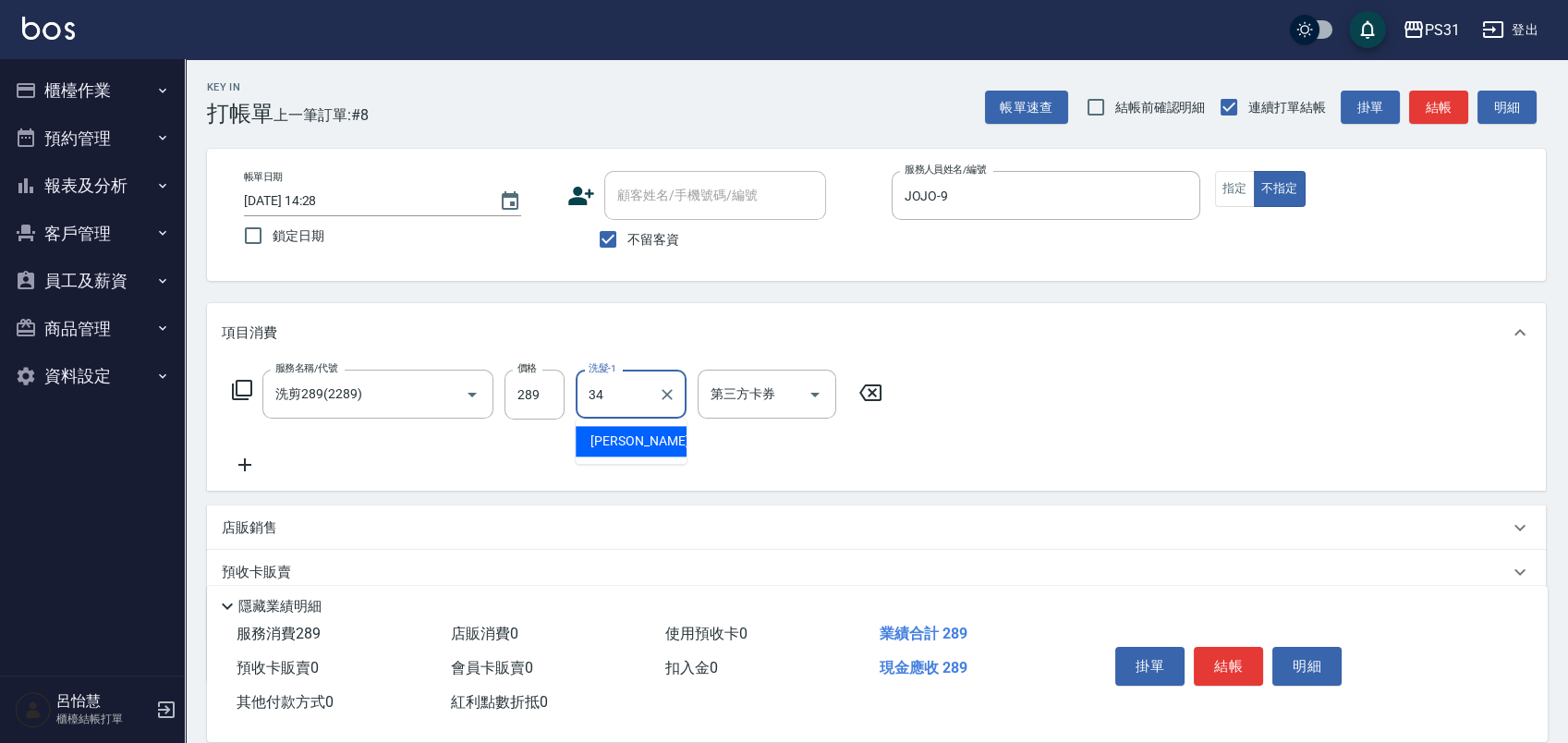
type input "鈺欣-34"
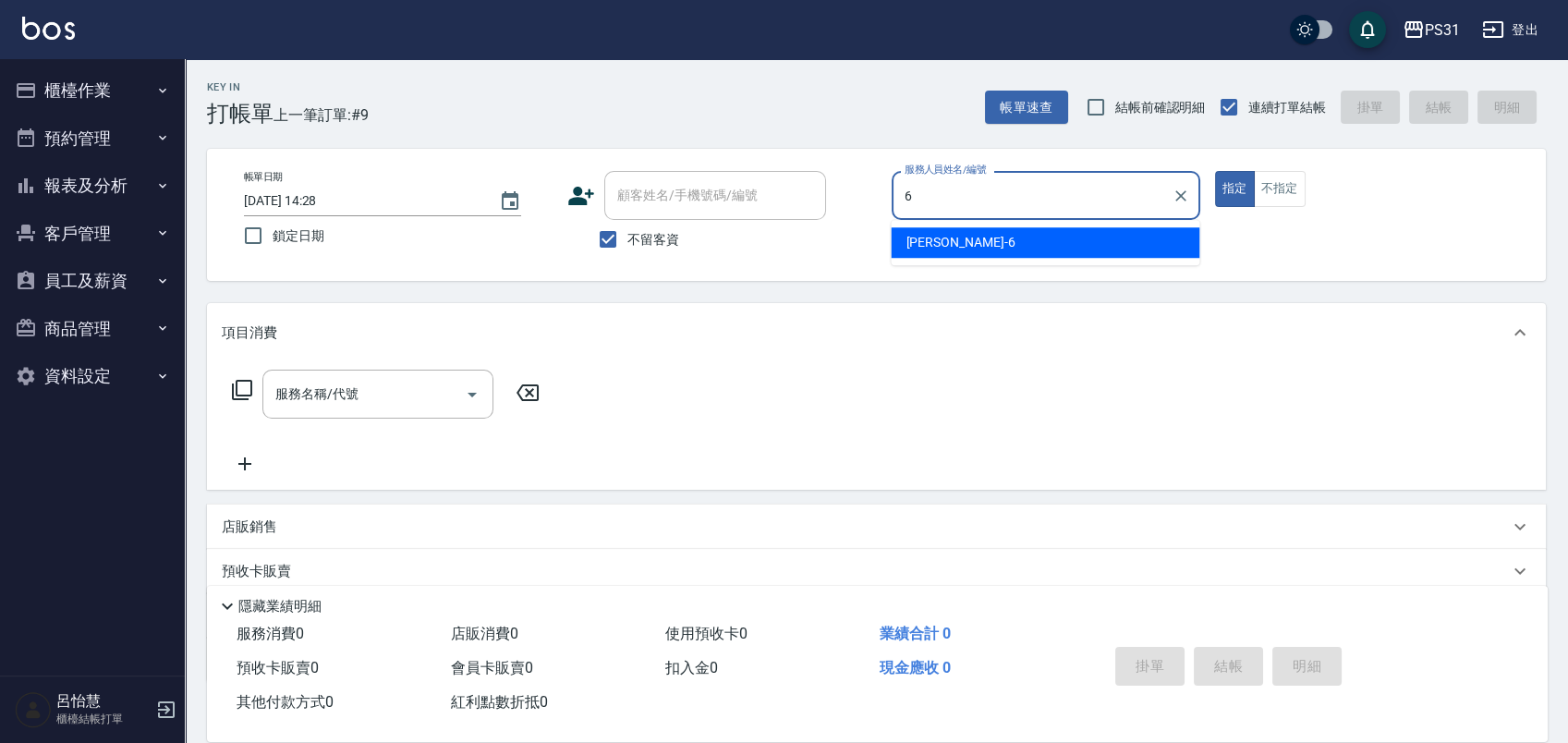
type input "Aki-6"
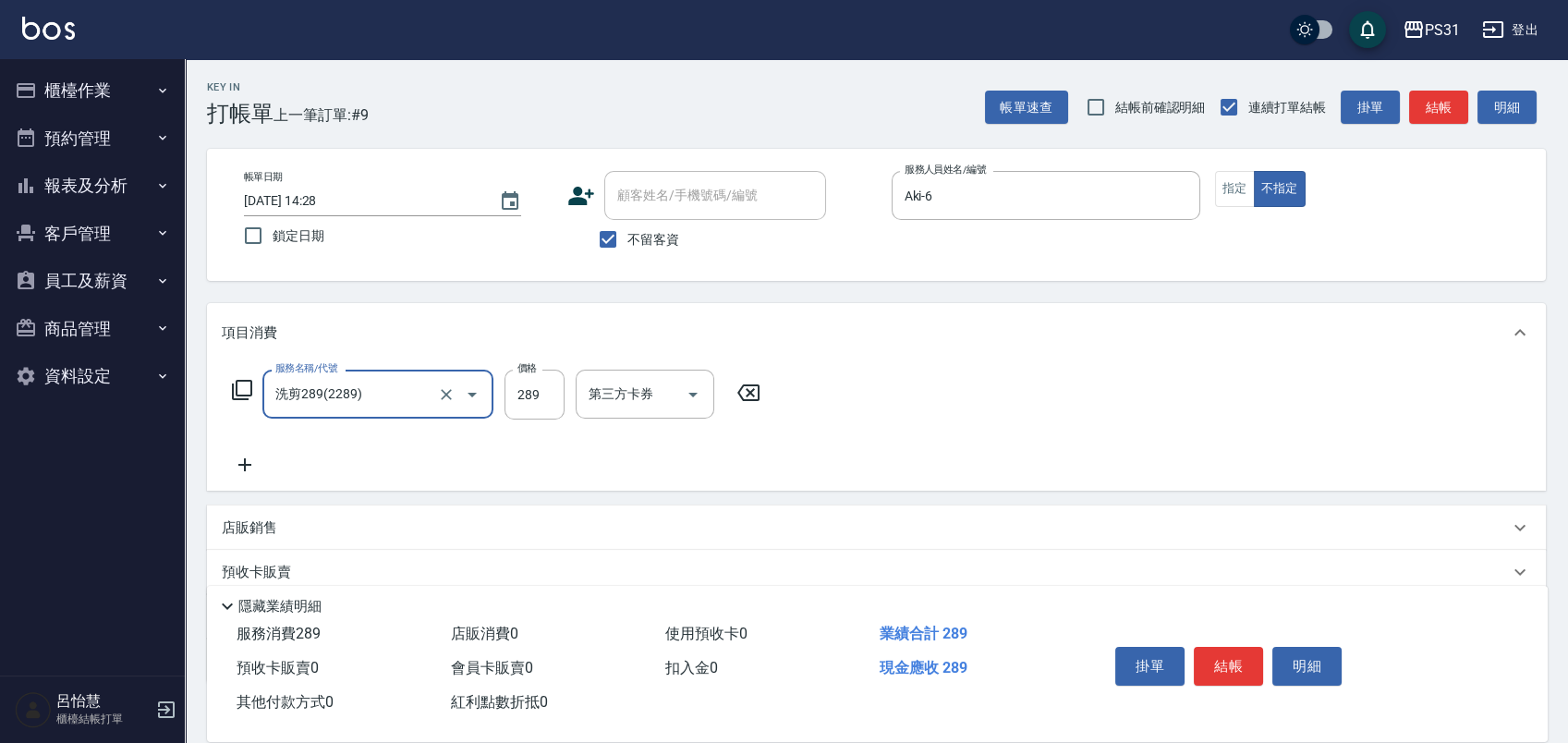
type input "洗剪289(2289)"
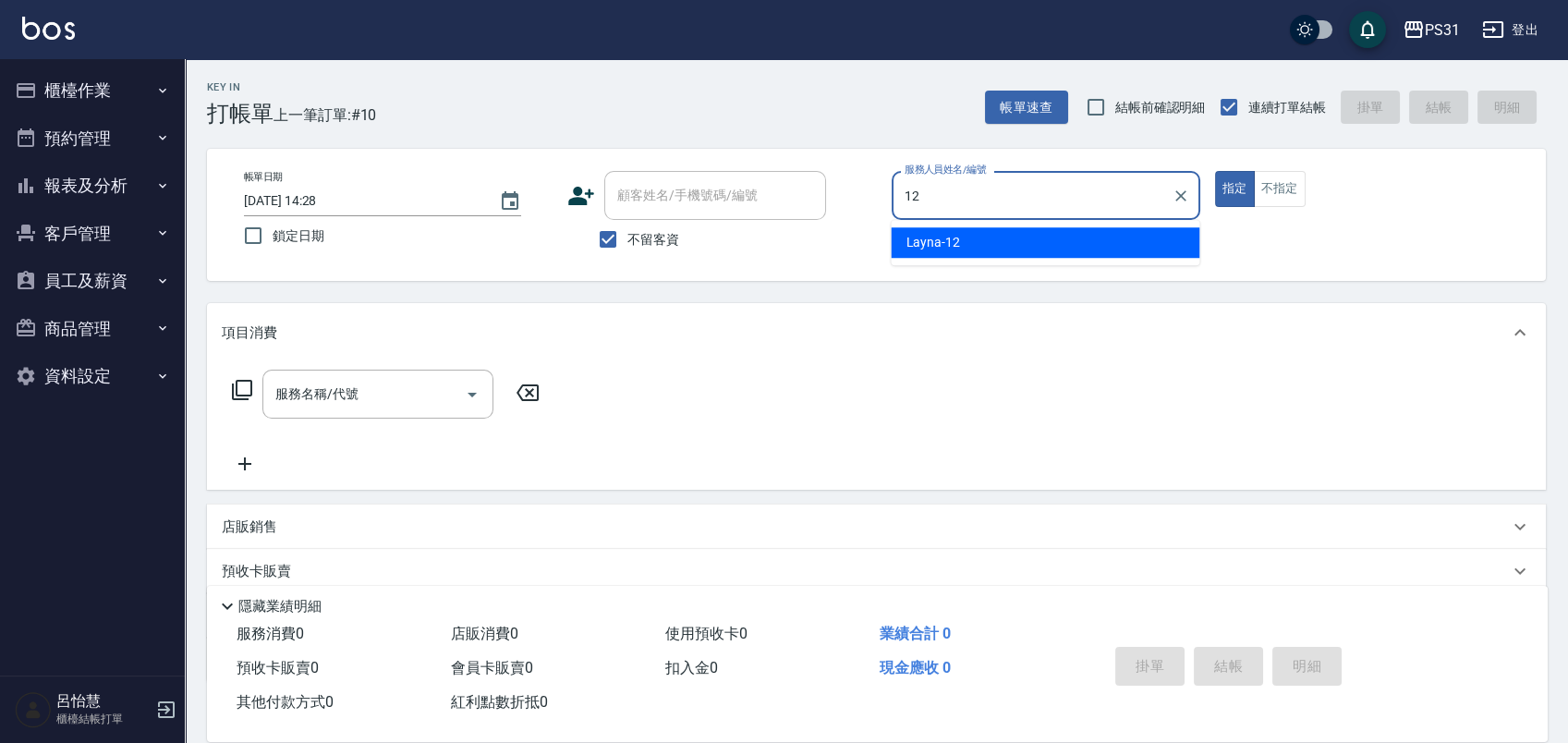
type input "Layna-12"
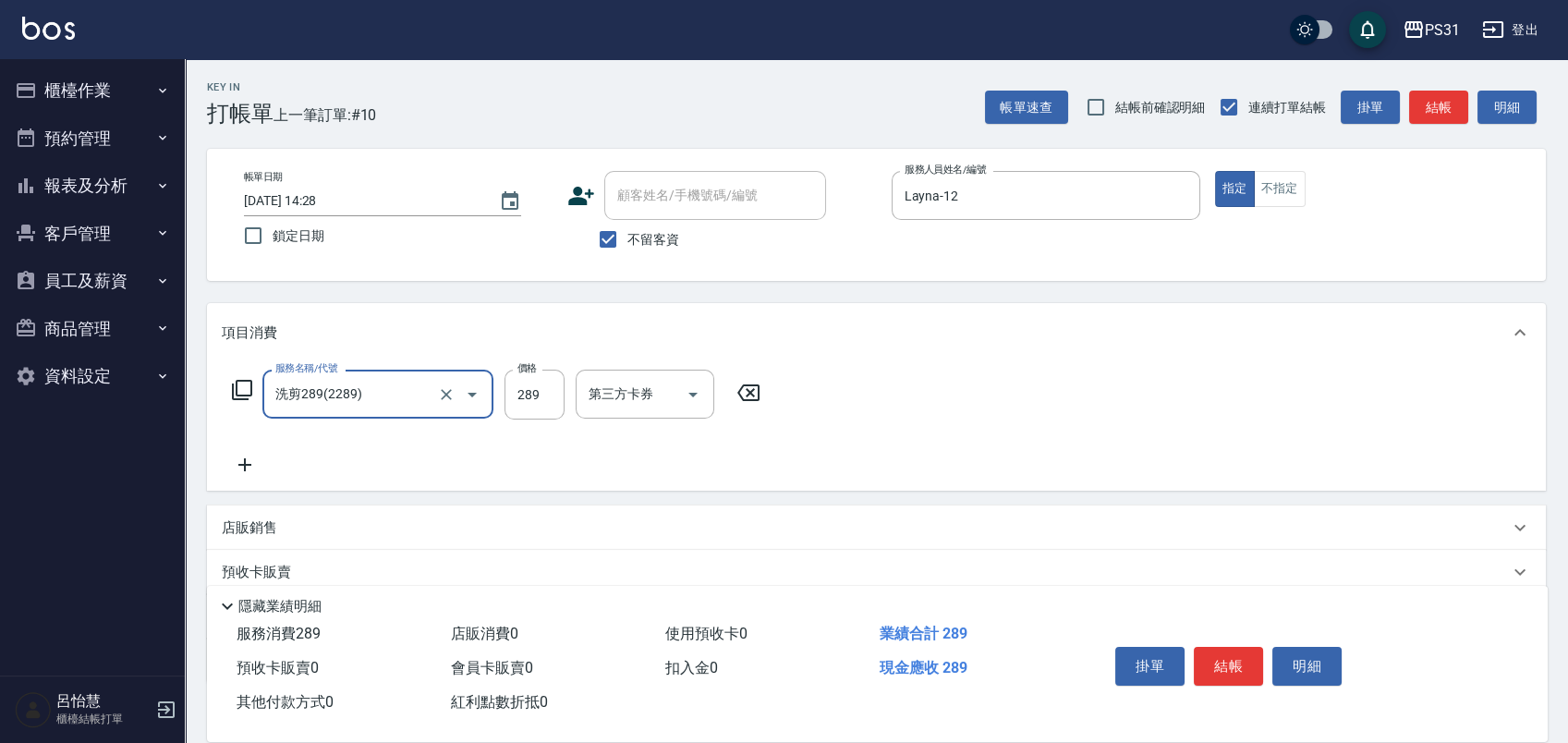
type input "洗剪289(2289)"
type input "300"
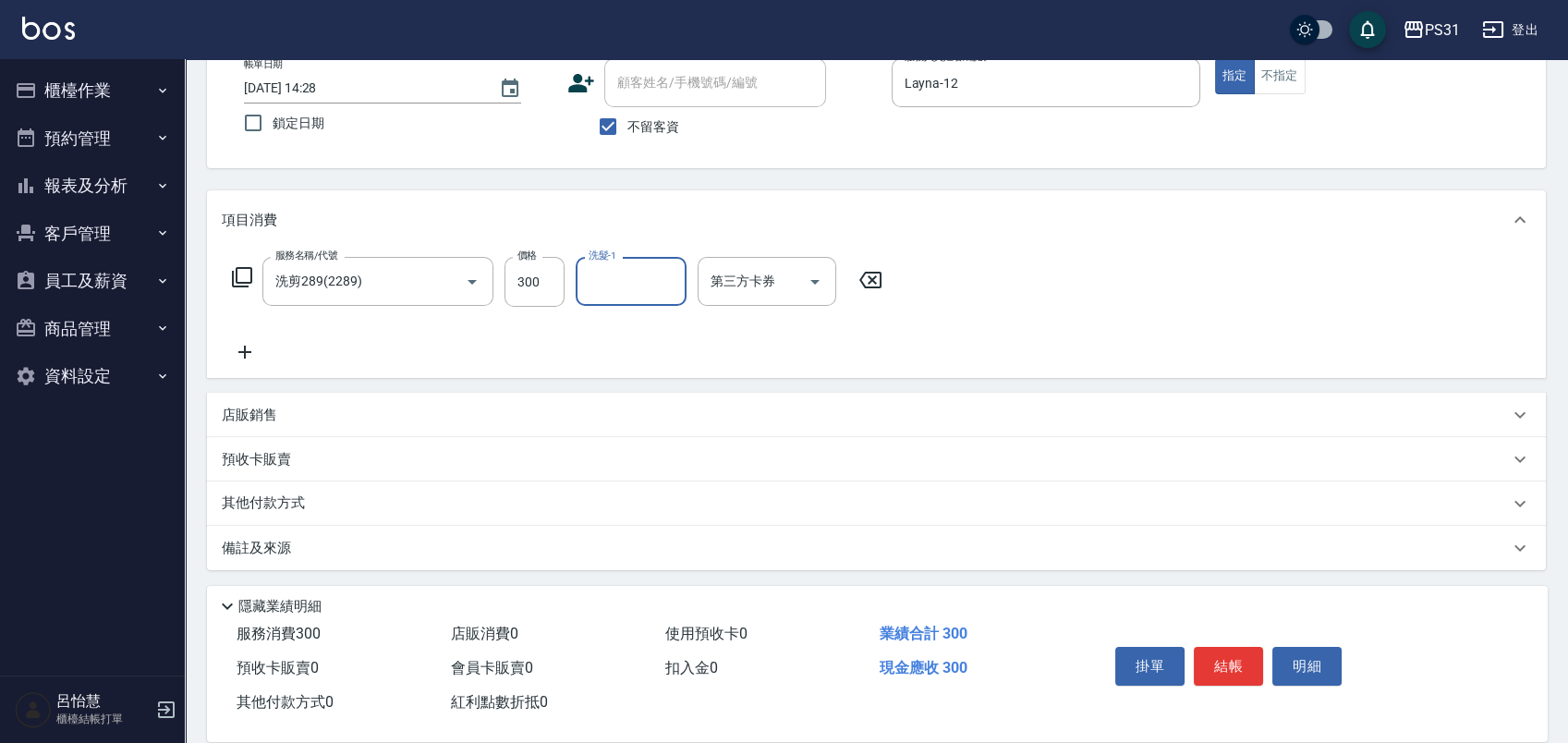
scroll to position [114, 0]
click at [229, 414] on p "店販銷售" at bounding box center [250, 413] width 56 height 20
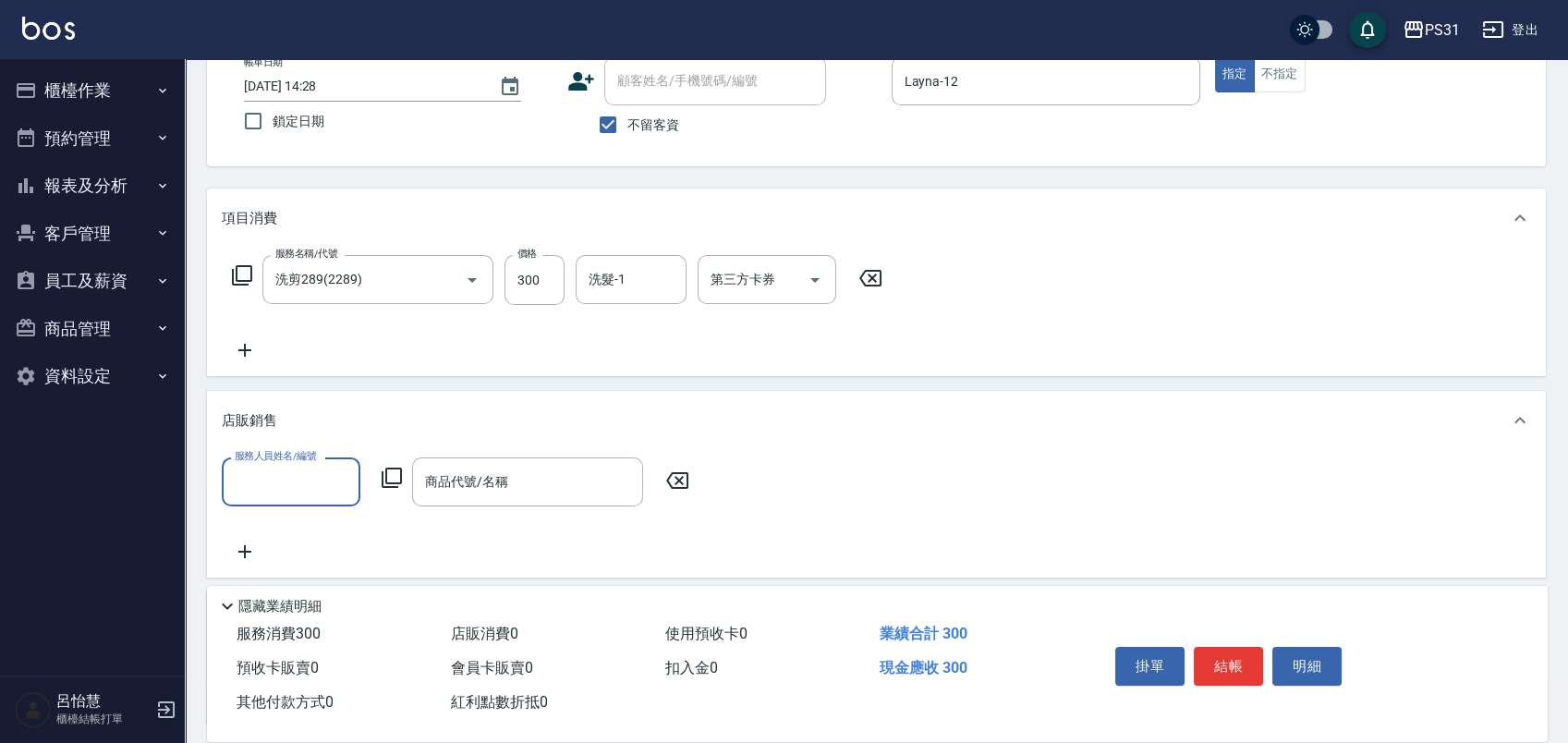
scroll to position [0, 0]
type input "Layna-12"
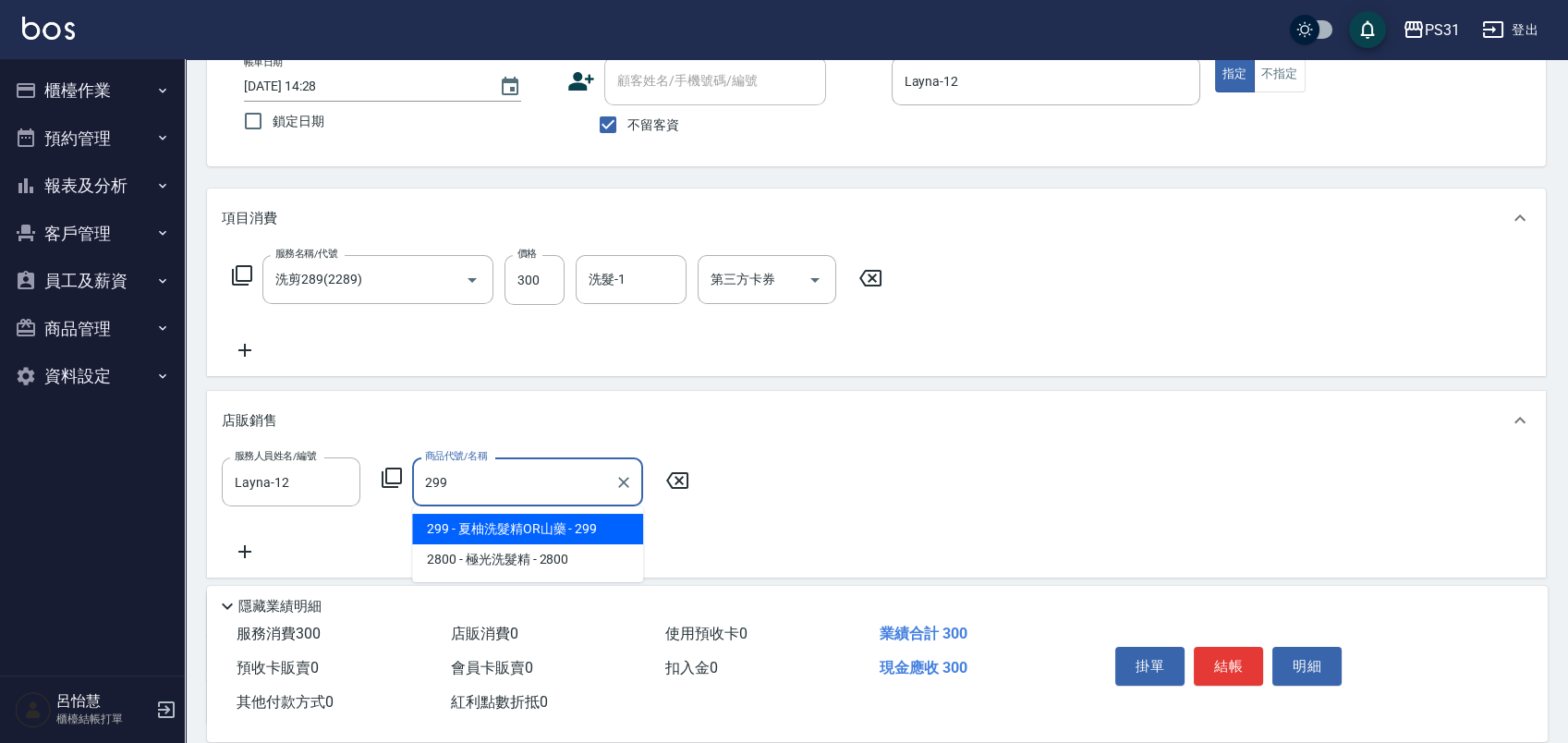
type input "夏柚洗髮精OR山藥"
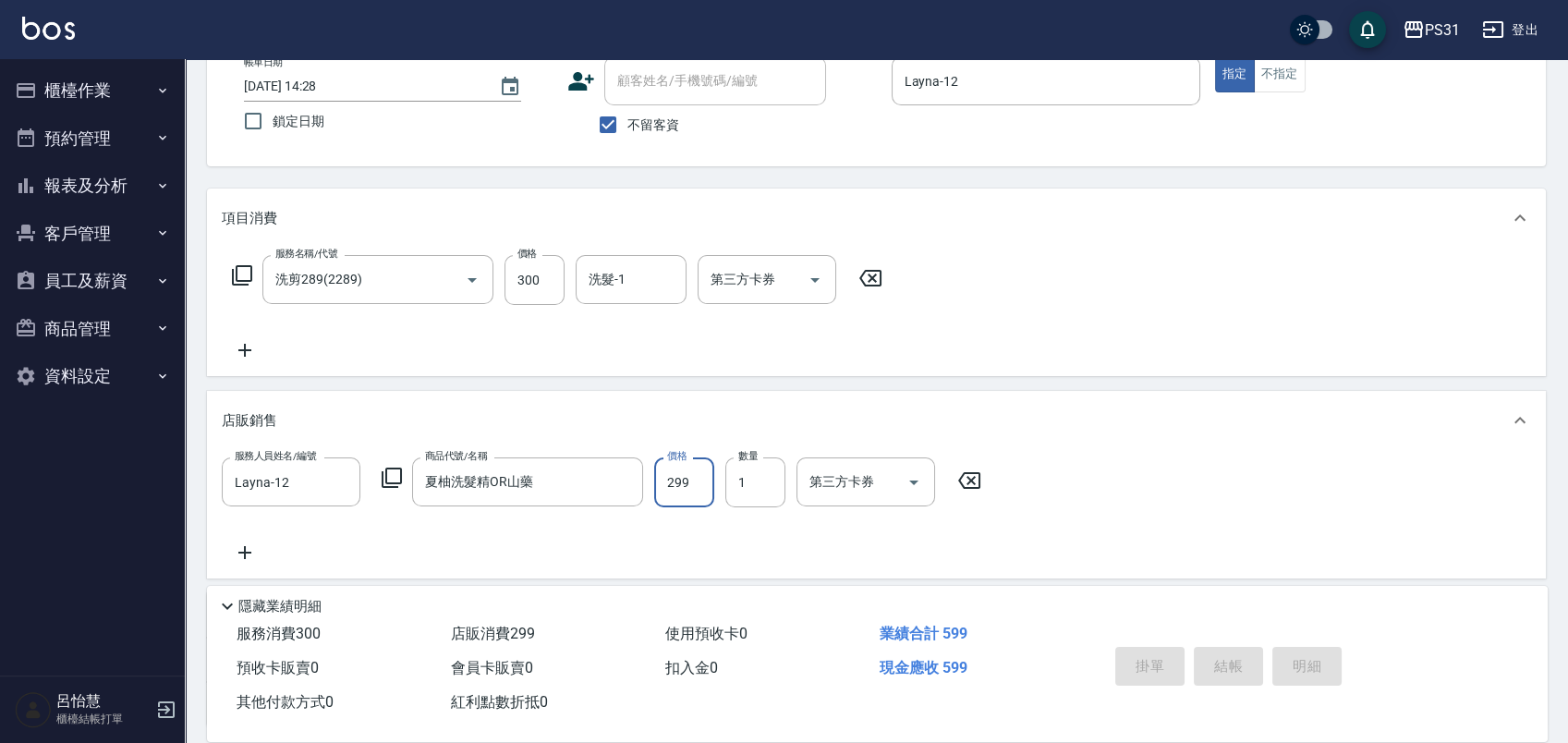
type input "2025/10/12 14:29"
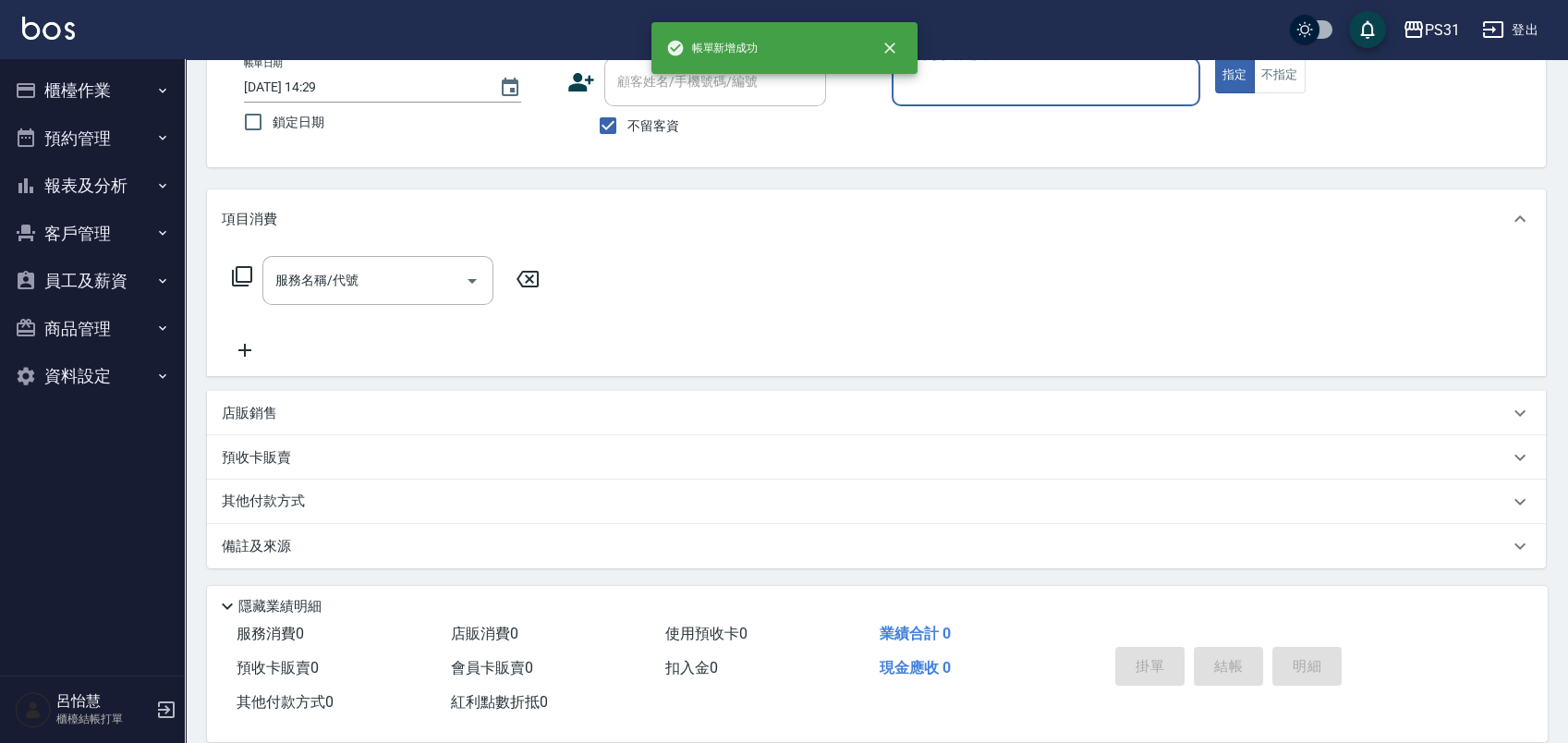
scroll to position [113, 0]
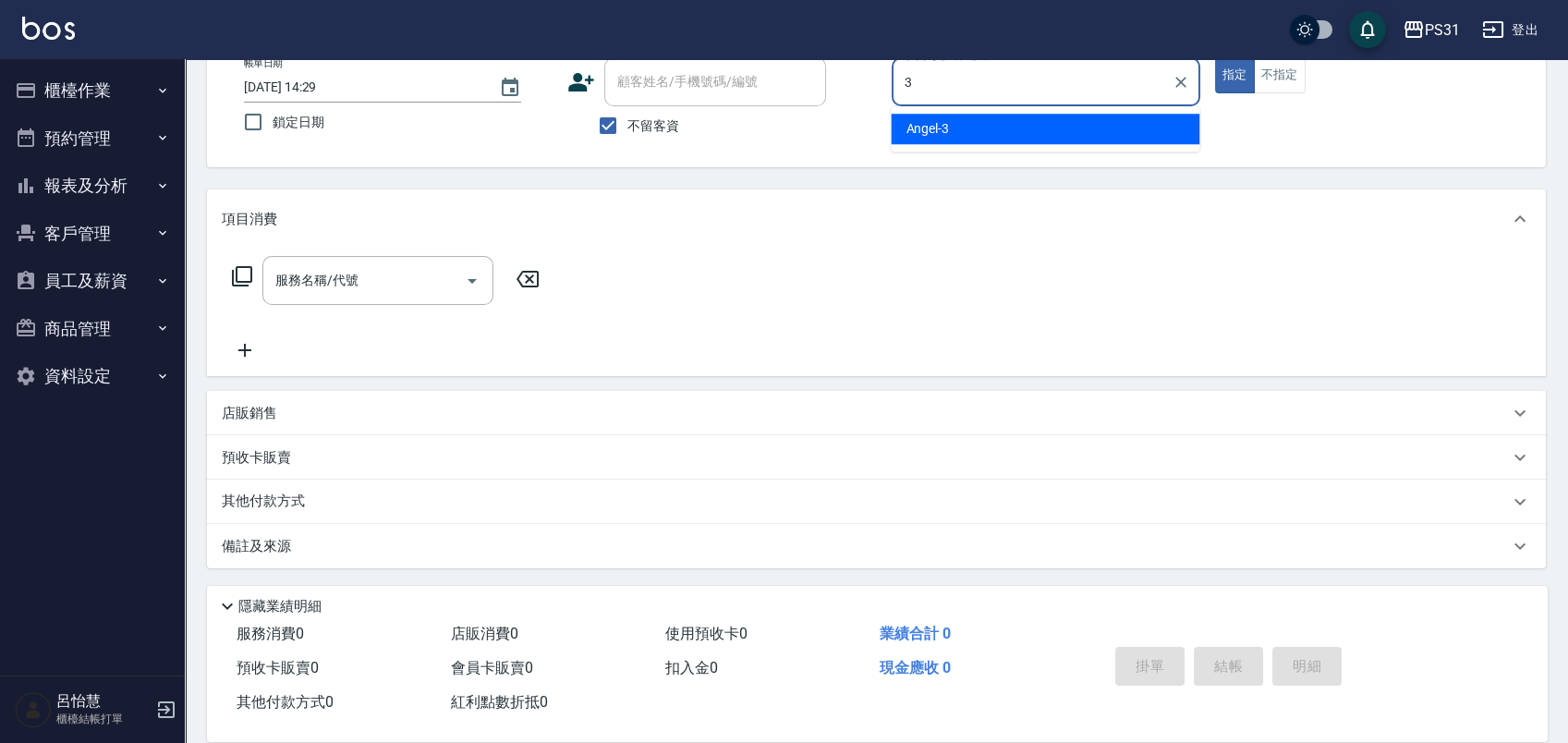
type input "Angel-3"
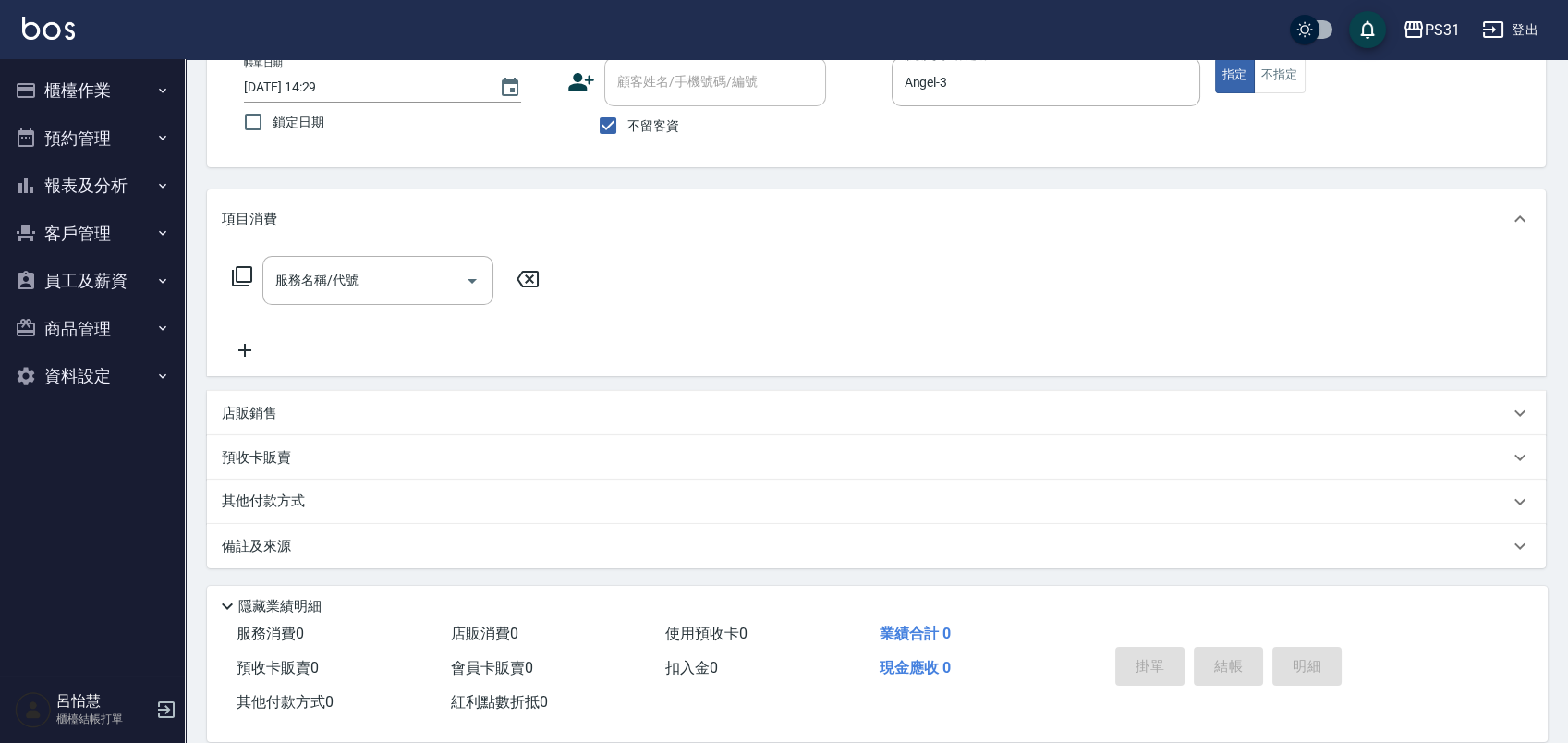
click at [274, 404] on p "店販銷售" at bounding box center [250, 413] width 56 height 20
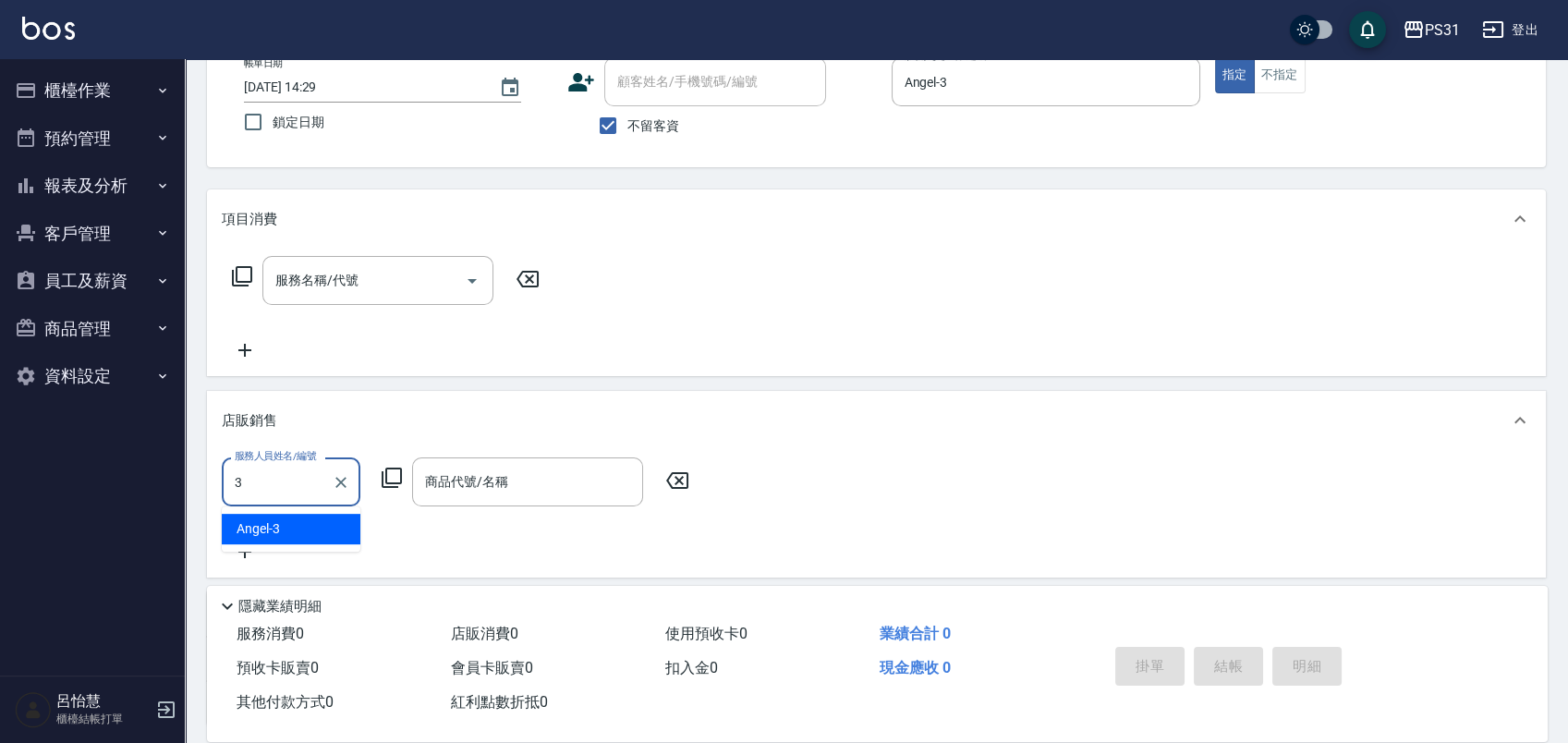
type input "Angel-3"
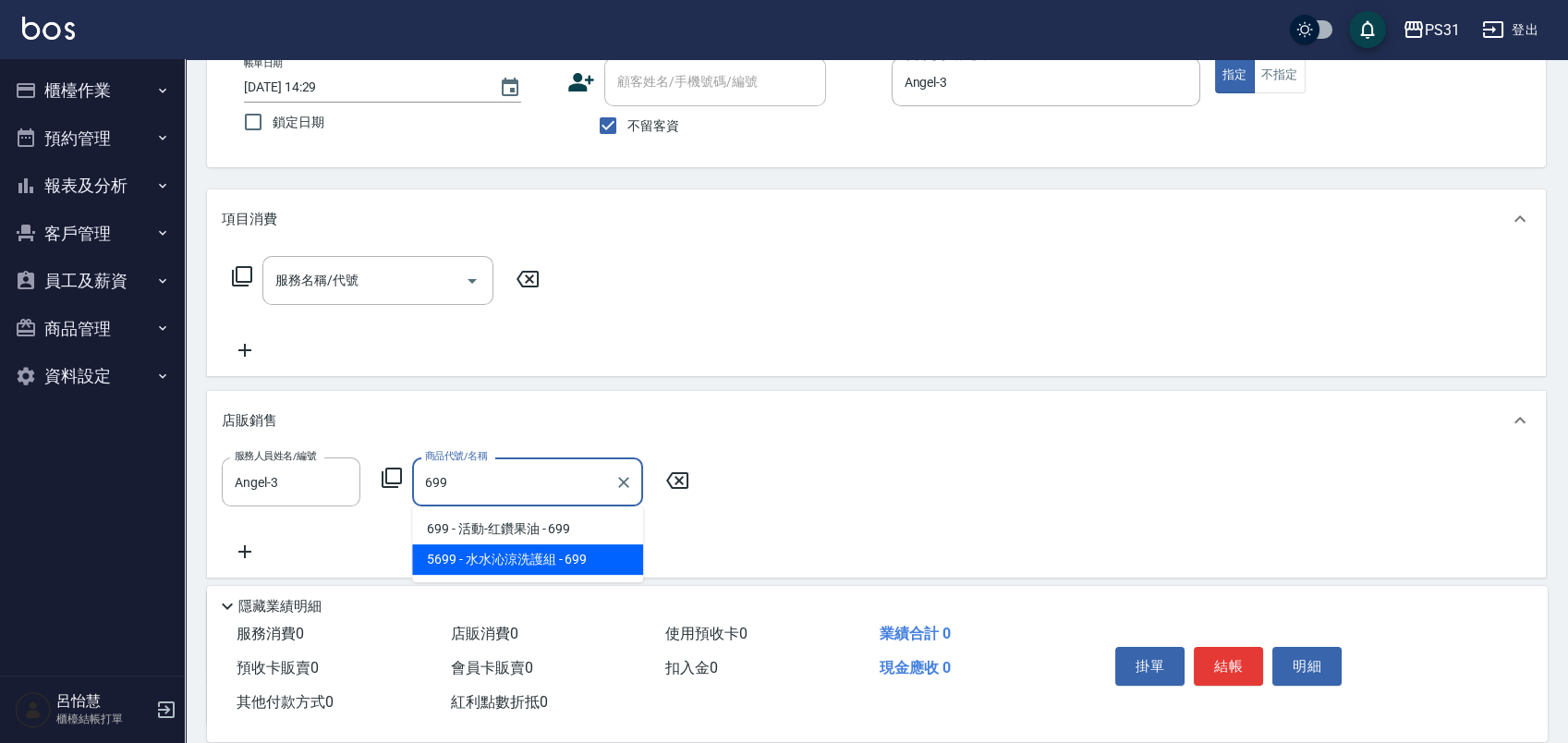
type input "水水沁涼洗護組"
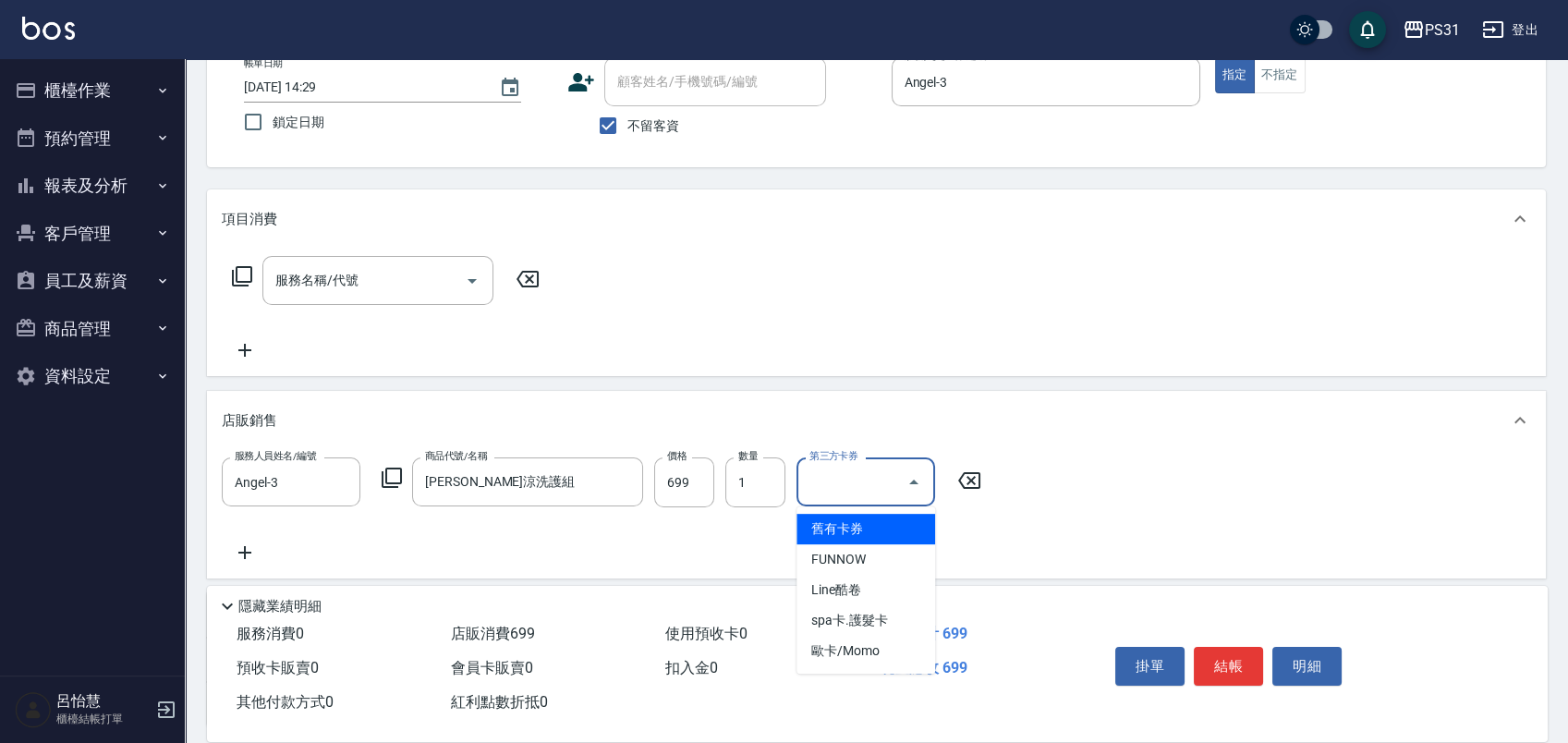
type input "舊有卡券"
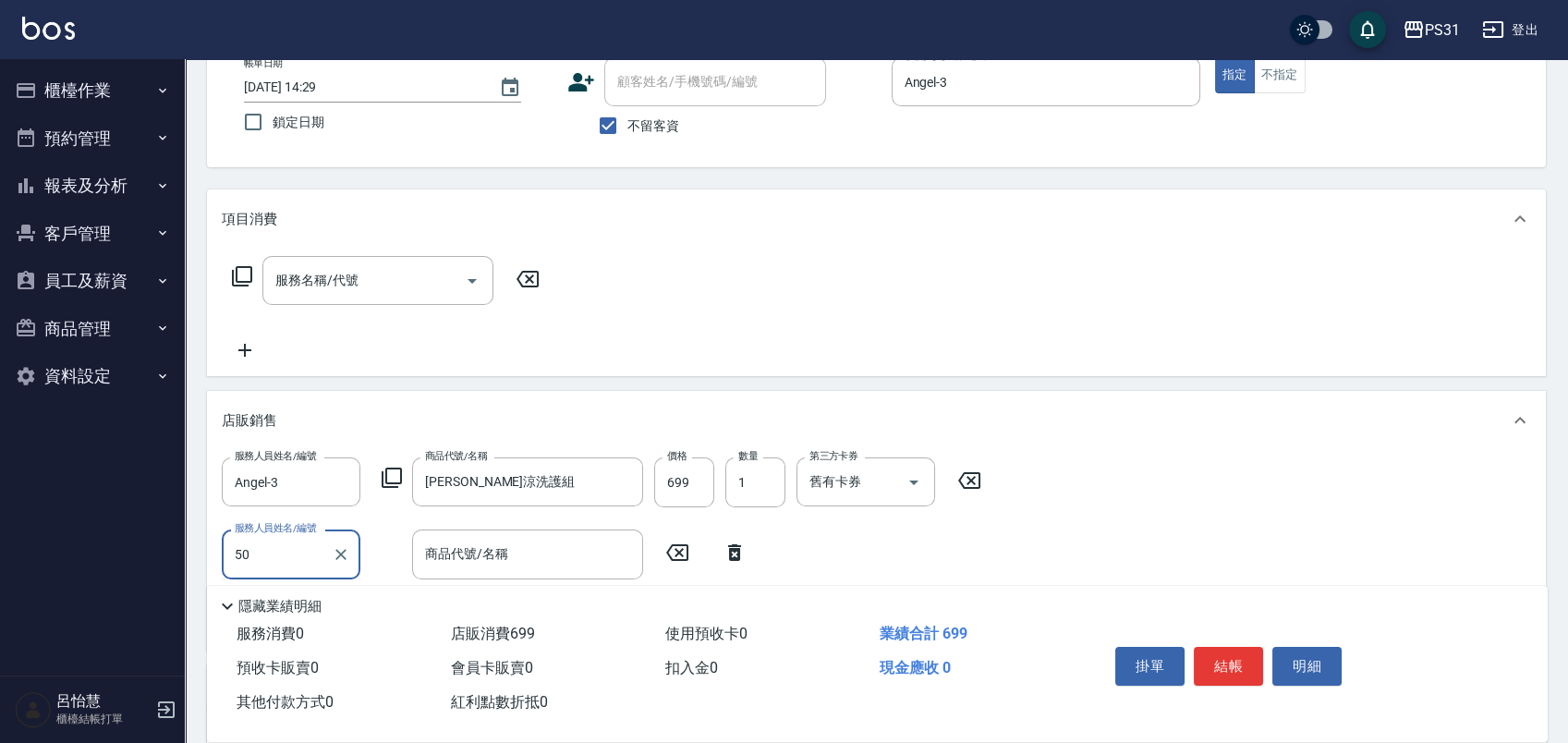
type input "5"
type input "Angel-3"
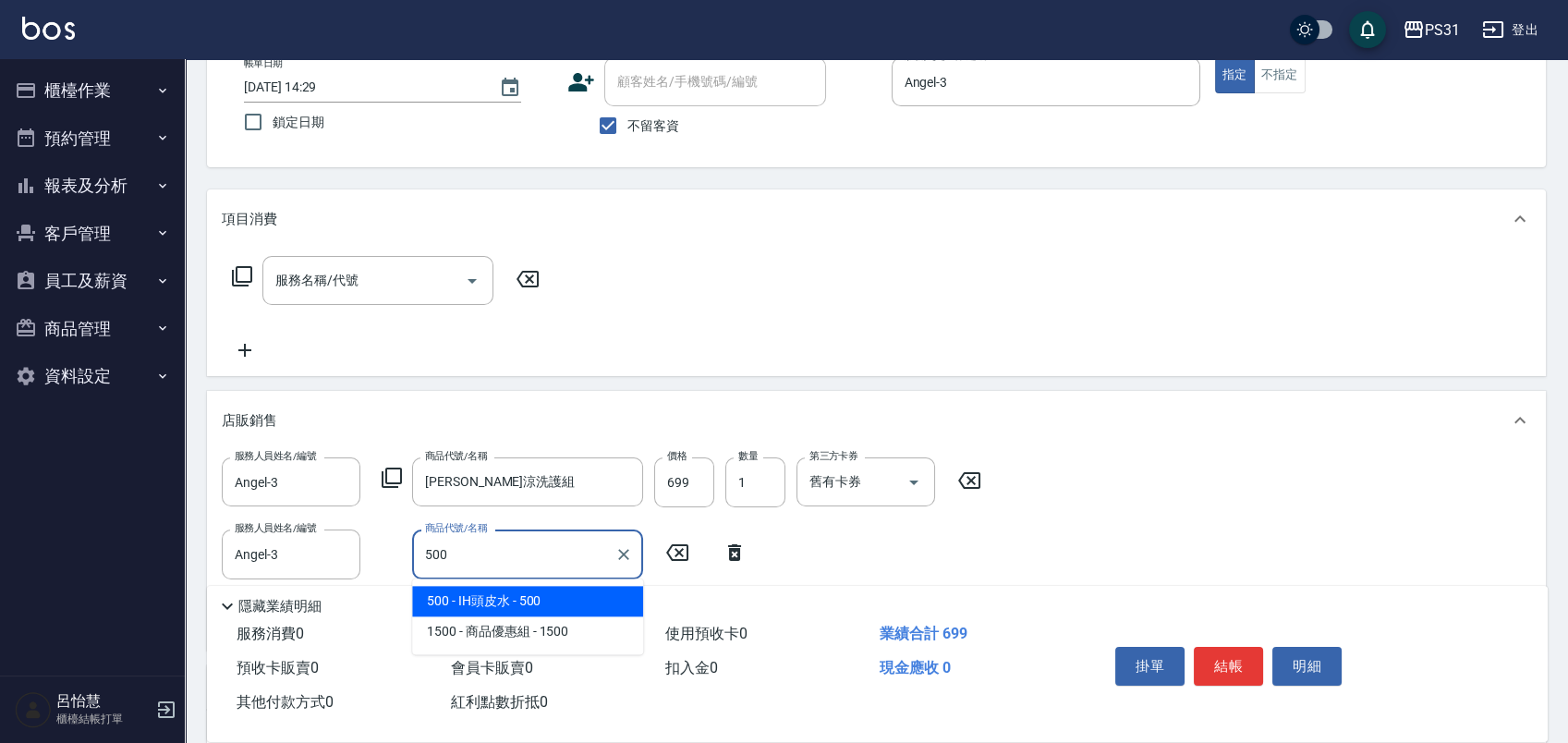
type input "IH頭皮水"
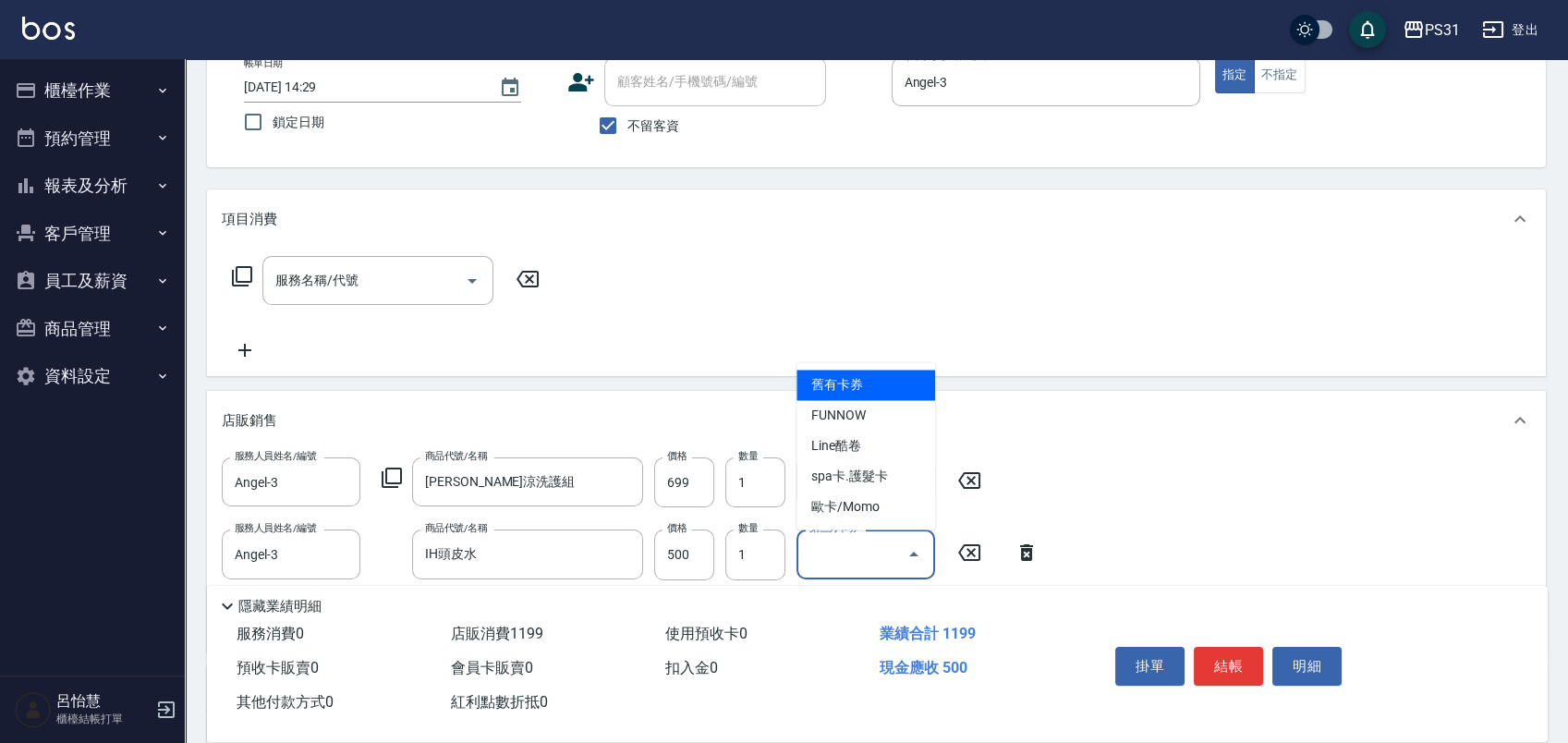
type input "舊有卡券"
click at [355, 254] on div "服務名稱/代號 服務名稱/代號" at bounding box center [876, 312] width 1339 height 127
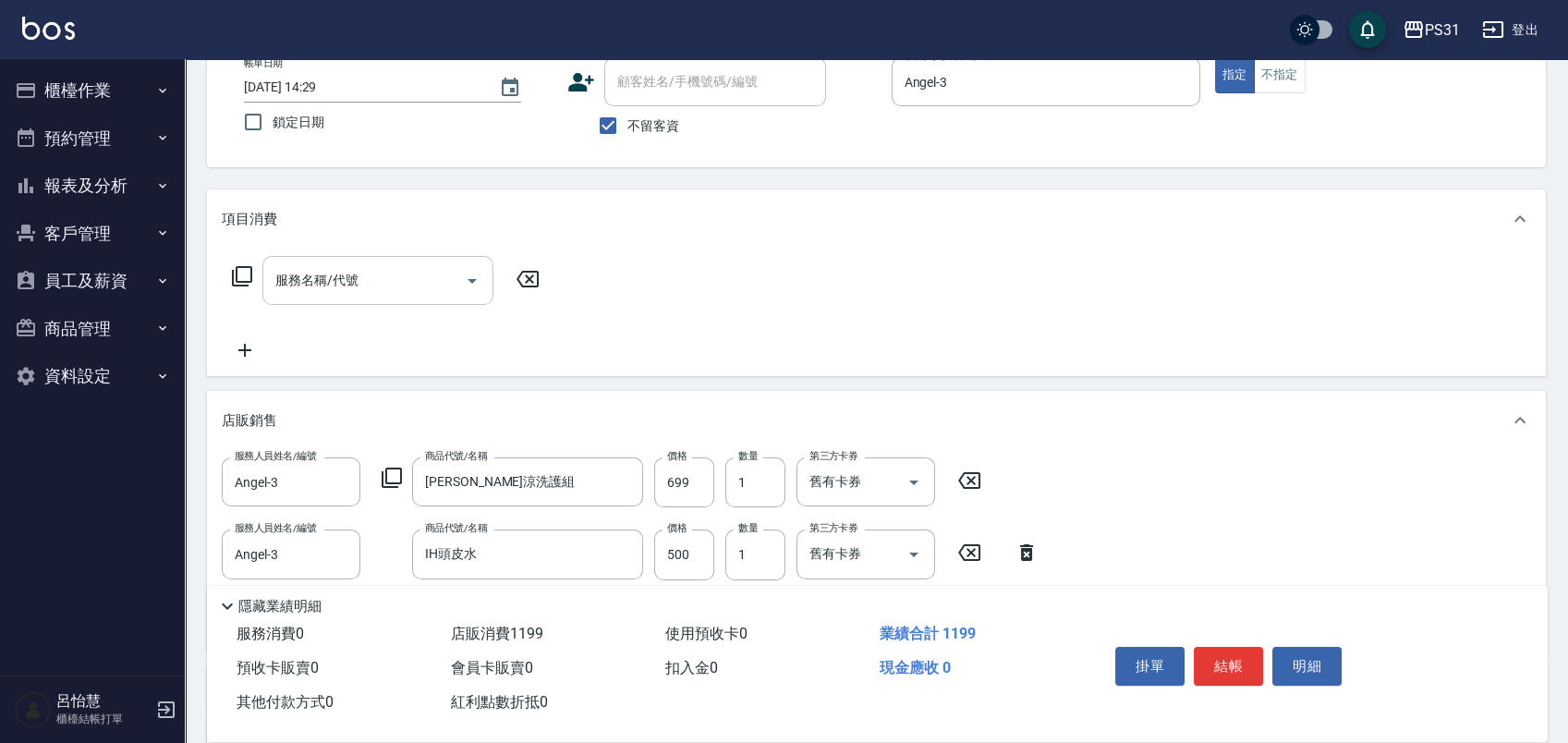
click at [358, 274] on div "服務名稱/代號 服務名稱/代號" at bounding box center [377, 280] width 231 height 49
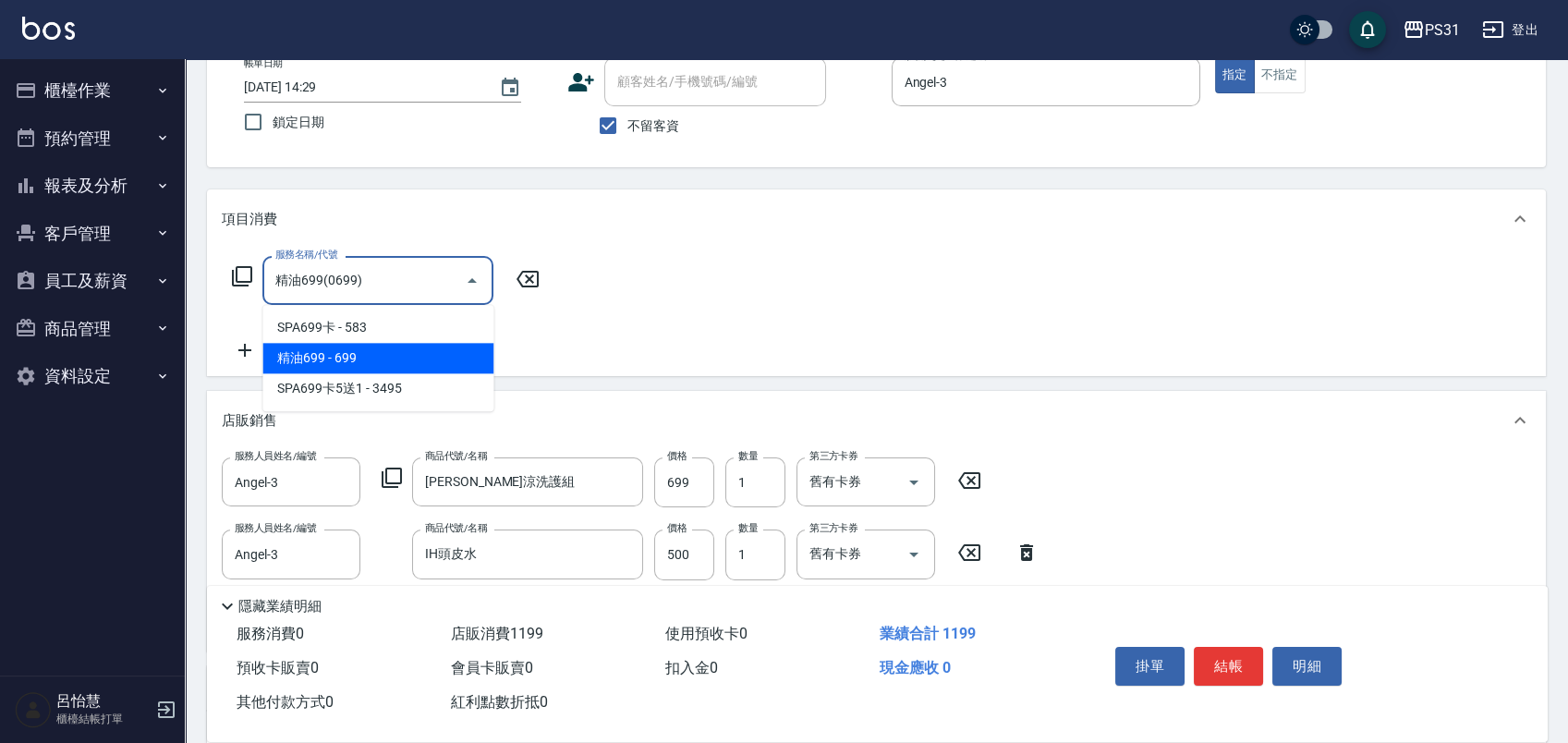
type input "精油699(0699)"
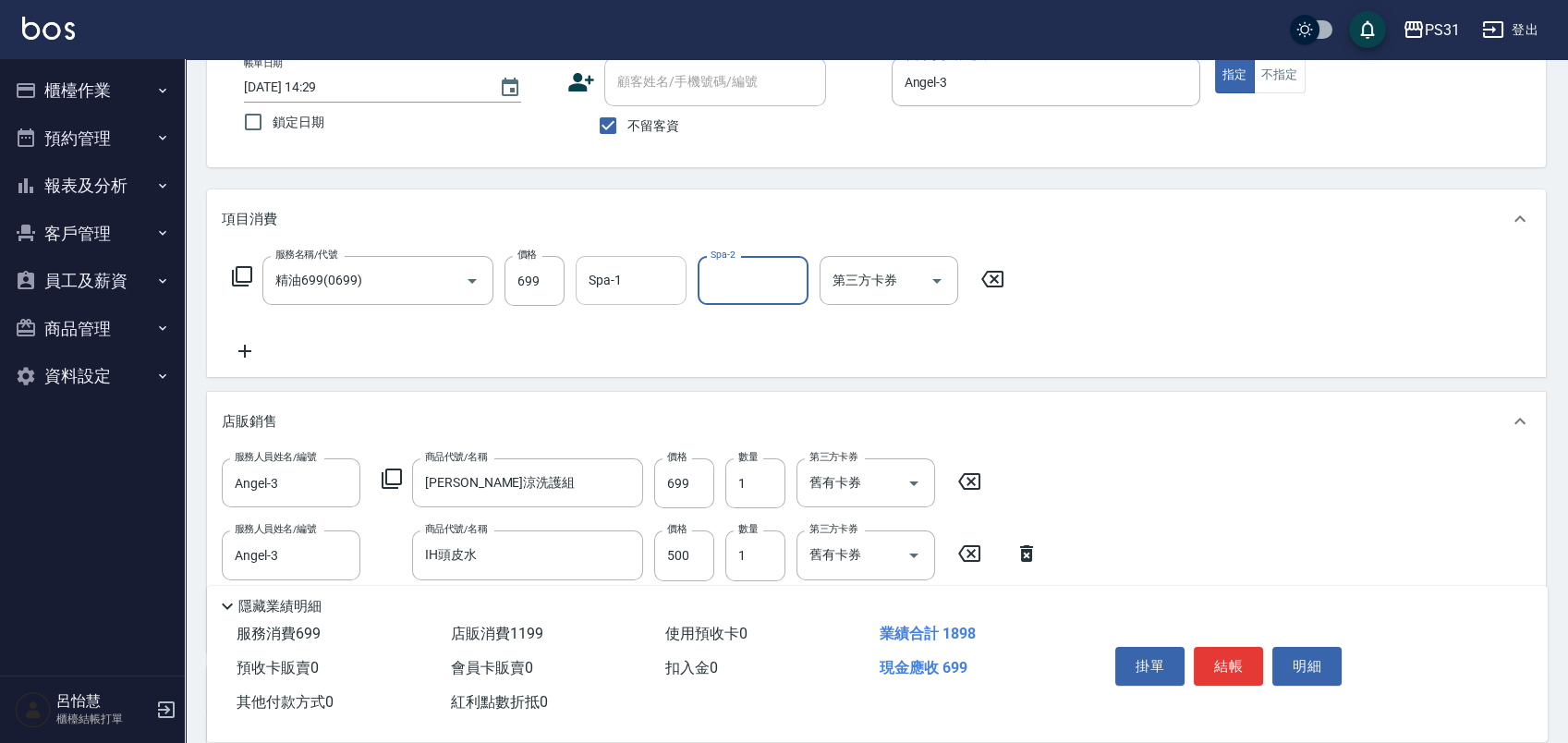
click at [624, 273] on input "Spa-1" at bounding box center [631, 280] width 94 height 33
type input "何宜柔-31"
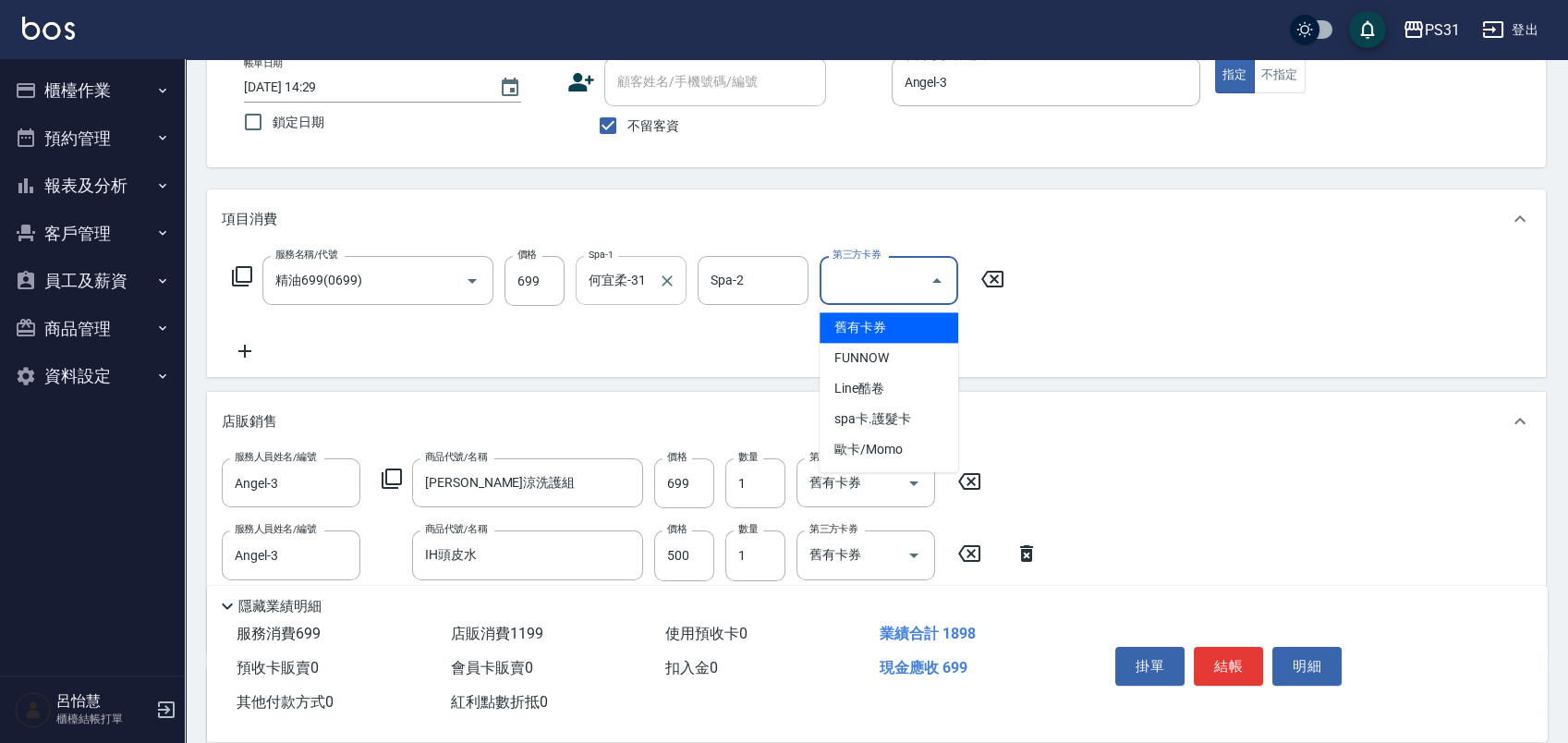
type input "舊有卡券"
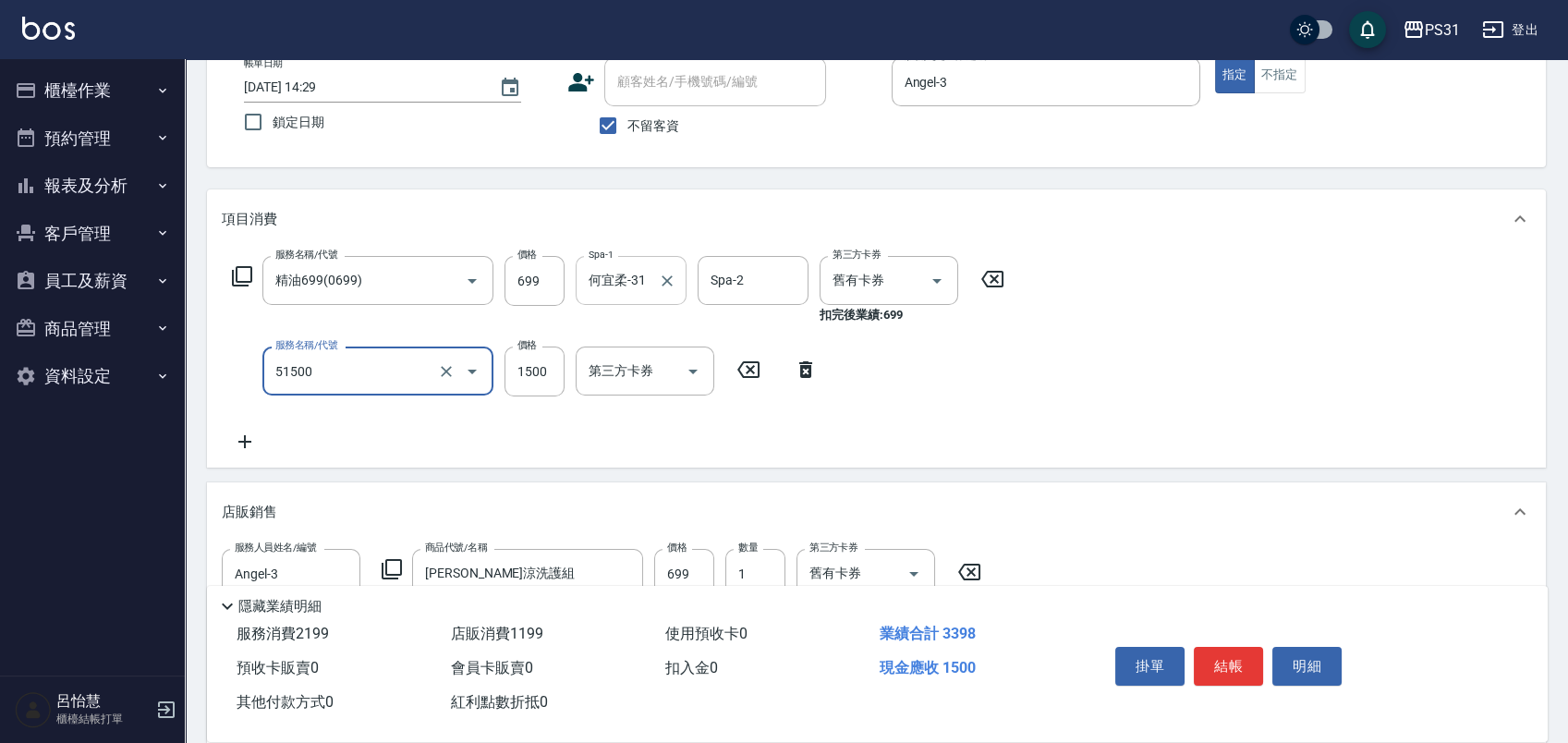
type input "鉑金護髮(51500)"
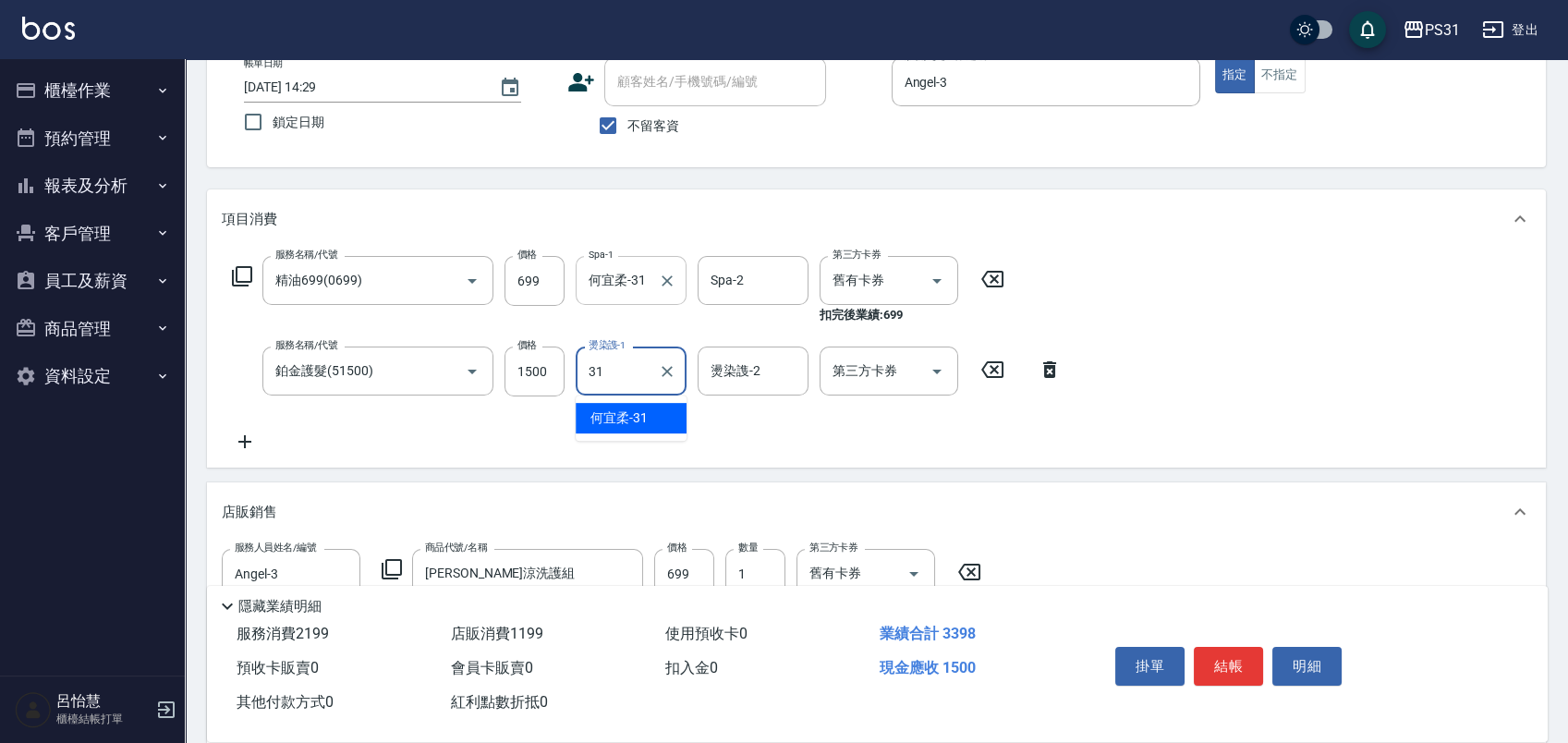
type input "何宜柔-31"
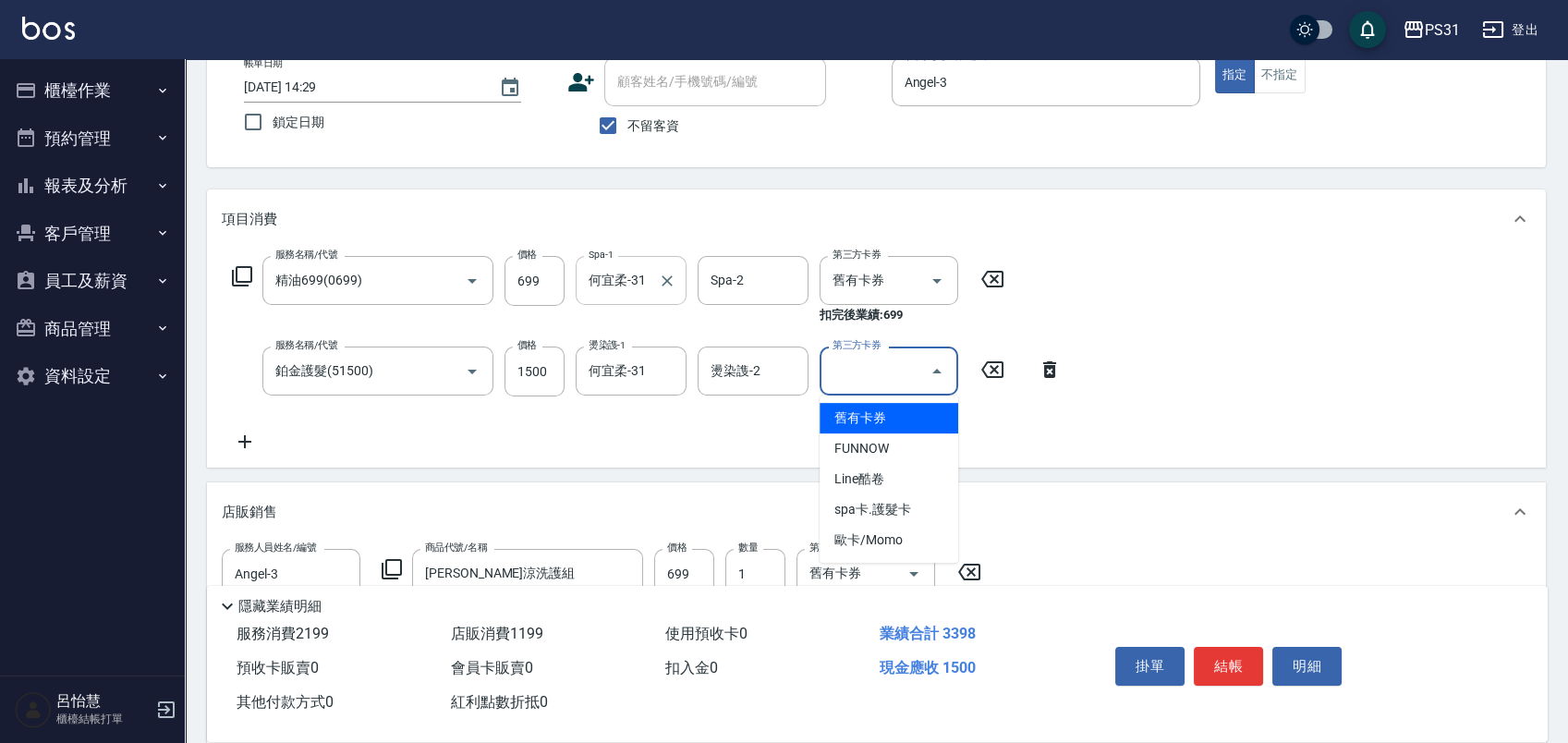
type input "舊有卡券"
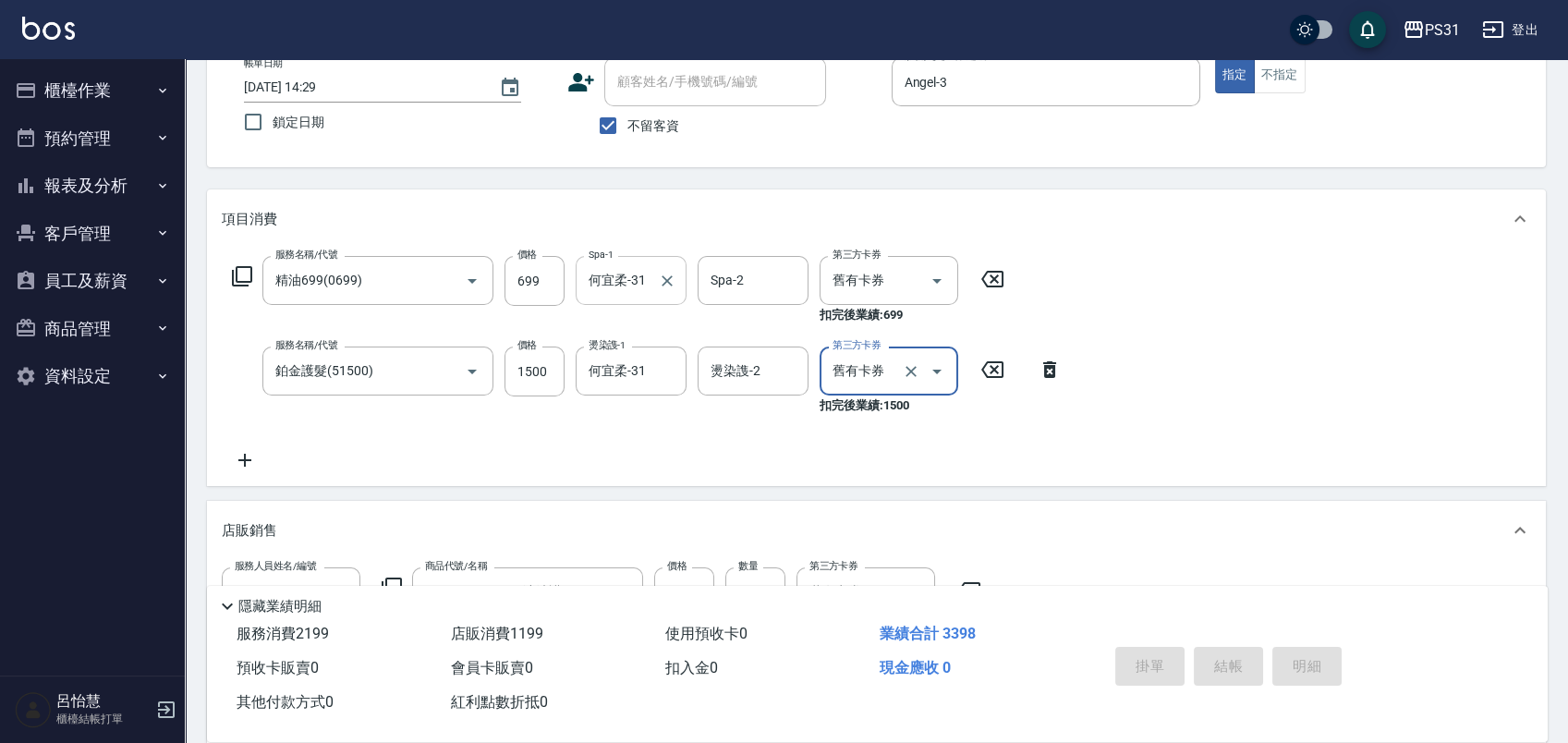
type input "2025/10/12 14:30"
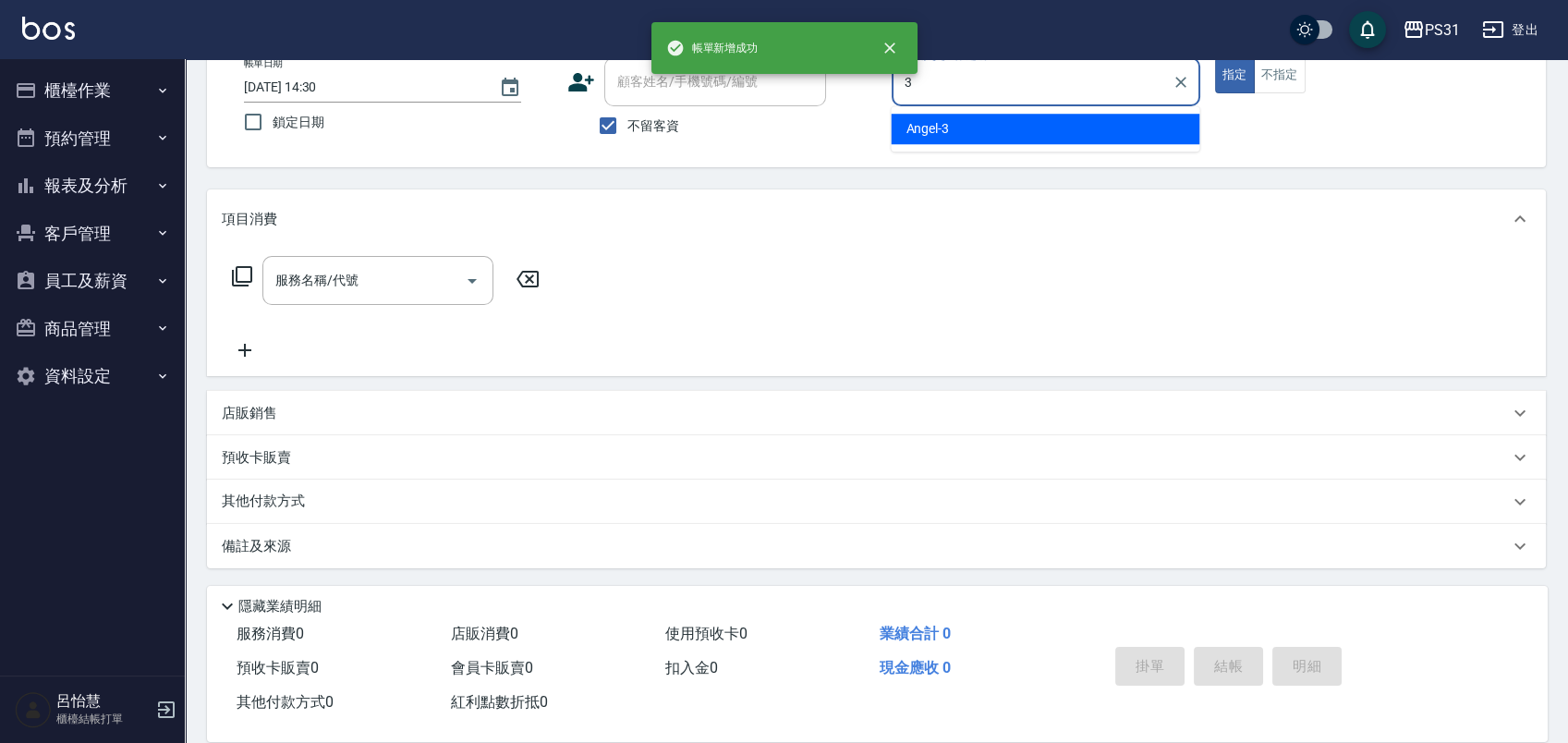
type input "Angel-3"
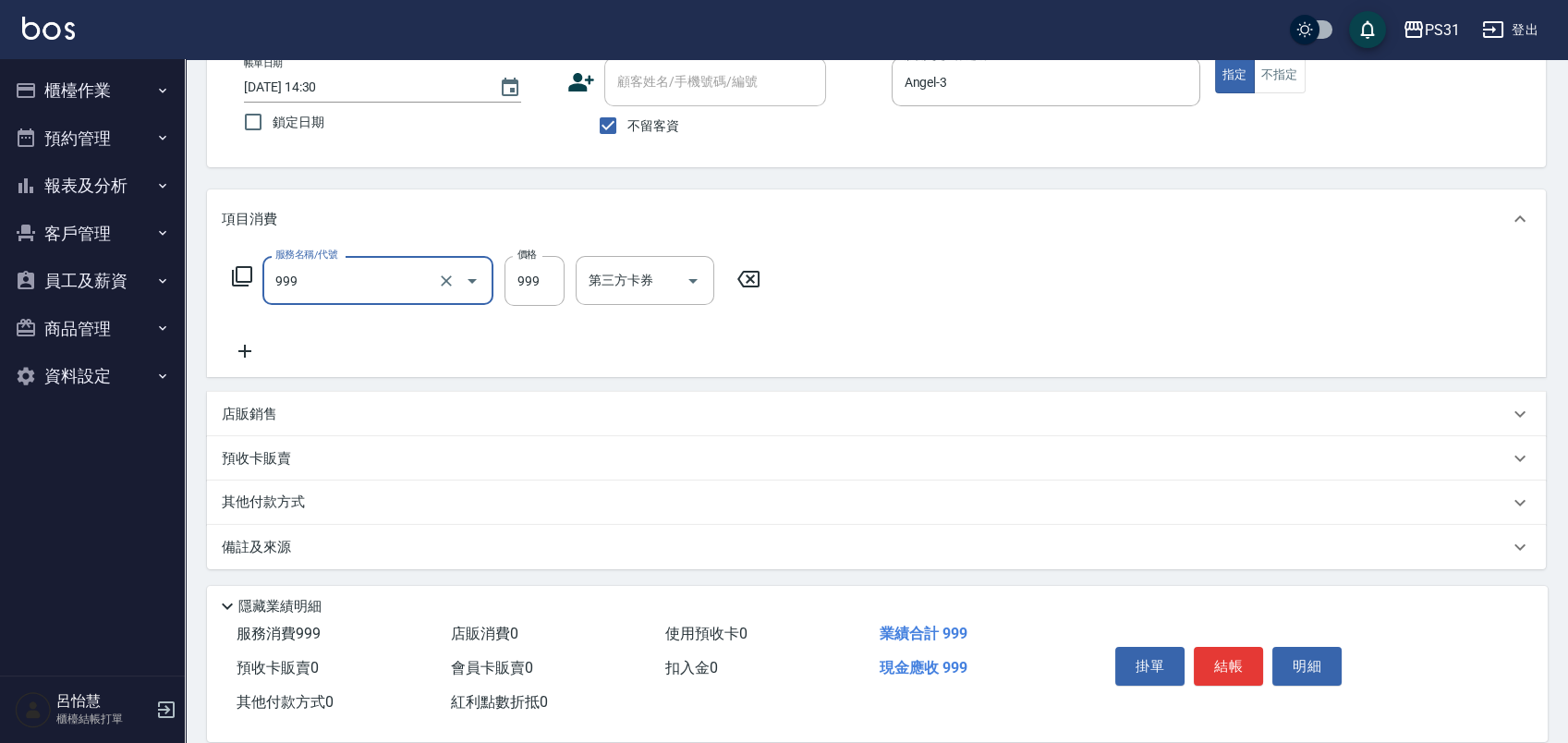
type input "精油套餐999(999)"
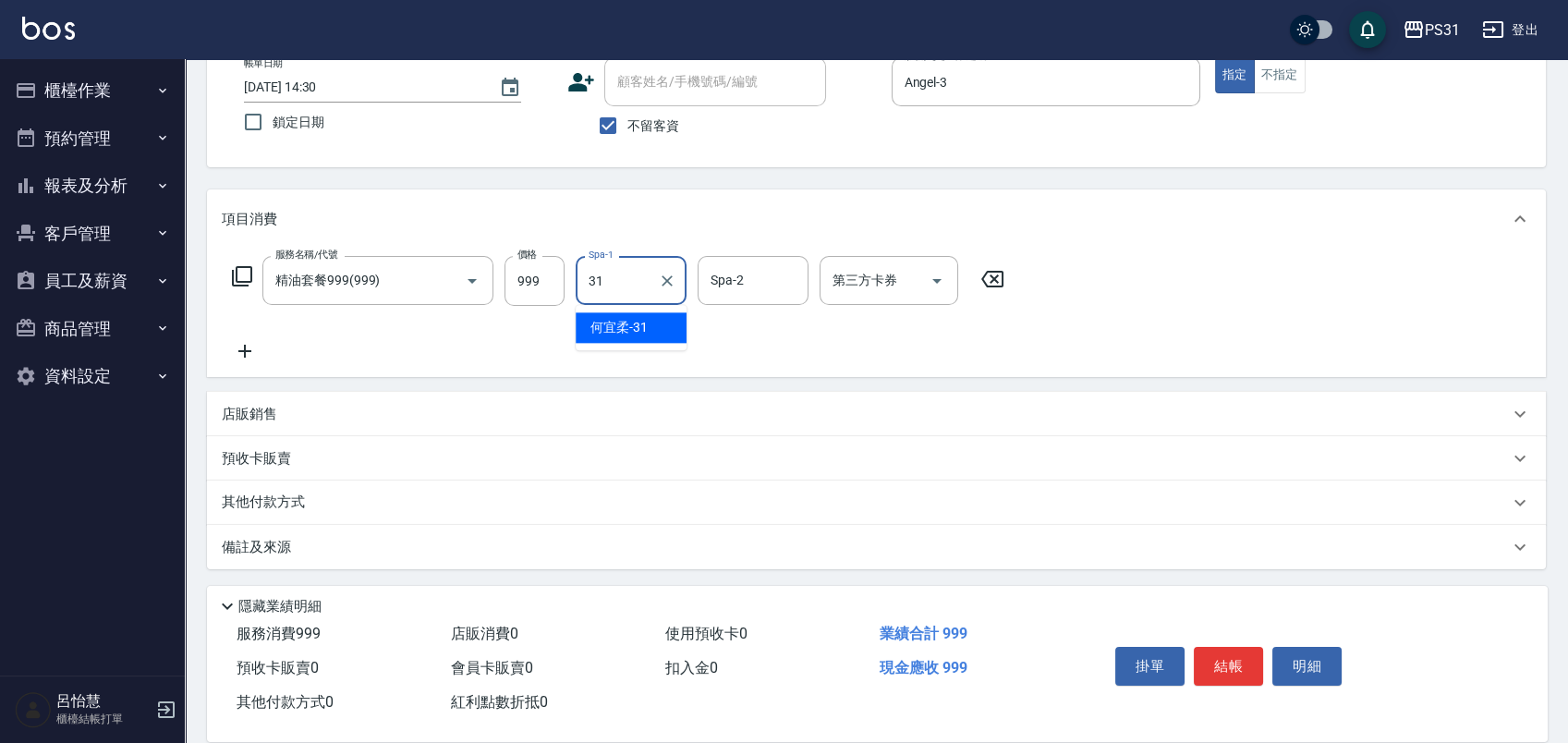
type input "何宜柔-31"
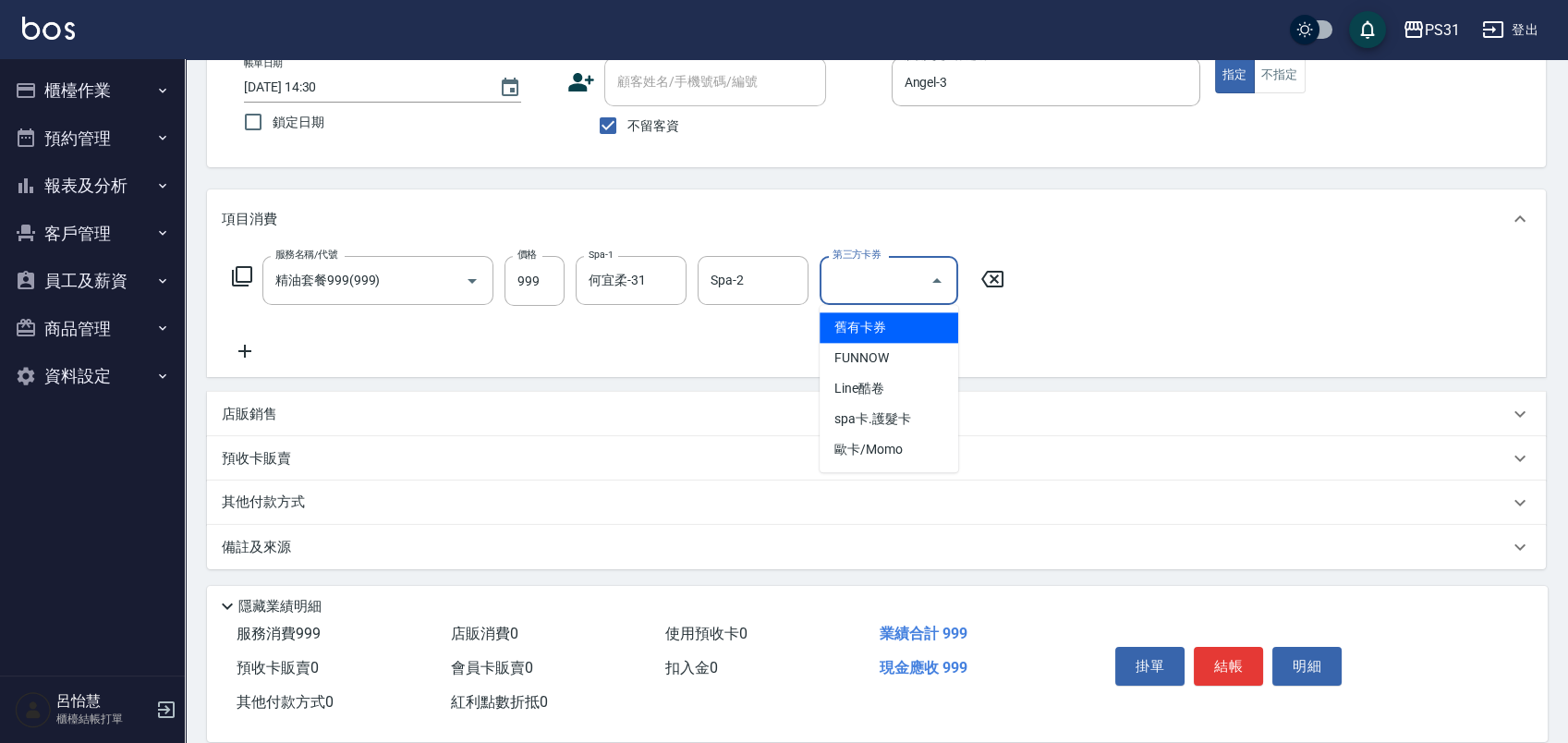
type input "舊有卡券"
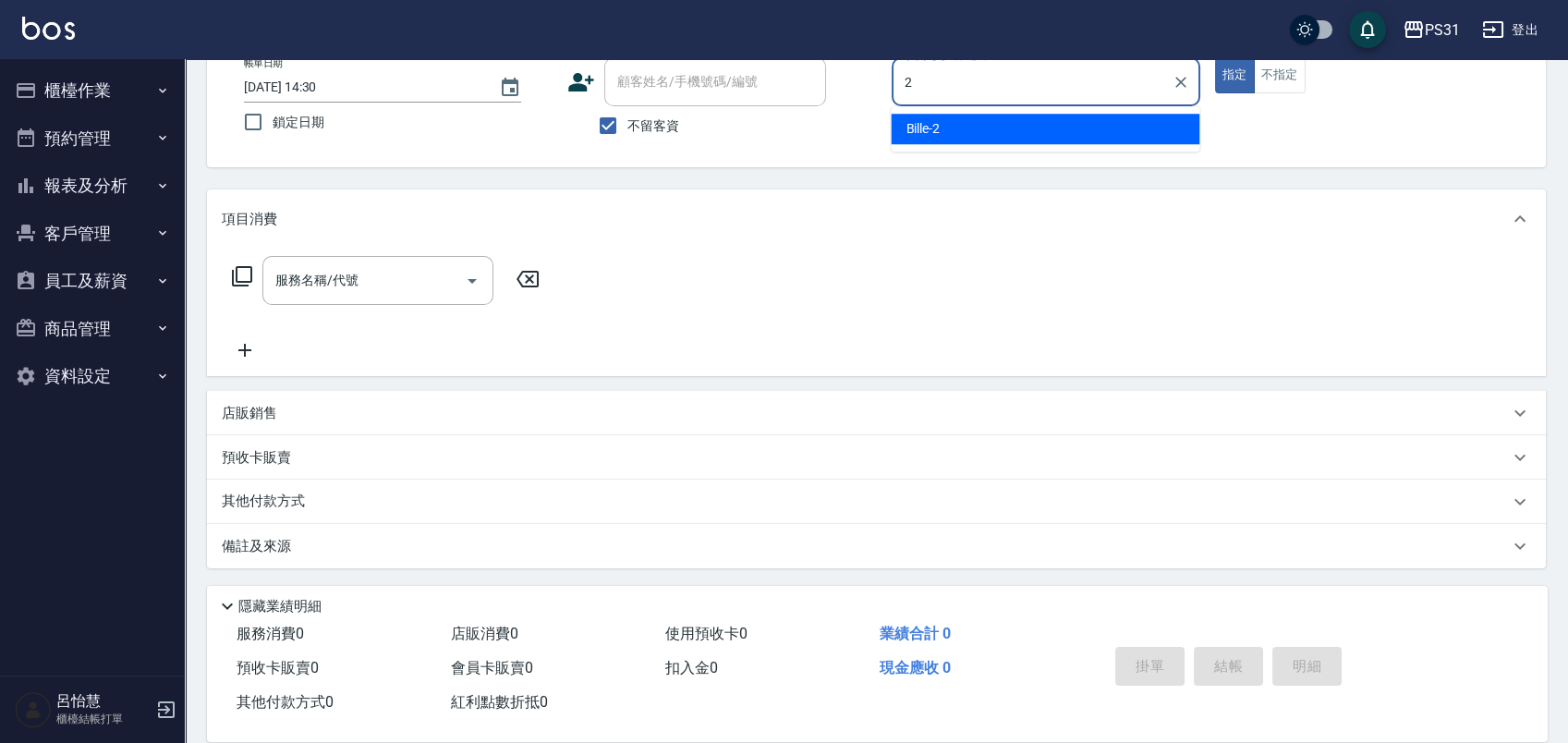
type input "Bille-2"
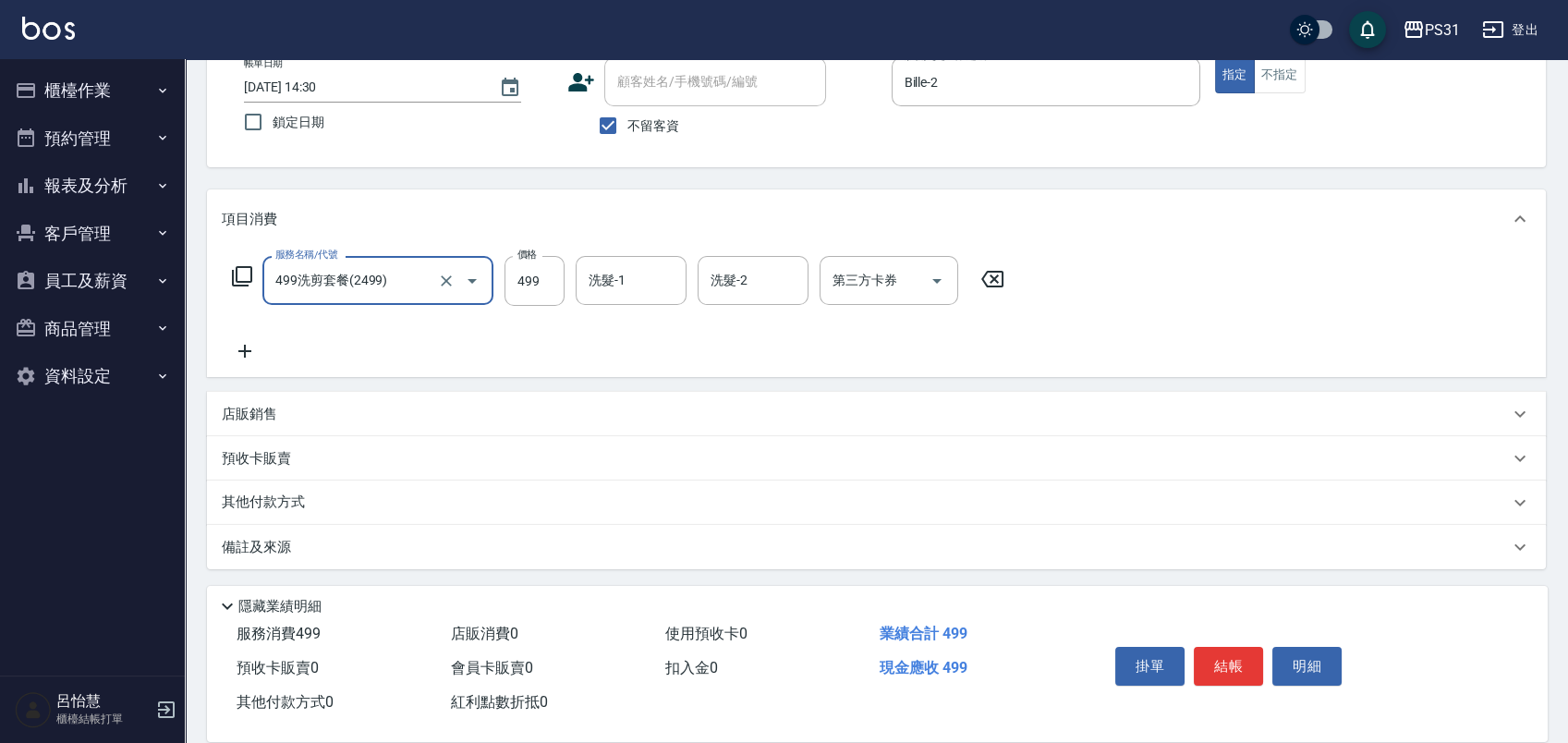
type input "499洗剪套餐(2499)"
type input "高彗珊-33"
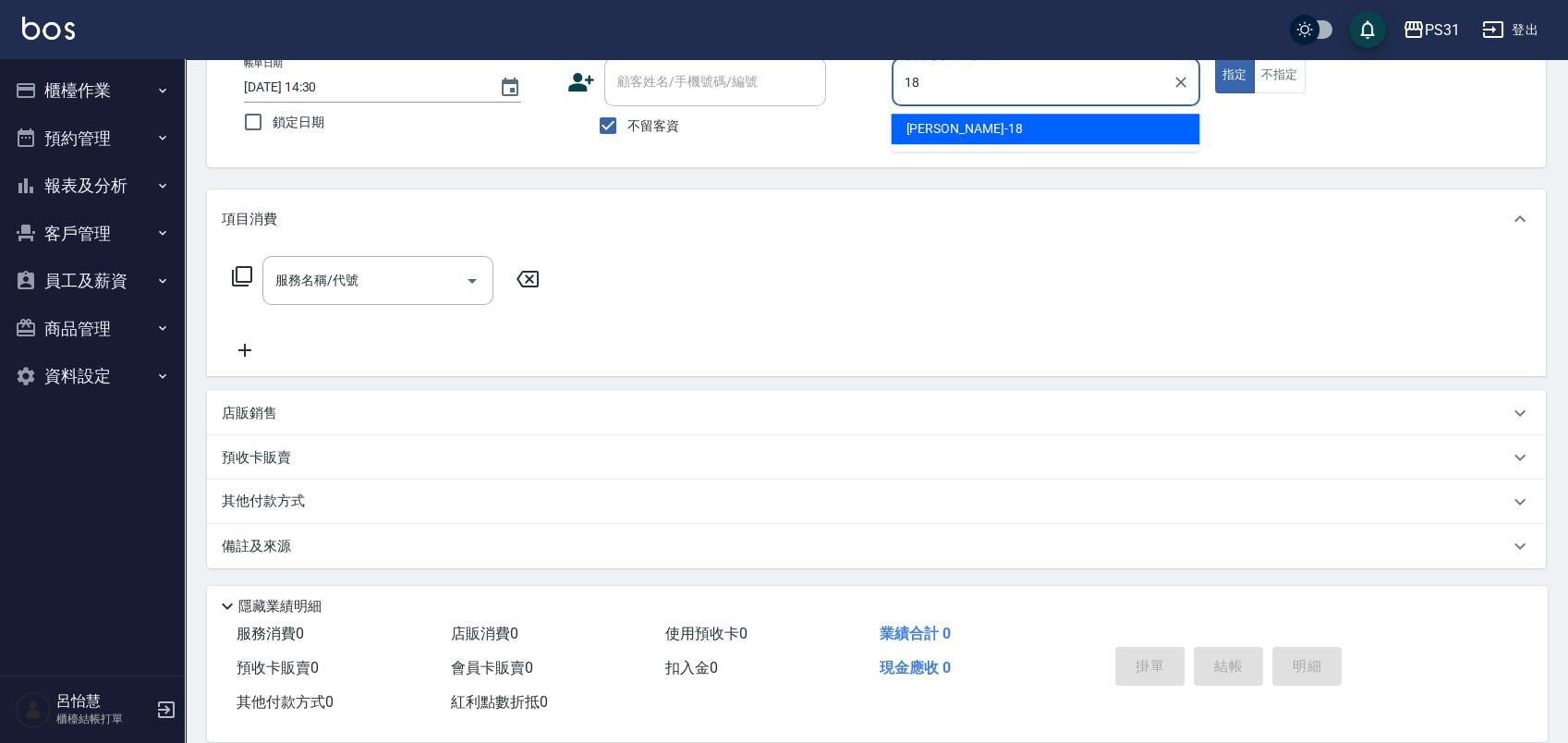
type input "Rita-18"
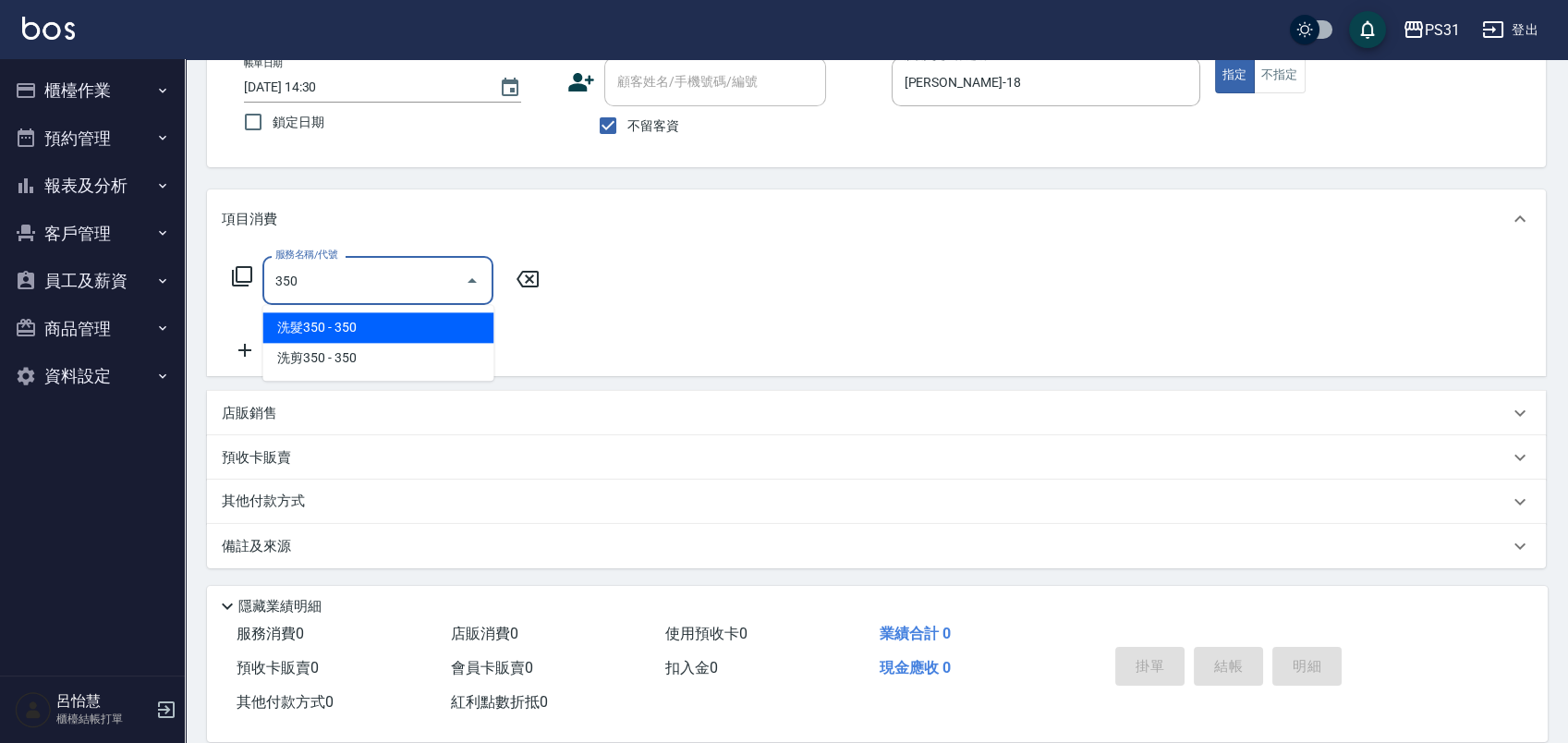
type input "洗髮350(1350)"
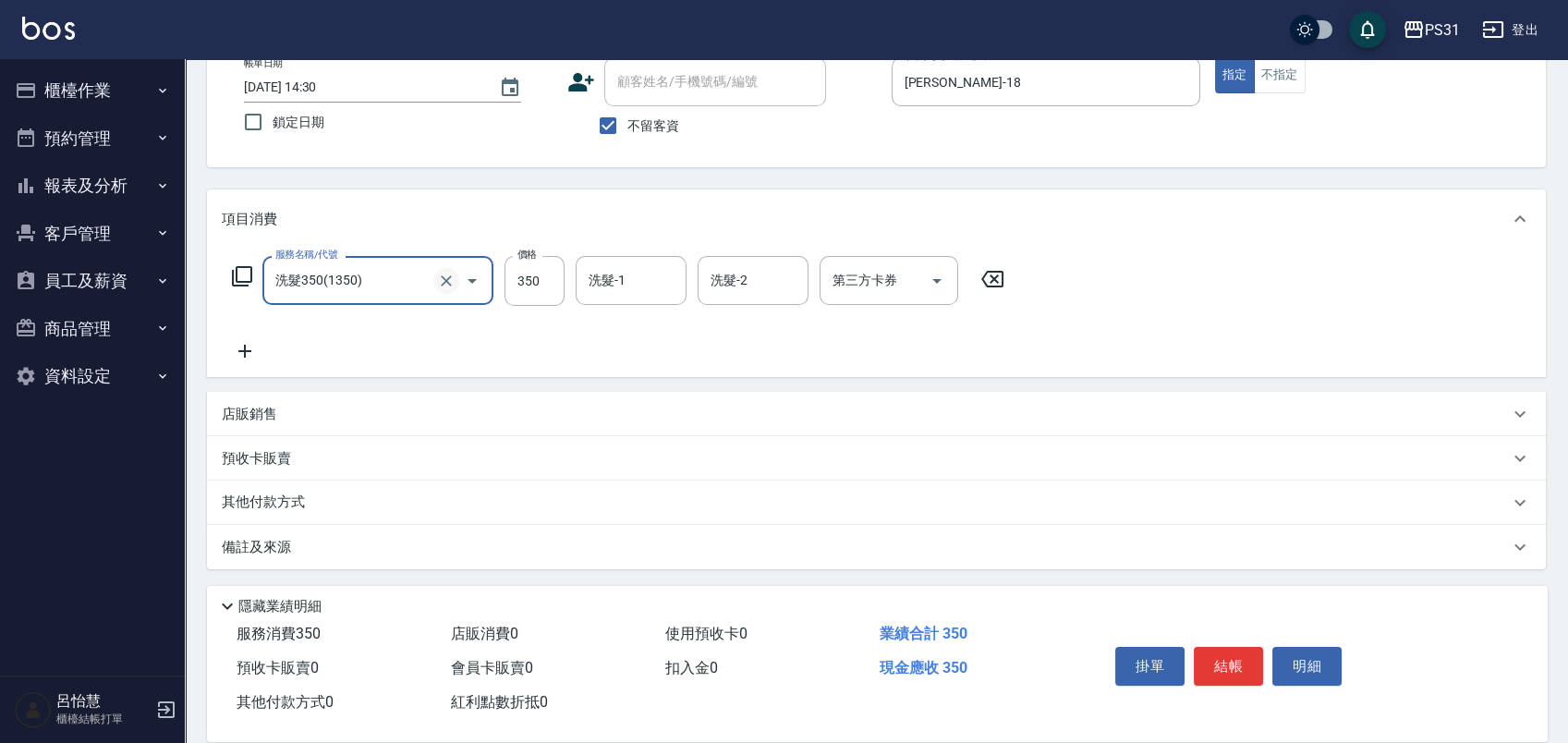
click at [444, 271] on icon "Clear" at bounding box center [446, 280] width 19 height 19
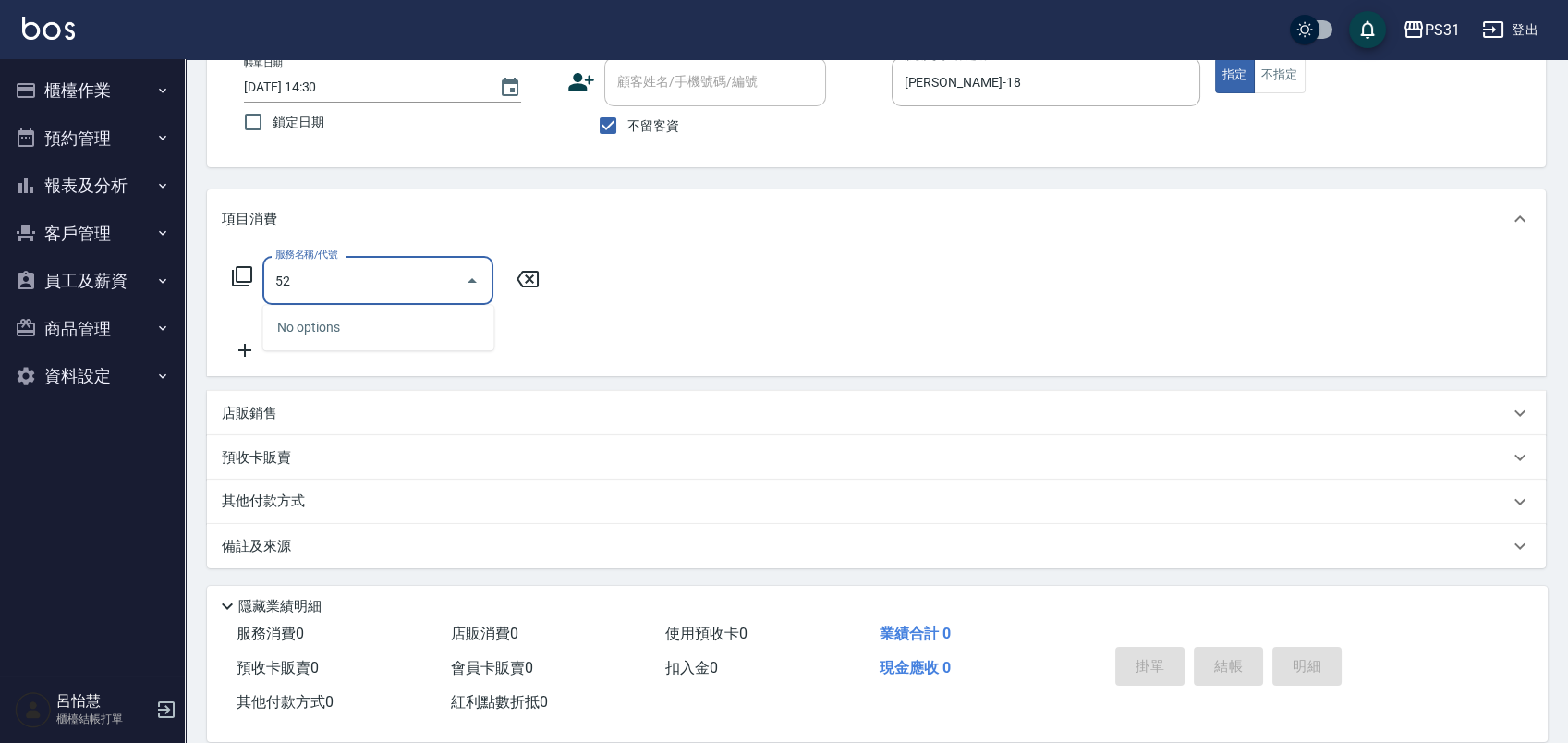
type input "5"
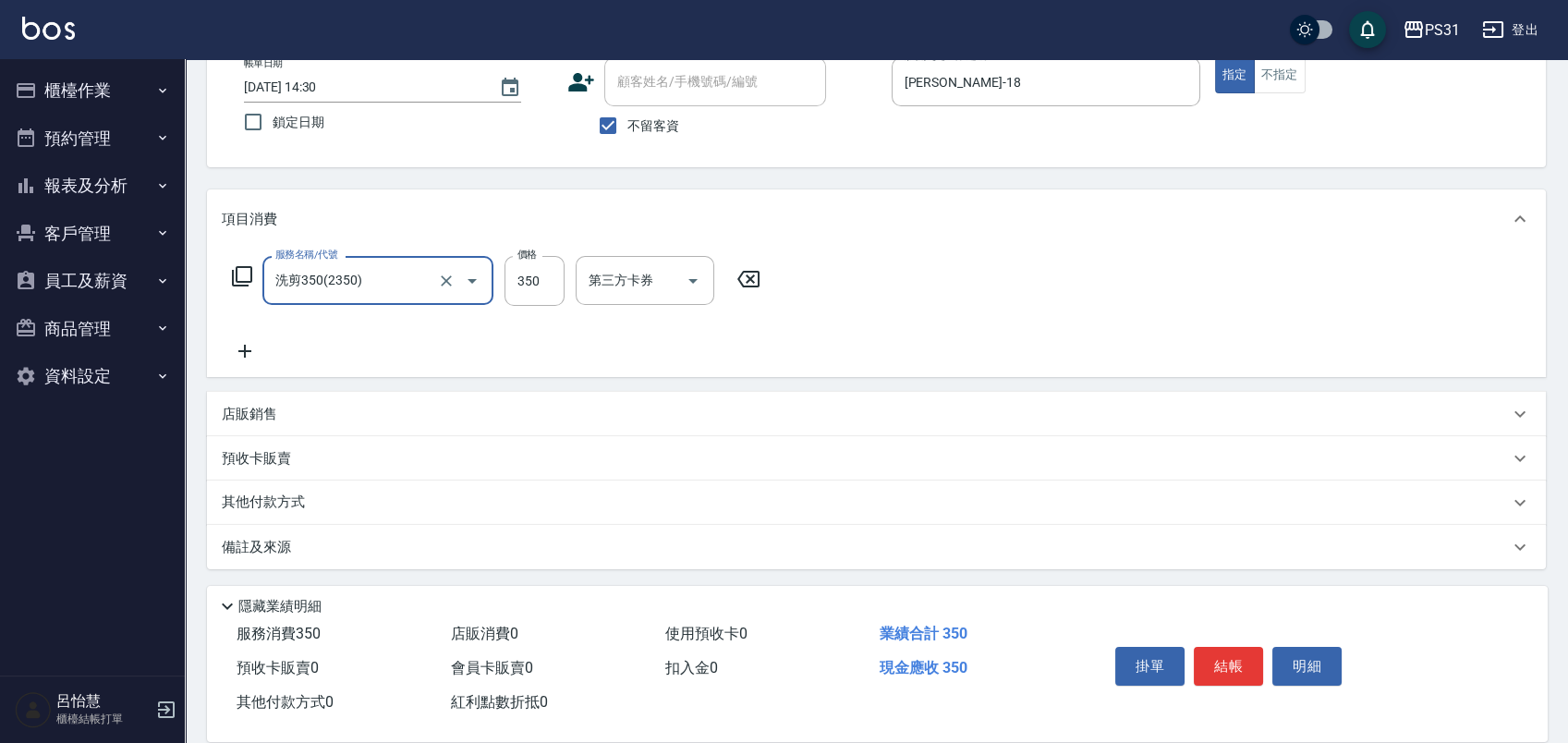
type input "洗剪350(2350)"
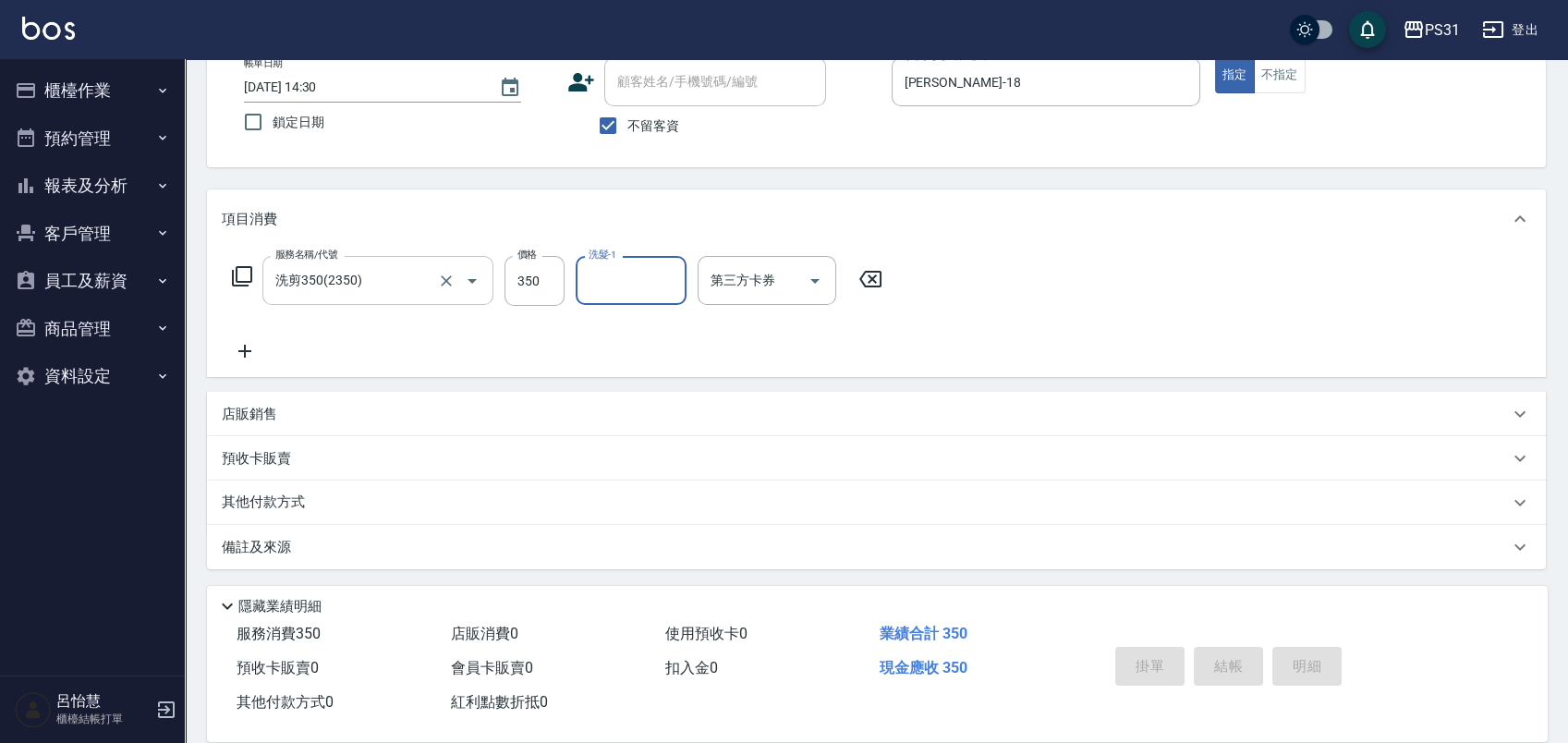
type input "2025/10/12 14:32"
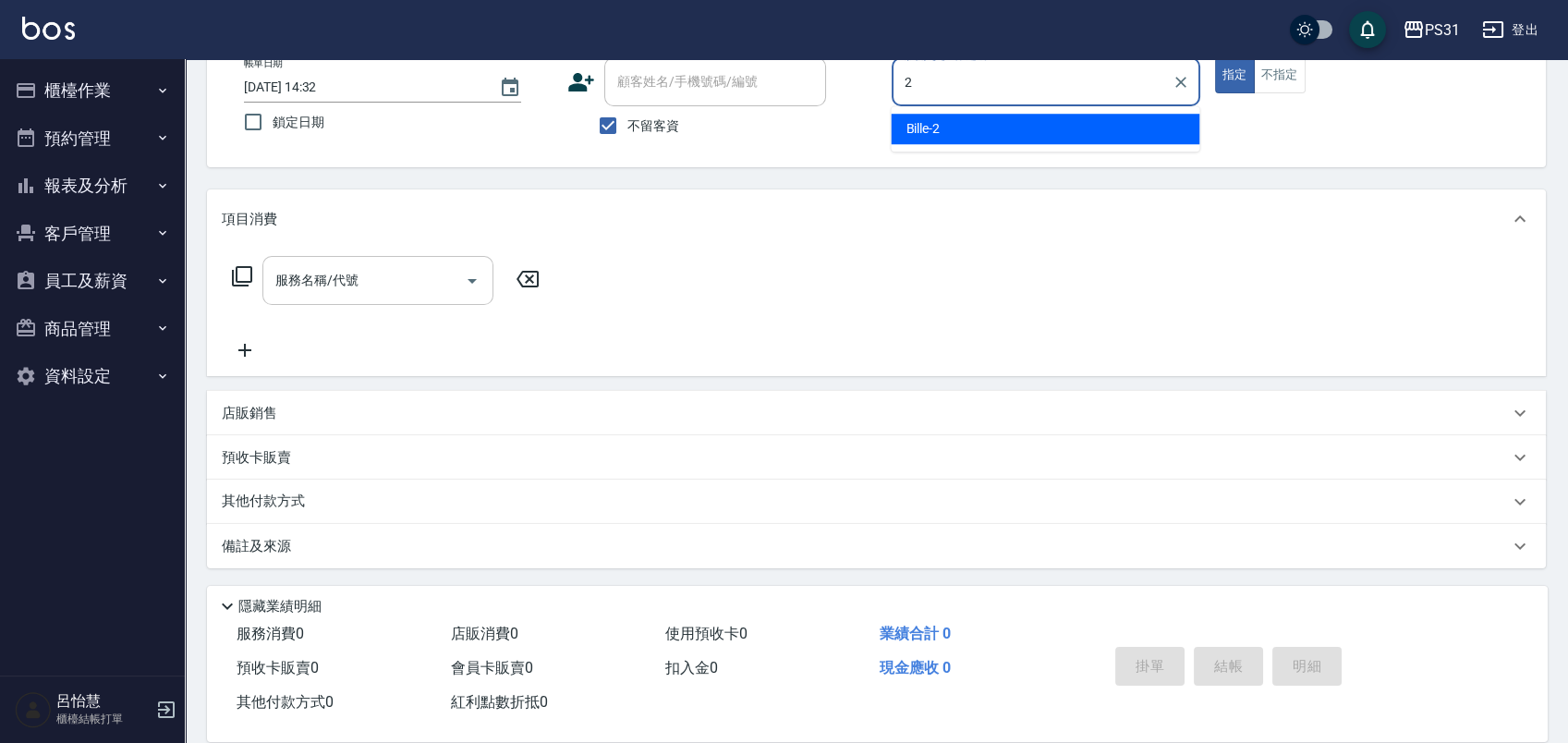
type input "Bille-2"
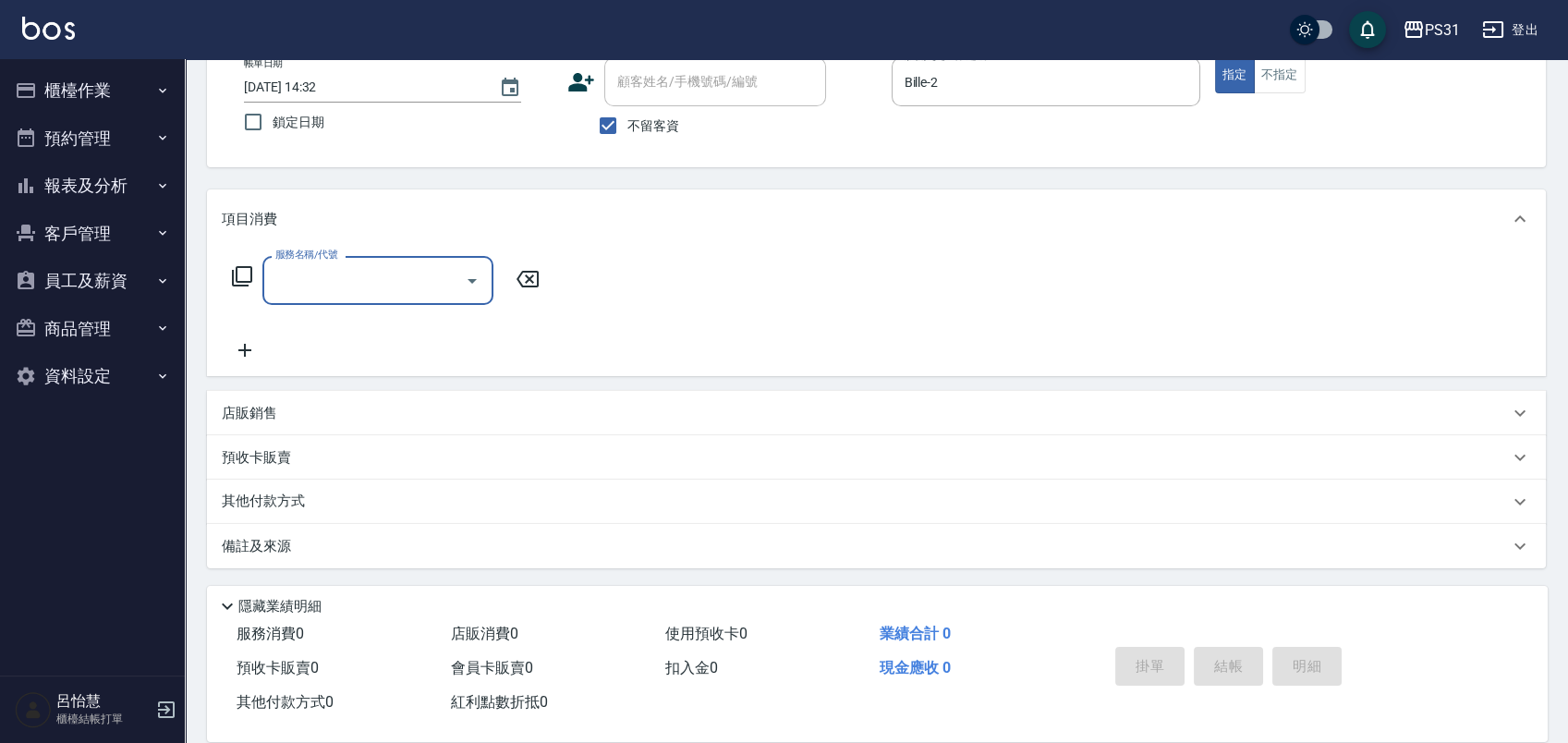
click at [237, 416] on p "店販銷售" at bounding box center [250, 413] width 56 height 20
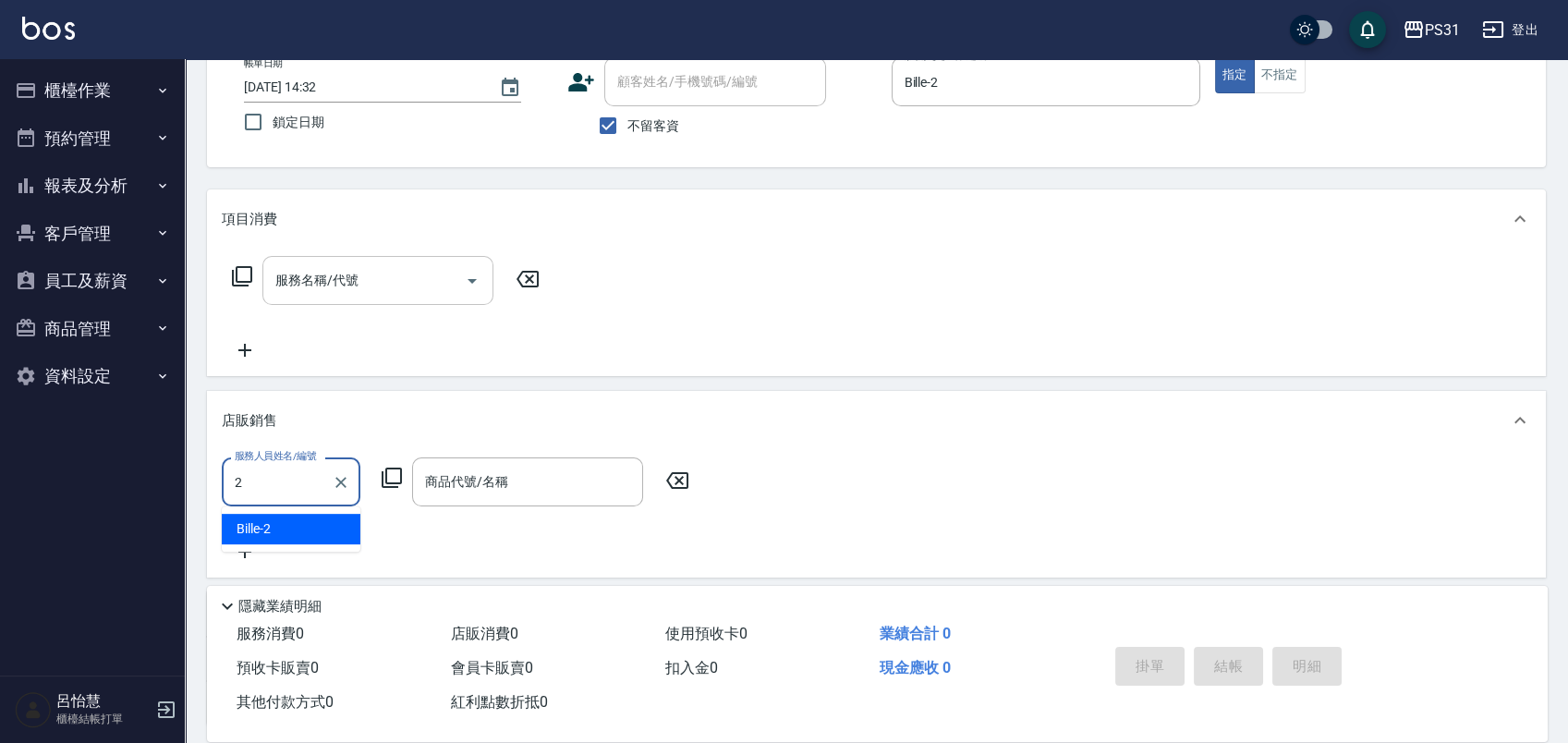
type input "Bille-2"
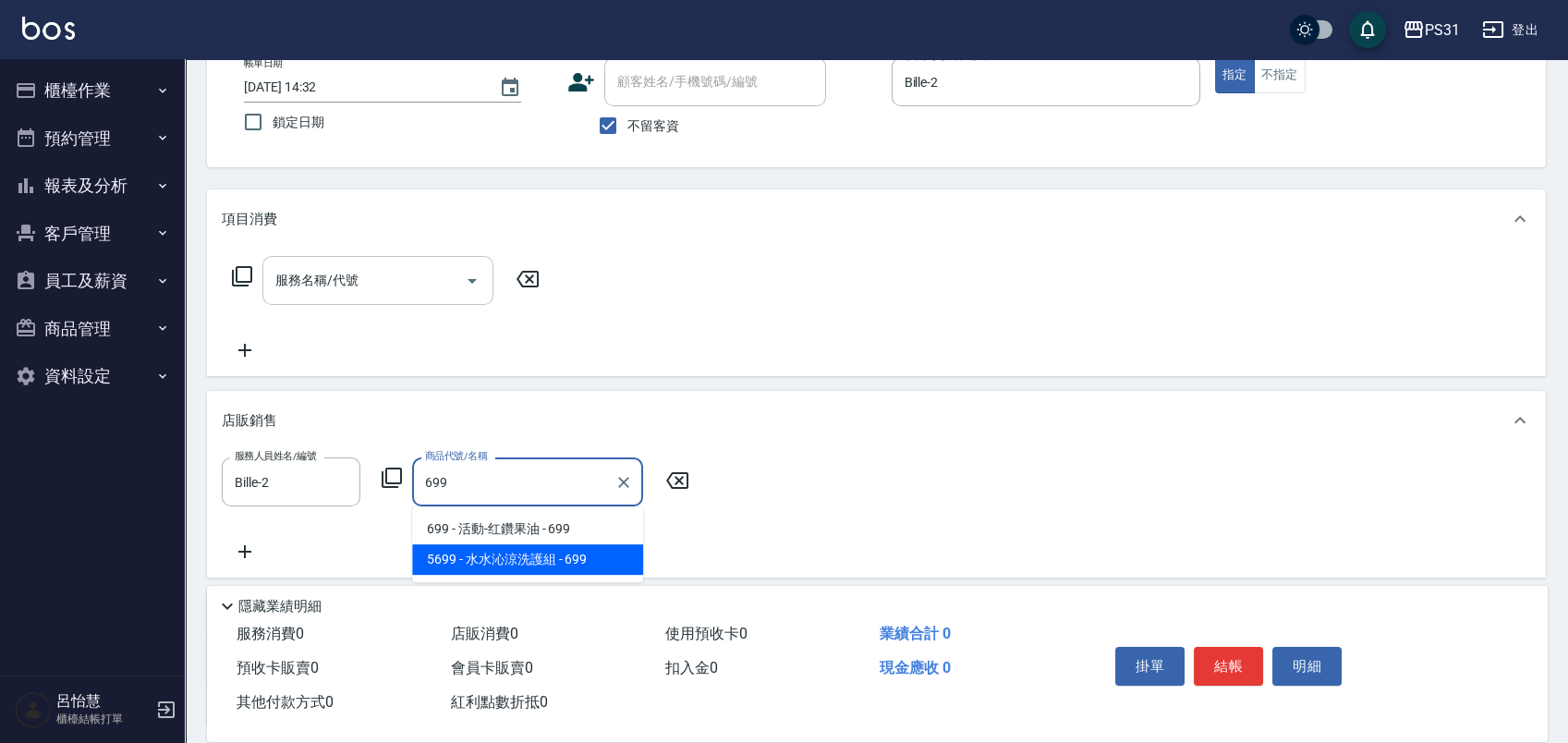
type input "水水沁涼洗護組"
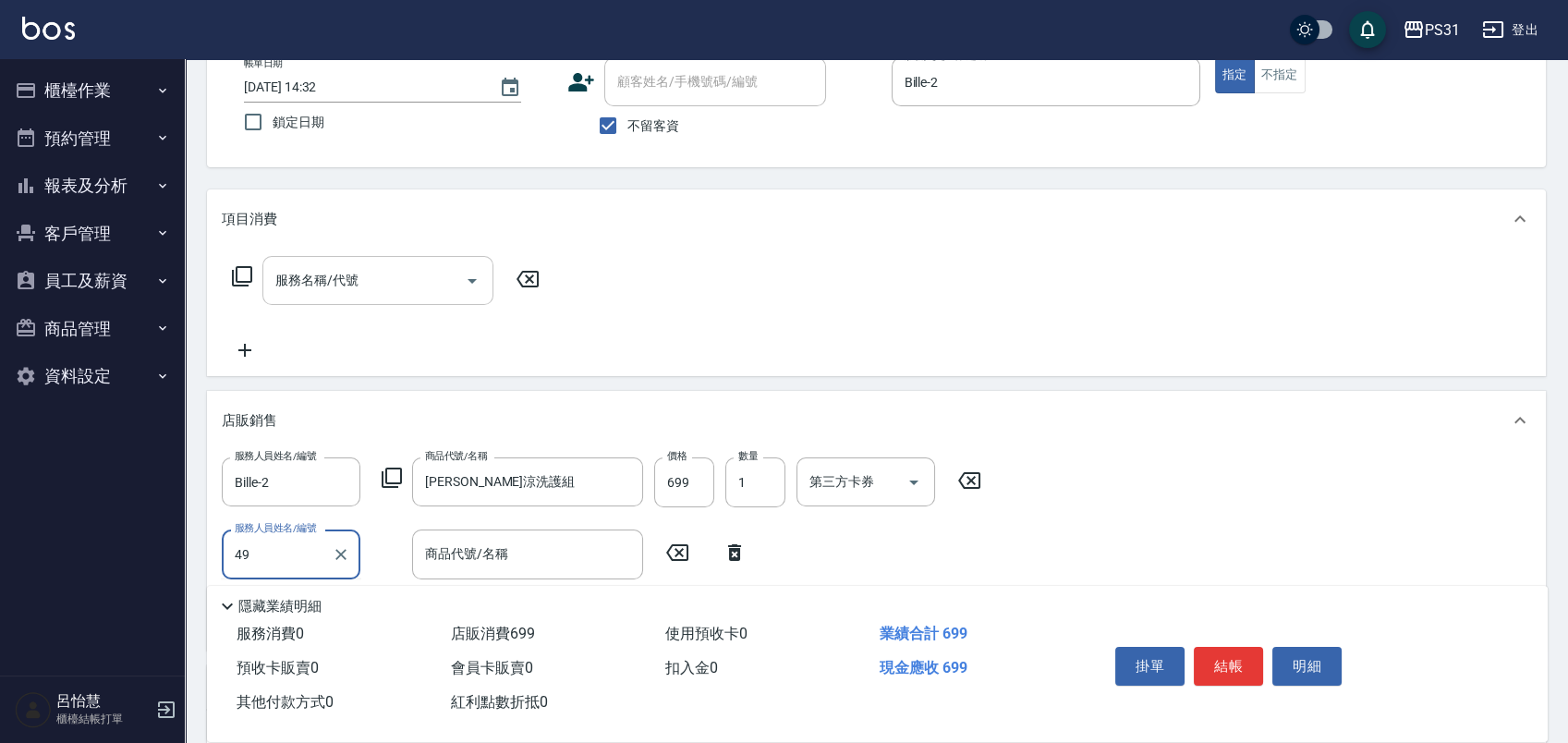
type input "4"
type input "Bille-2"
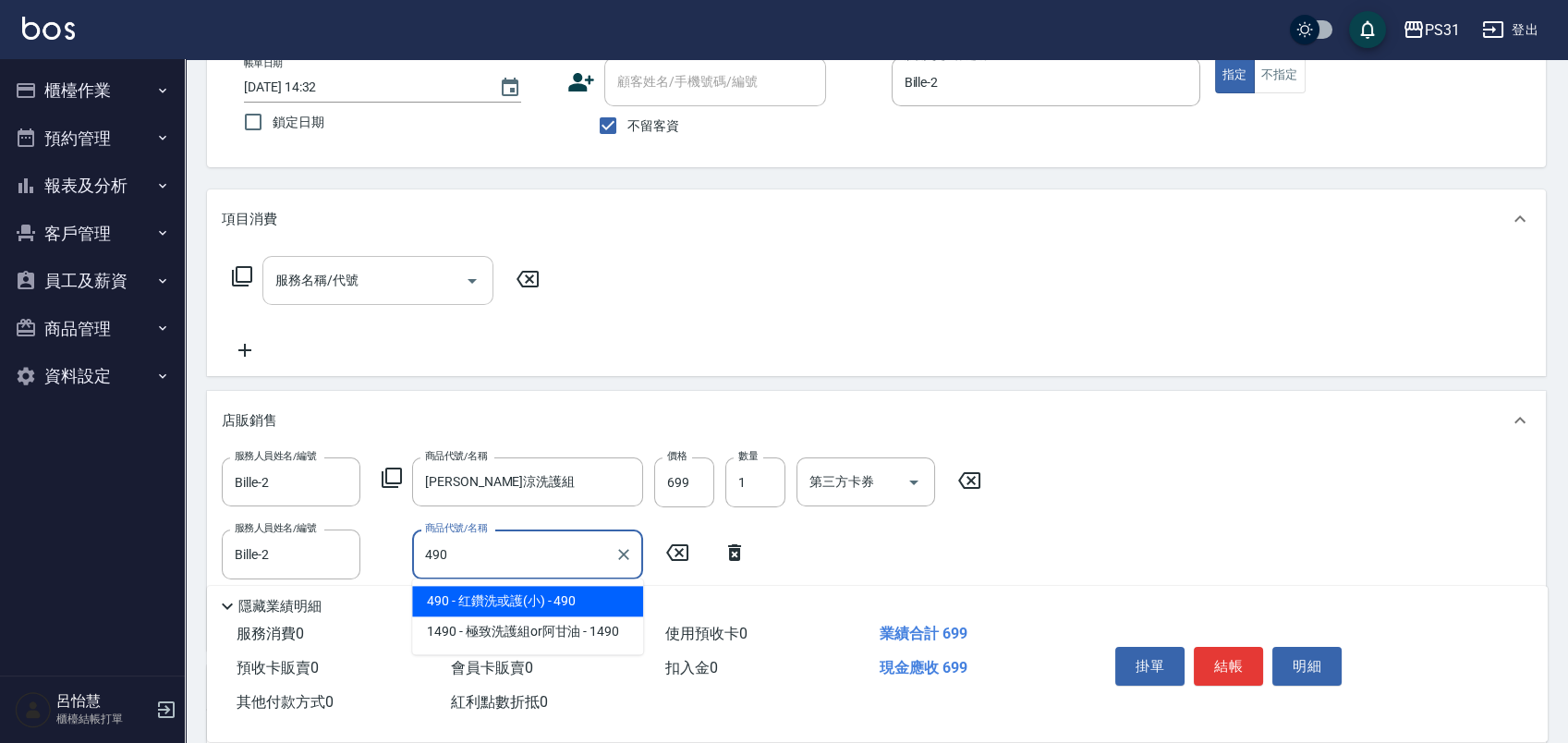
type input "红鑽洗或護(小)"
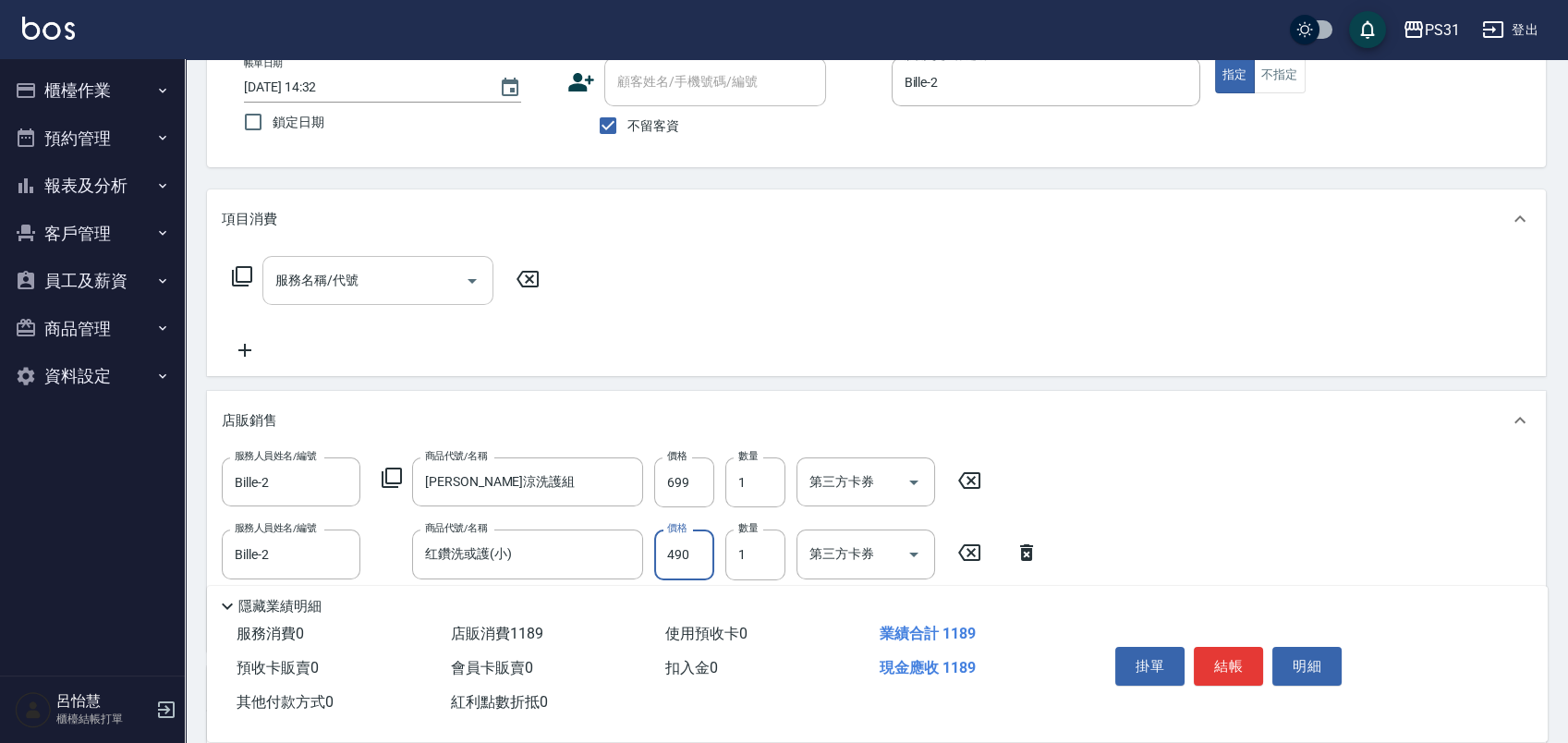
click at [353, 268] on input "服務名稱/代號" at bounding box center [363, 280] width 187 height 33
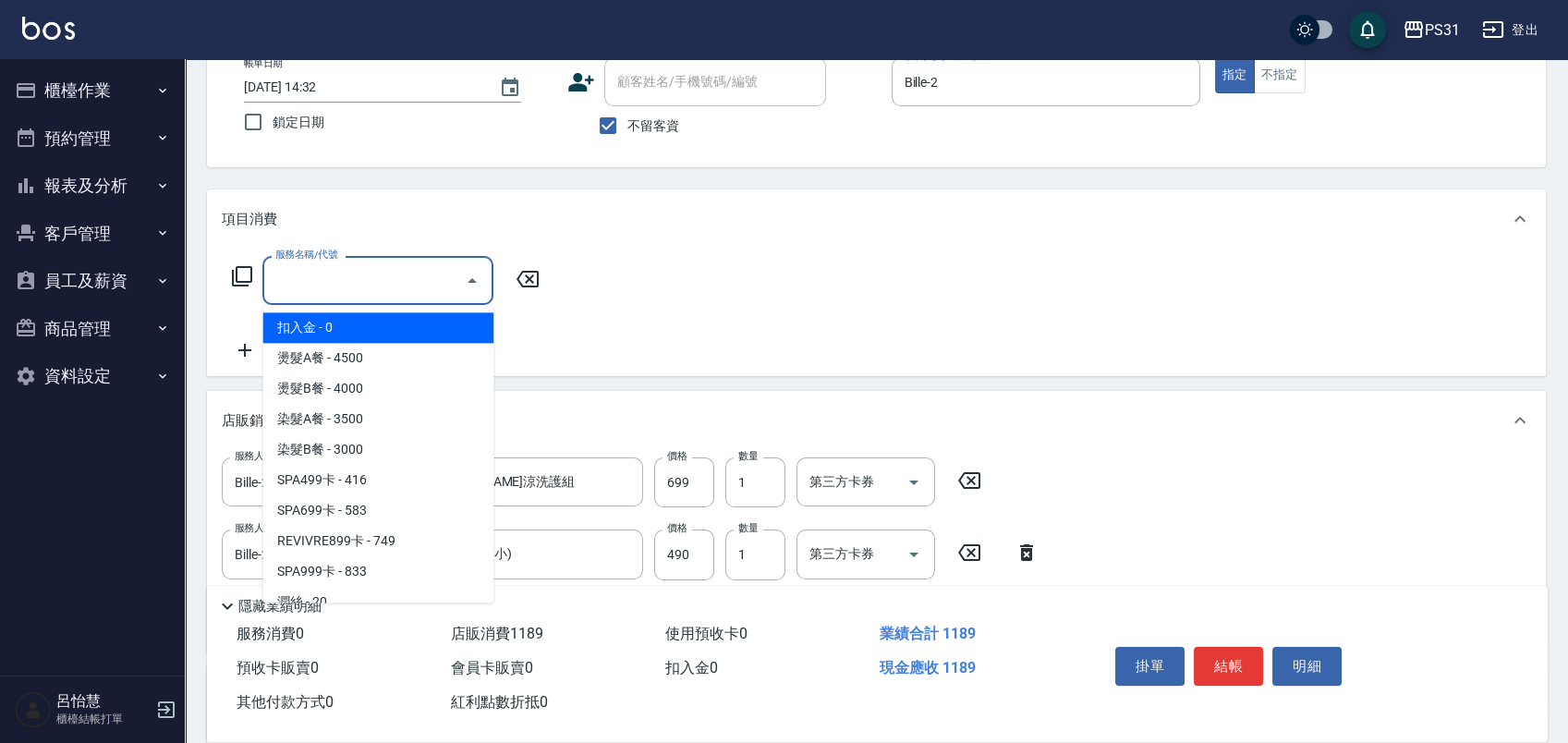
click at [231, 267] on icon at bounding box center [242, 276] width 22 height 22
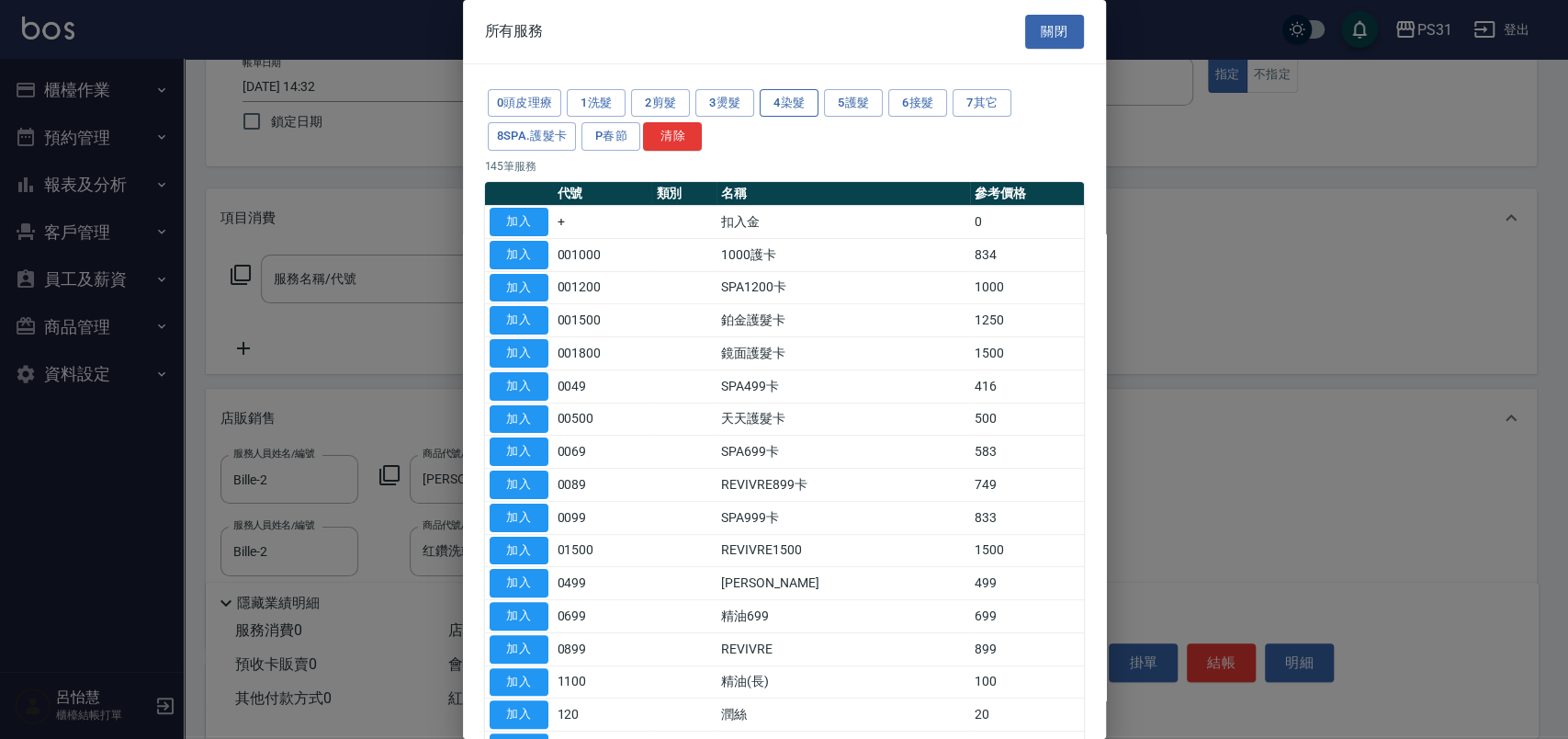
click at [798, 105] on button "4染髮" at bounding box center [789, 103] width 59 height 29
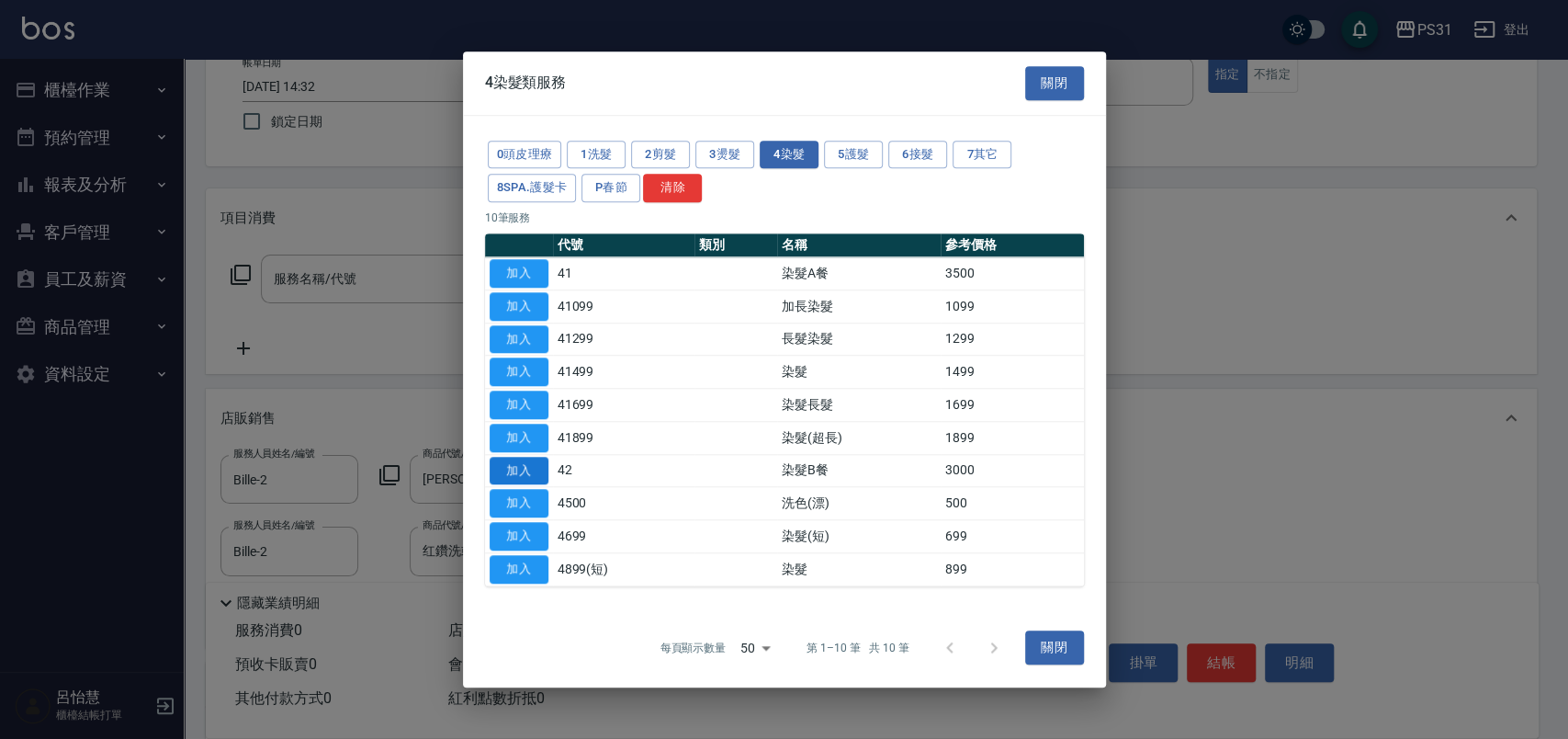
click at [525, 462] on button "加入" at bounding box center [519, 470] width 59 height 29
type input "染髮B餐(42)"
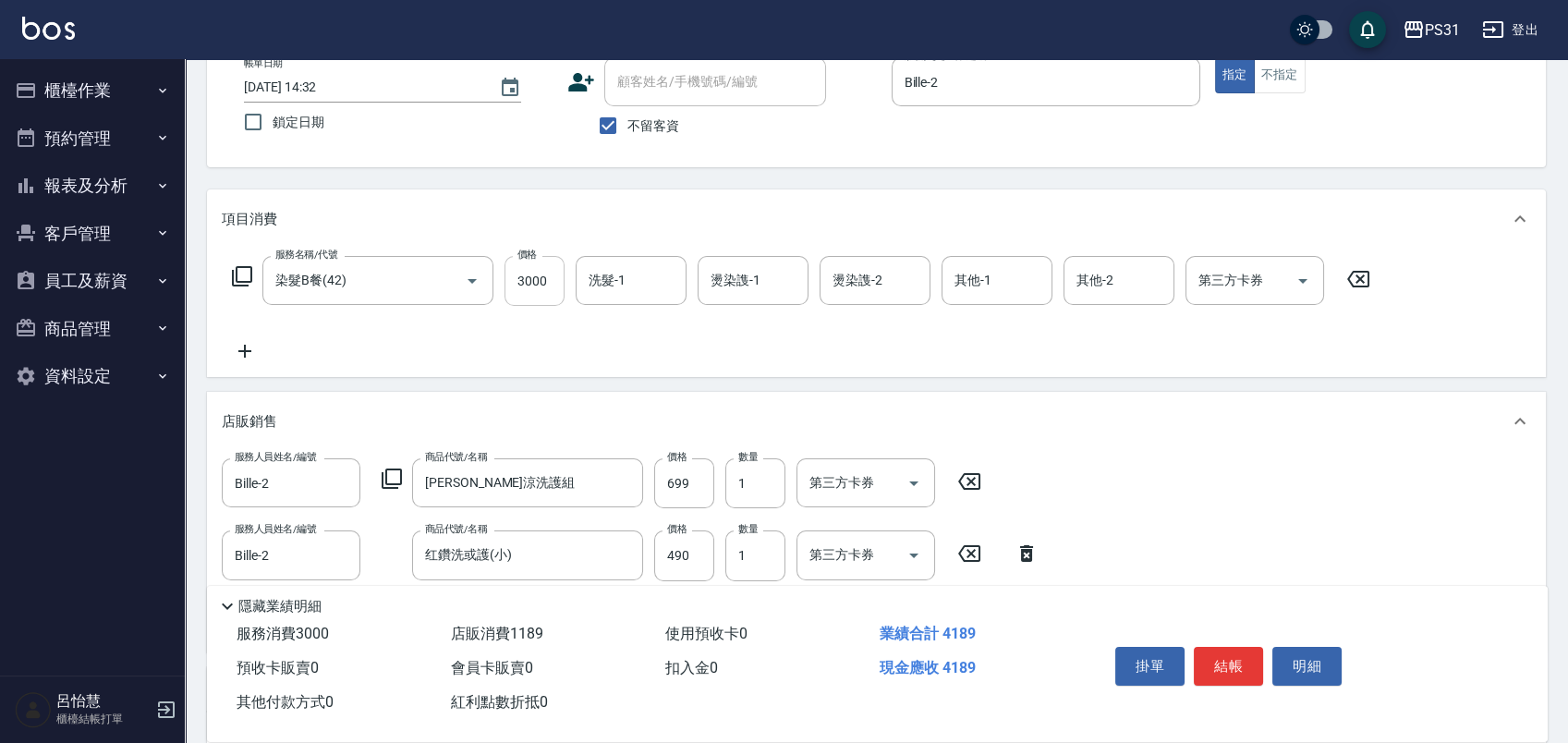
click at [555, 298] on input "3000" at bounding box center [534, 280] width 60 height 50
type input "3199"
type input "高彗珊-33"
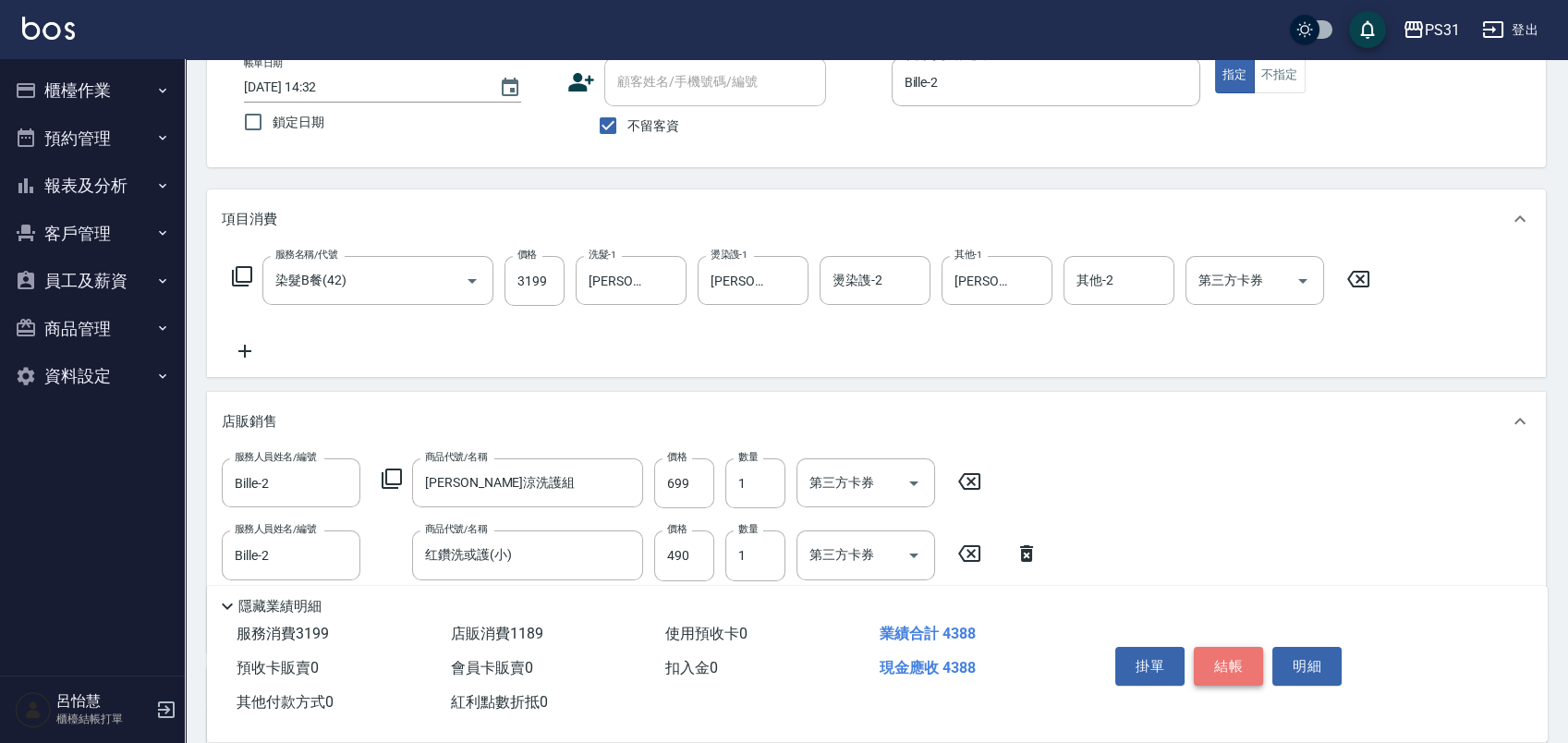
click at [1233, 661] on button "結帳" at bounding box center [1228, 666] width 70 height 39
type input "[DATE] 14:33"
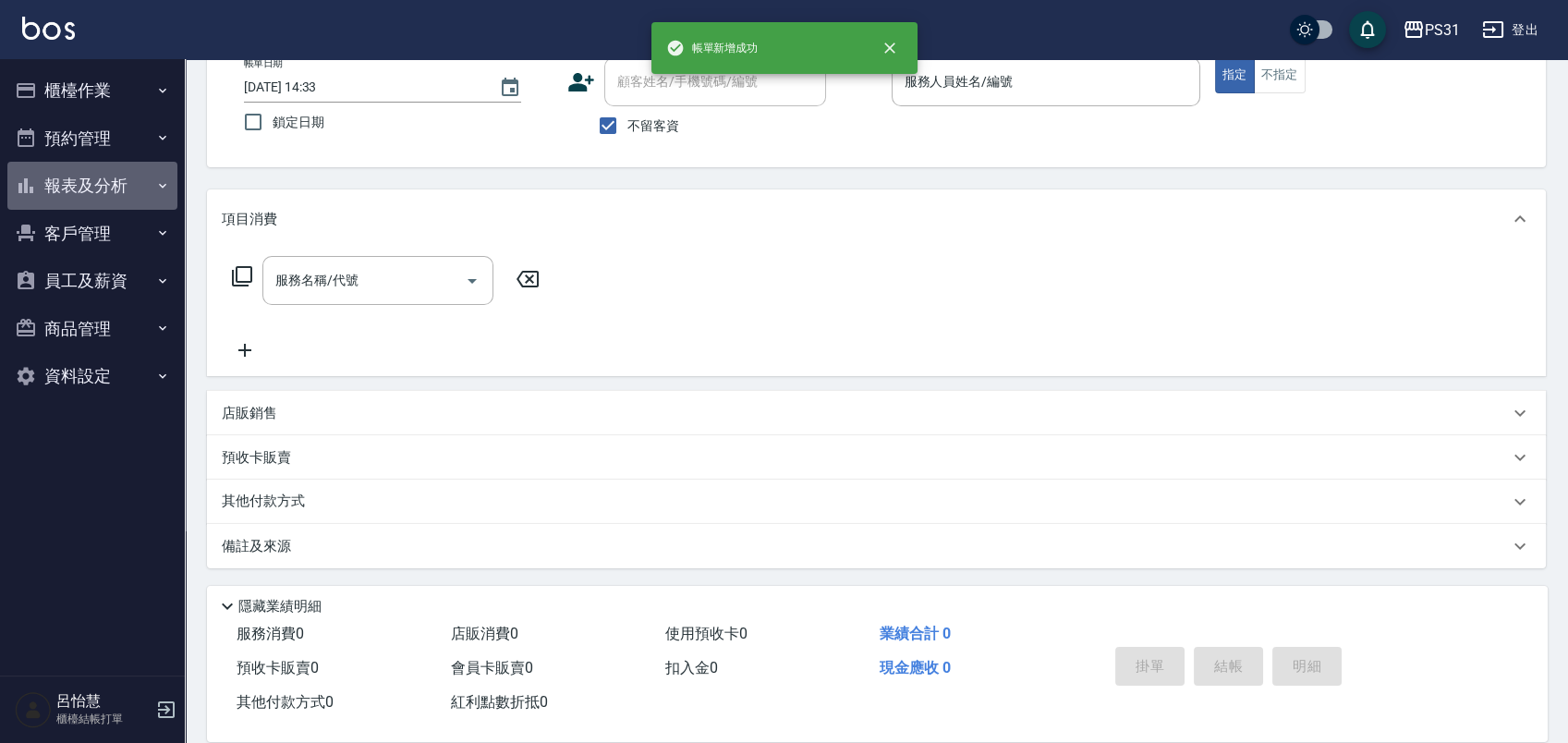
click at [133, 203] on button "報表及分析" at bounding box center [92, 186] width 170 height 48
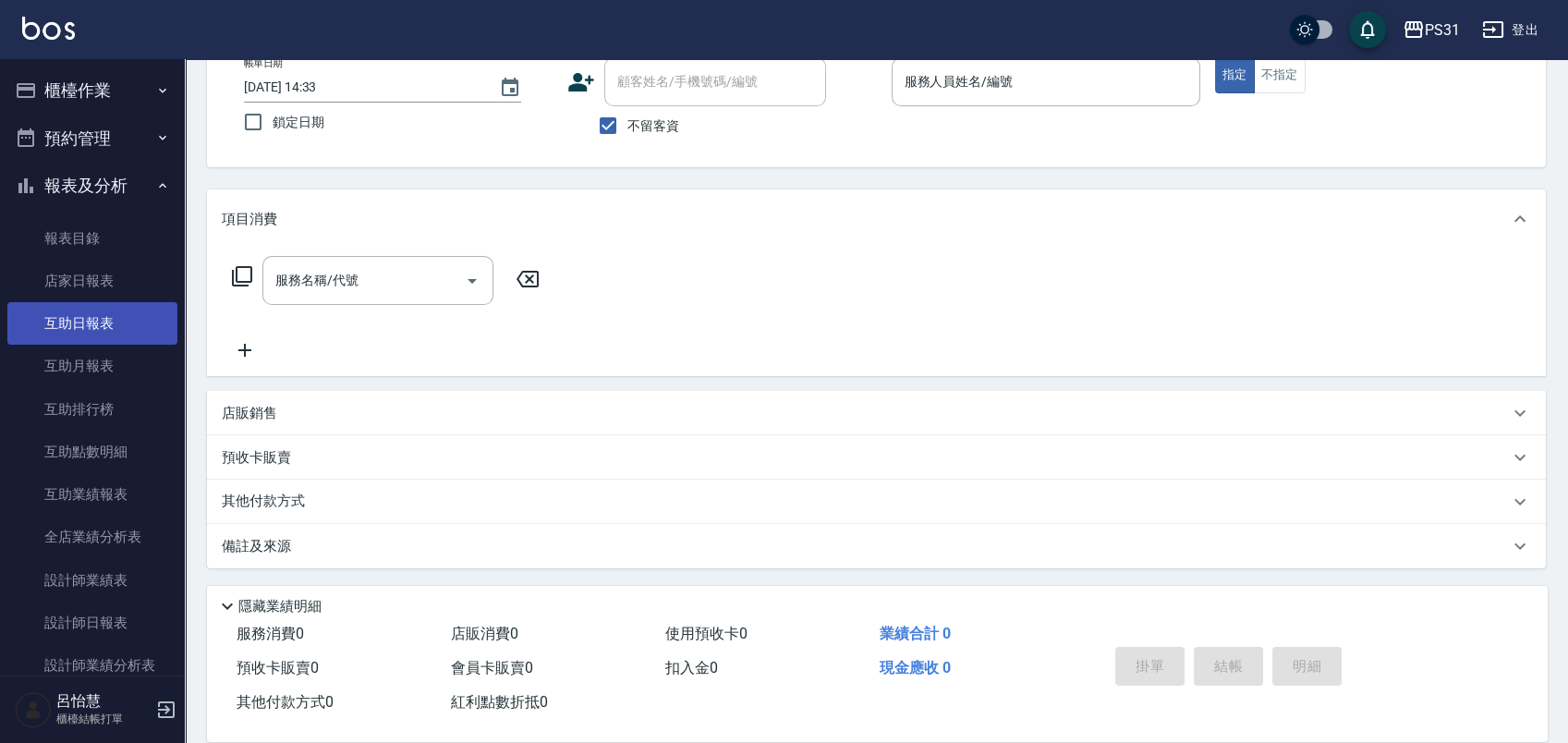
click at [121, 308] on link "互助日報表" at bounding box center [92, 323] width 170 height 43
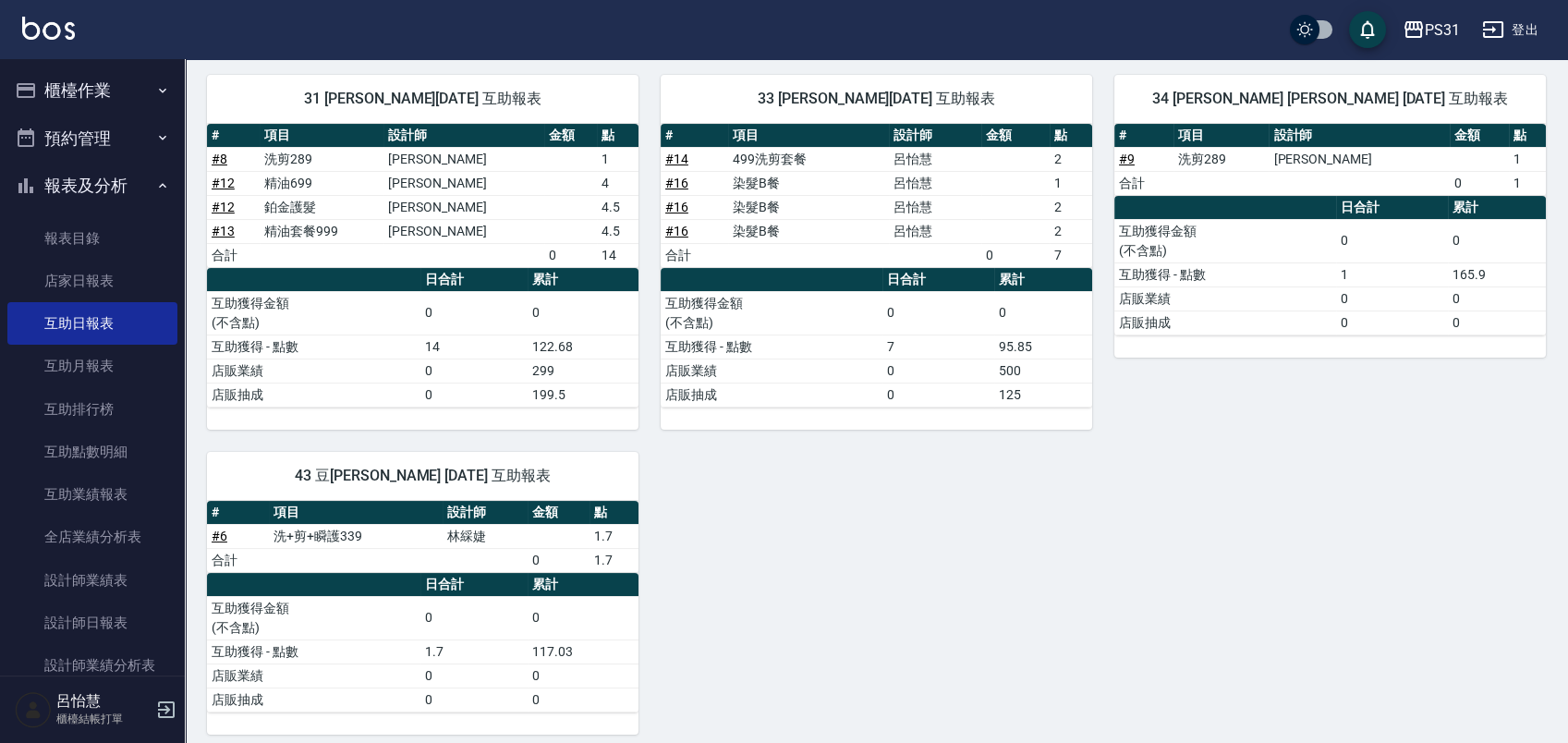
scroll to position [537, 0]
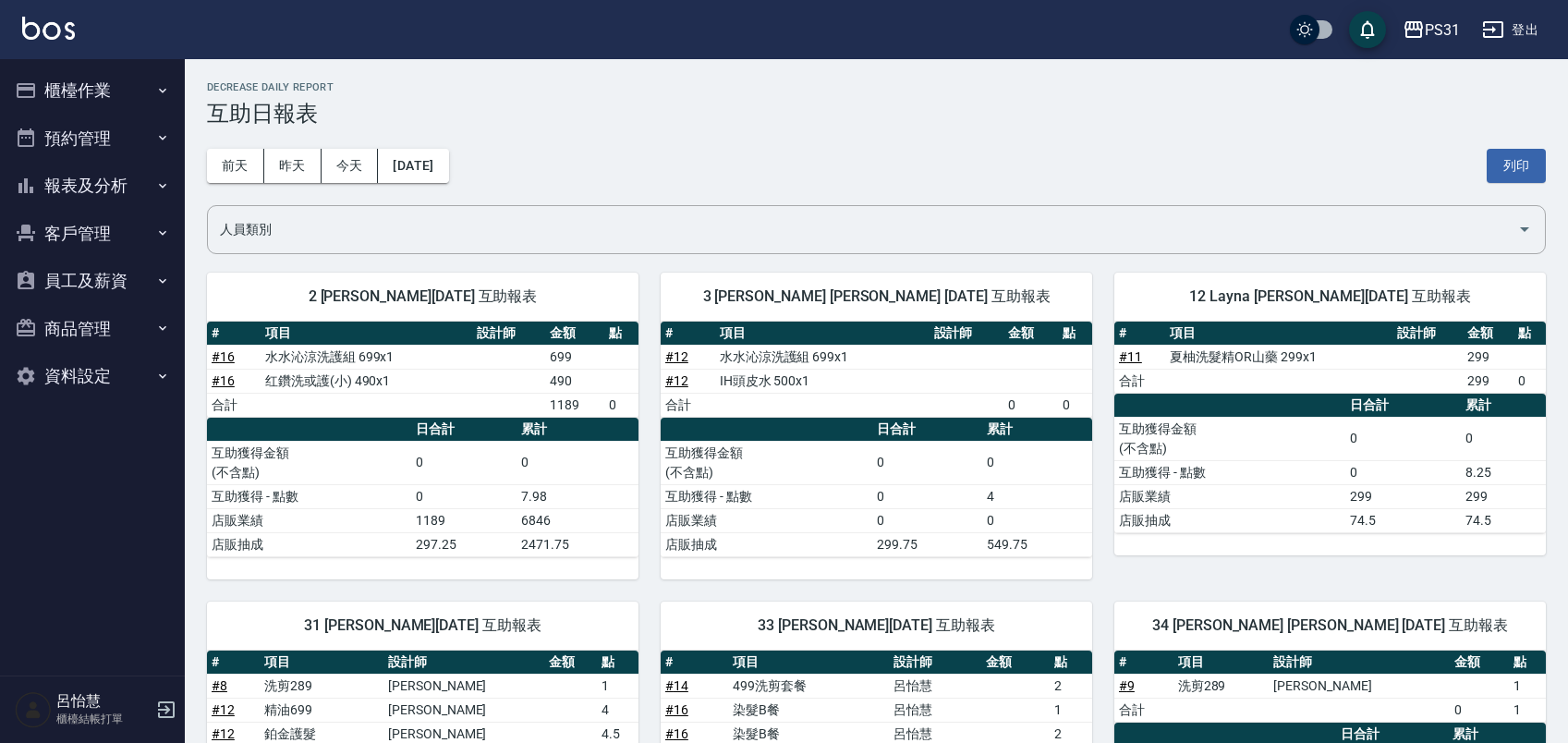
scroll to position [532, 0]
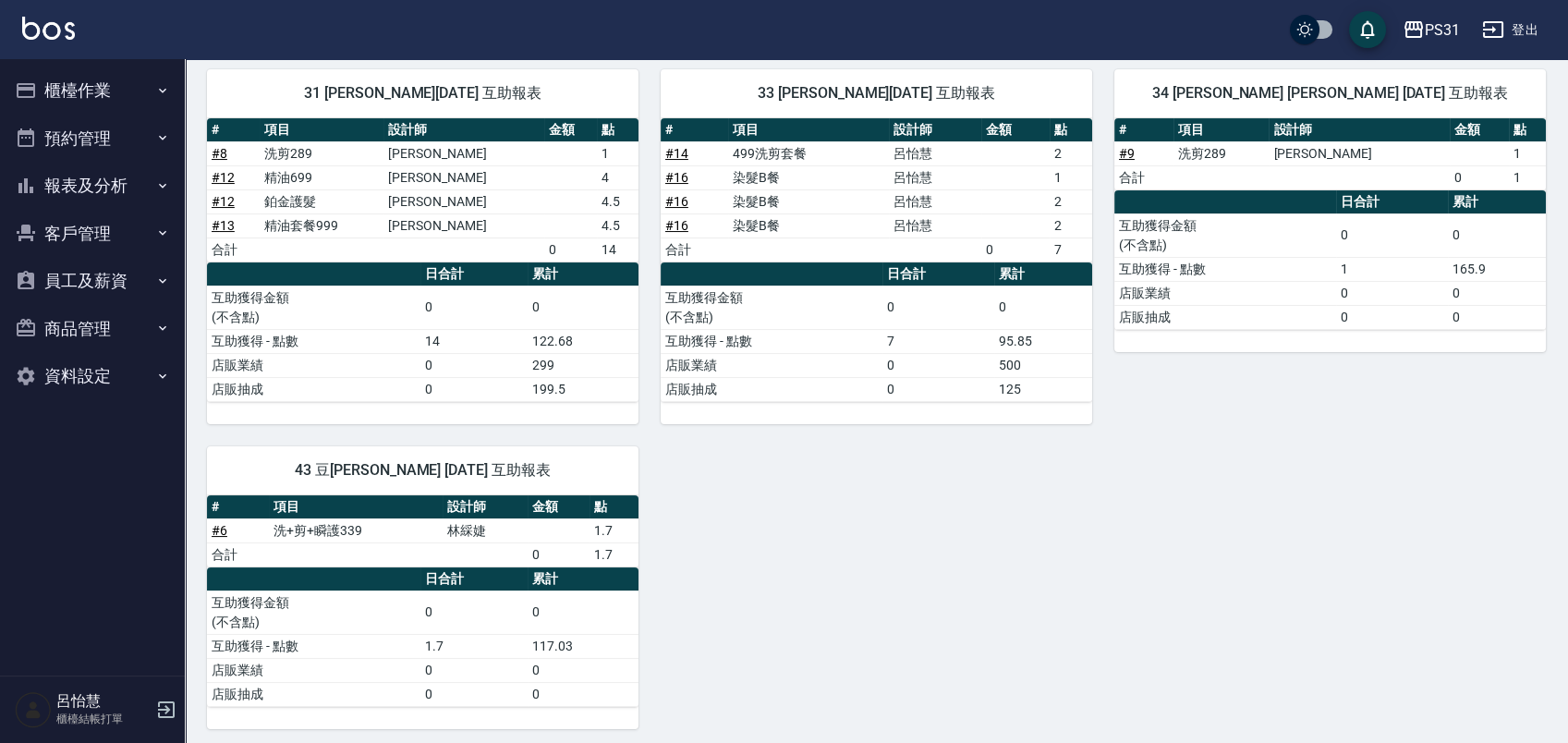
click at [80, 96] on button "櫃檯作業" at bounding box center [92, 91] width 170 height 48
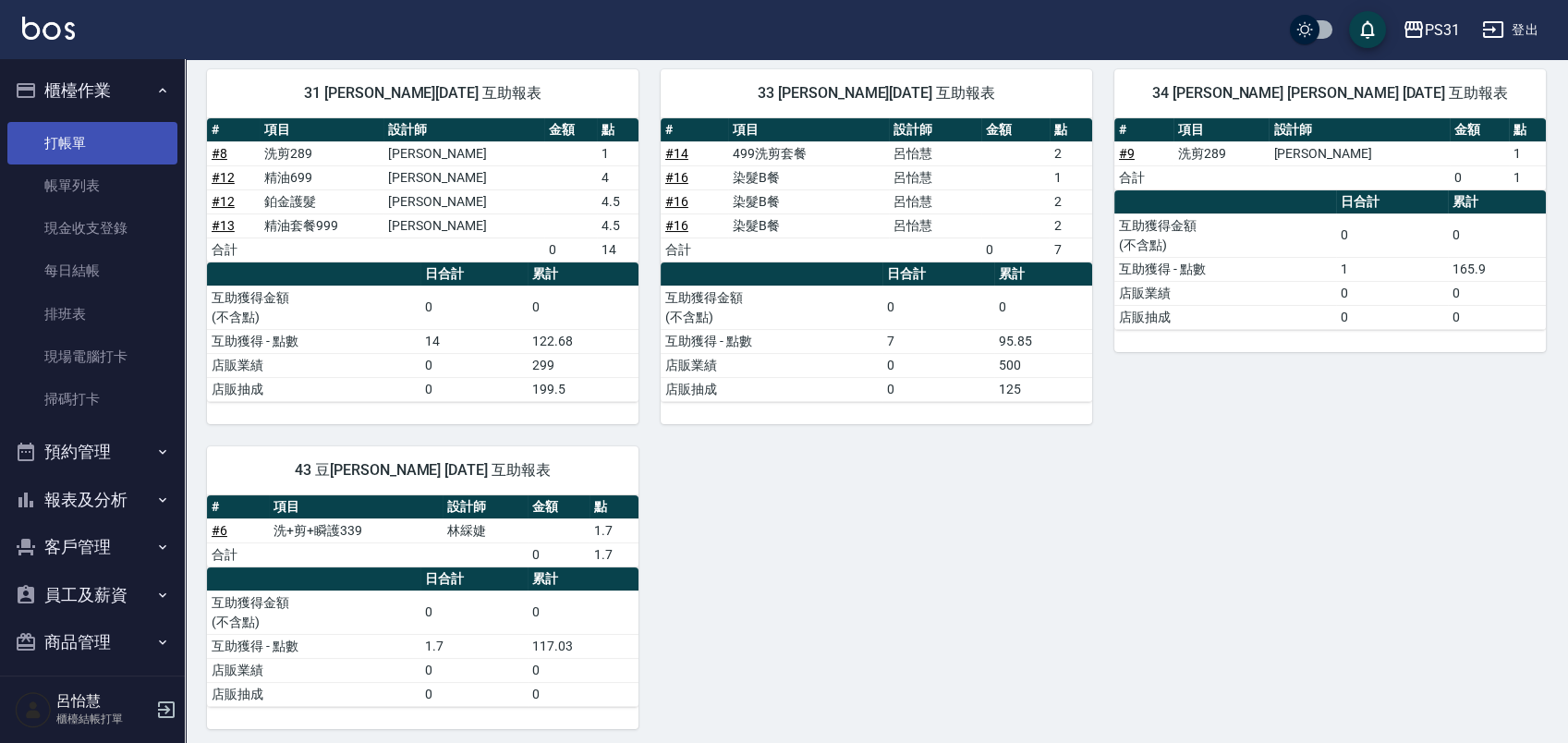
click at [111, 155] on link "打帳單" at bounding box center [92, 143] width 170 height 43
